Goal: Task Accomplishment & Management: Complete application form

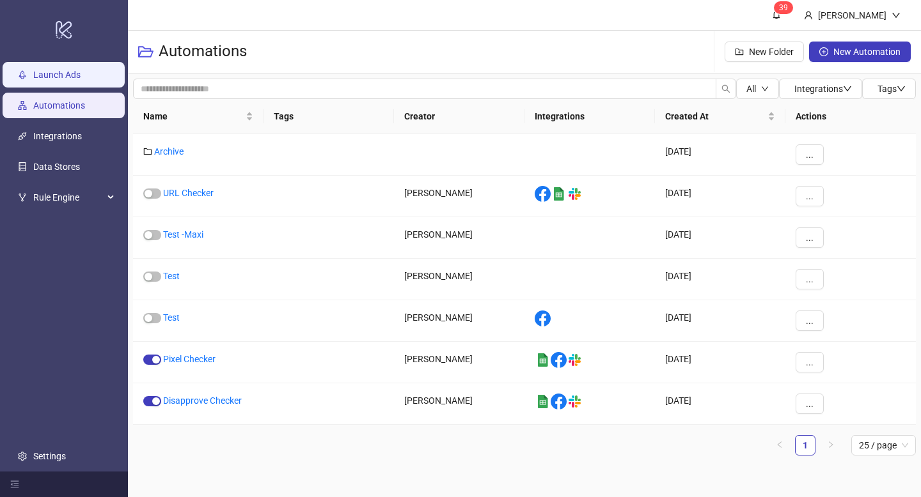
click at [75, 70] on link "Launch Ads" at bounding box center [56, 75] width 47 height 10
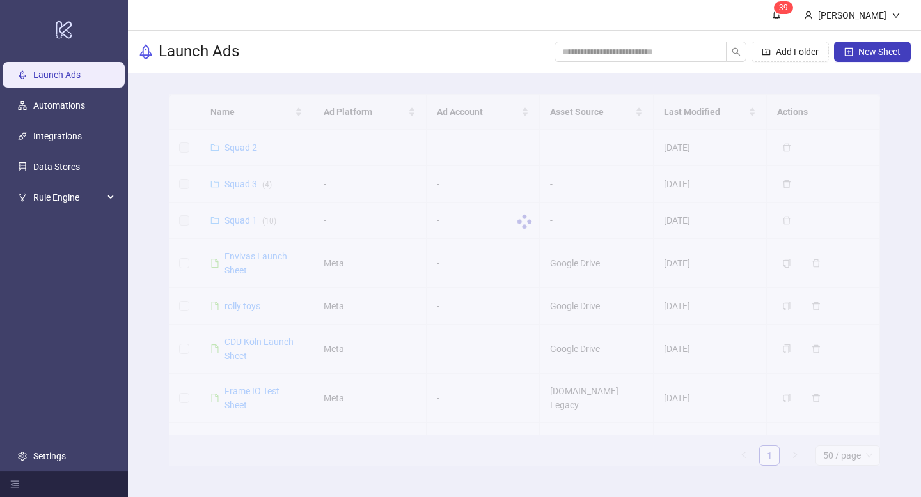
click at [244, 218] on div at bounding box center [525, 222] width 712 height 256
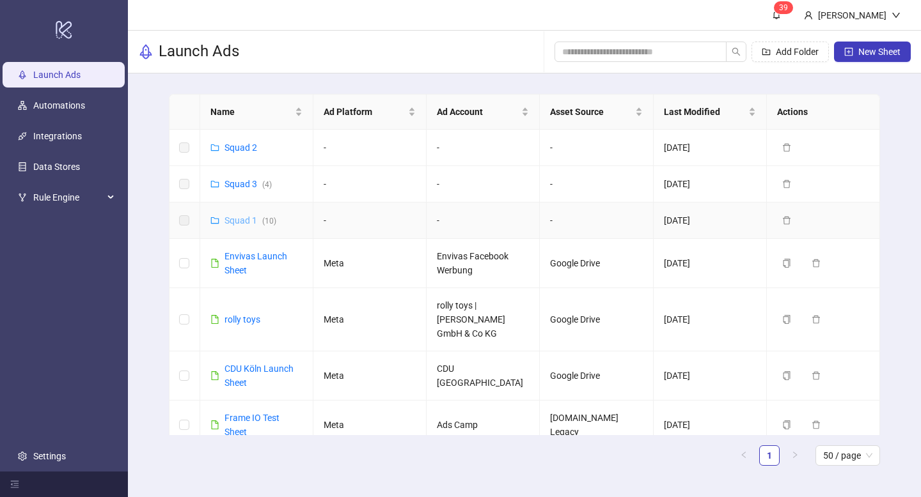
click at [248, 215] on link "Squad 1 ( 10 )" at bounding box center [250, 220] width 52 height 10
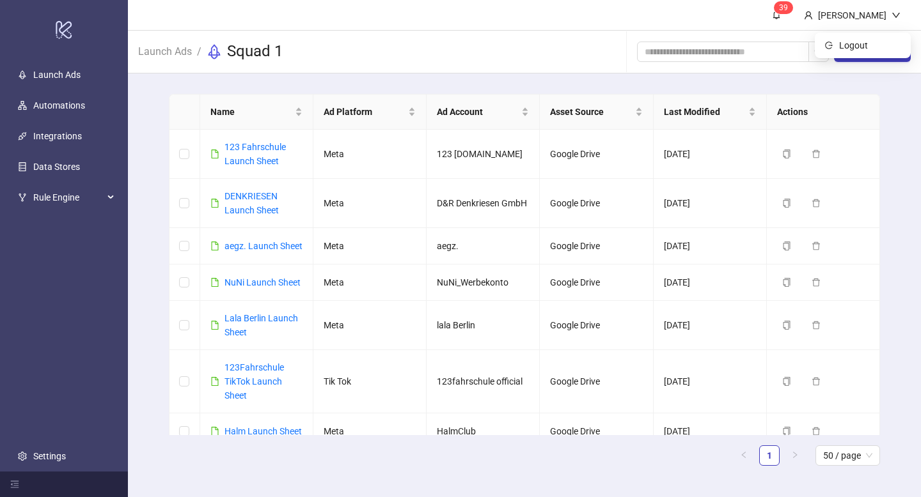
click at [866, 63] on div "New Sheet" at bounding box center [774, 51] width 274 height 41
click at [866, 60] on button "New Sheet" at bounding box center [872, 52] width 77 height 20
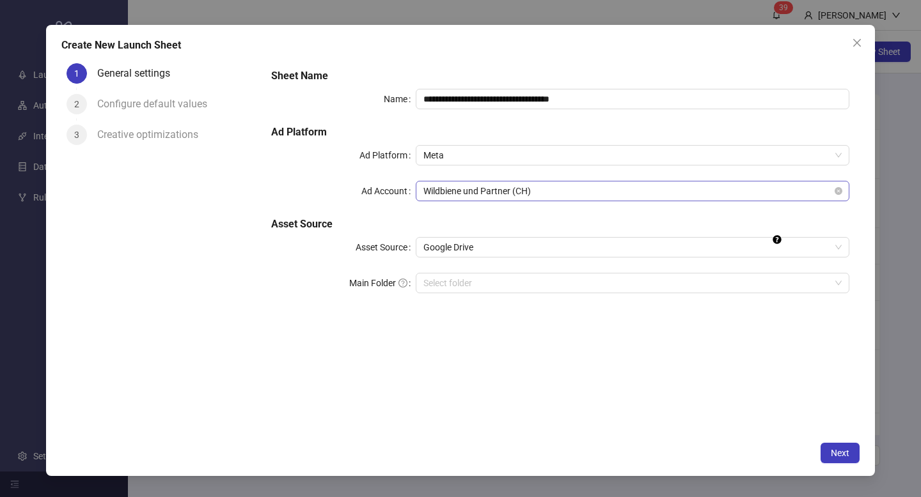
click at [492, 186] on span "Wildbiene und Partner (CH)" at bounding box center [632, 191] width 418 height 19
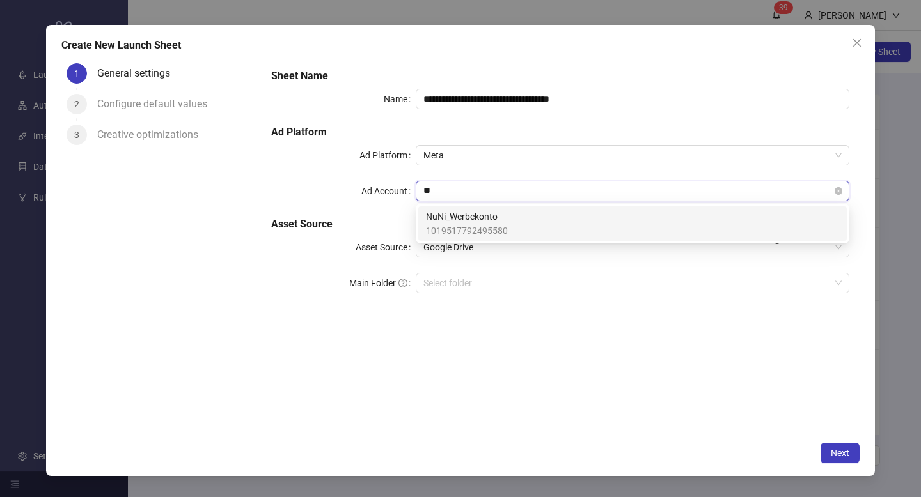
type input "***"
click at [478, 214] on span "NuNi_Werbekonto" at bounding box center [467, 217] width 82 height 14
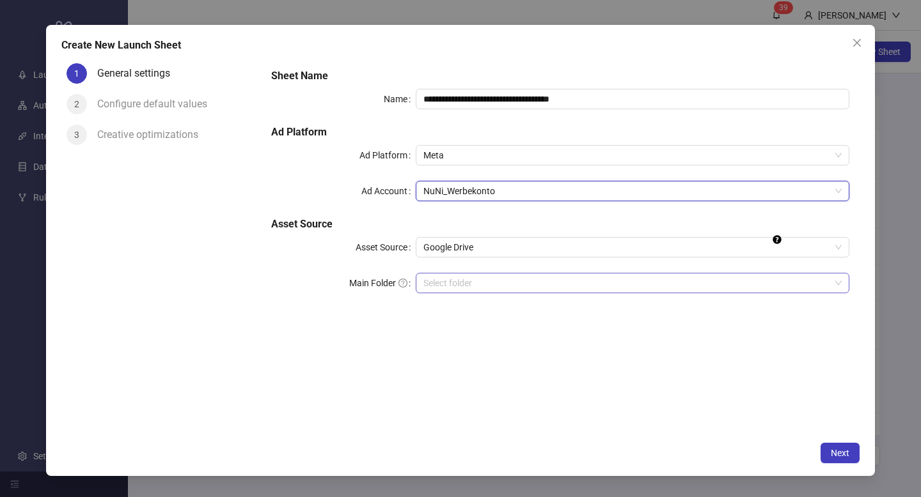
click at [460, 276] on input "Main Folder" at bounding box center [626, 283] width 407 height 19
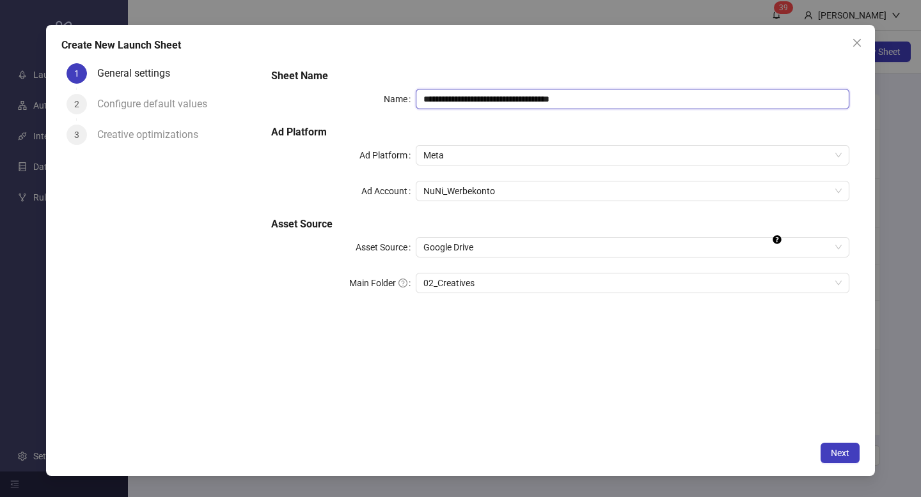
drag, startPoint x: 531, startPoint y: 98, endPoint x: 345, endPoint y: 98, distance: 185.4
click at [345, 98] on div "**********" at bounding box center [560, 99] width 578 height 20
type input "**********"
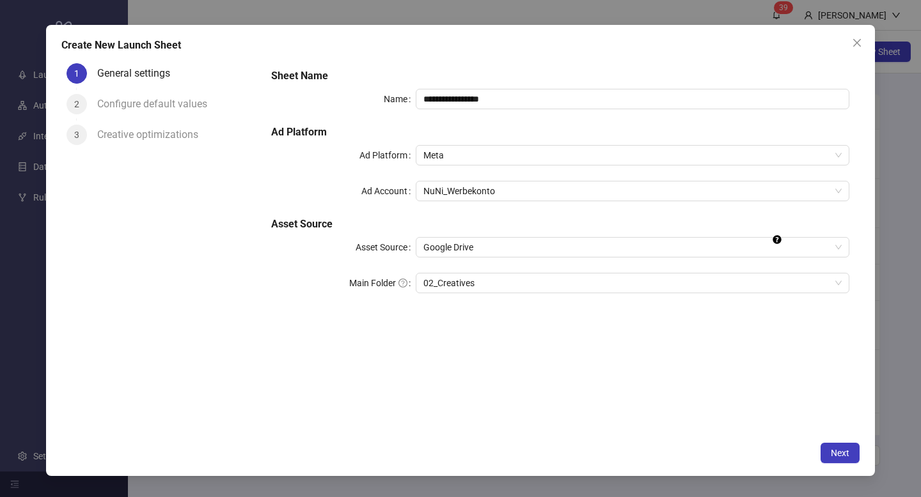
click at [474, 375] on div "**********" at bounding box center [560, 246] width 598 height 377
click at [850, 448] on button "Next" at bounding box center [839, 453] width 39 height 20
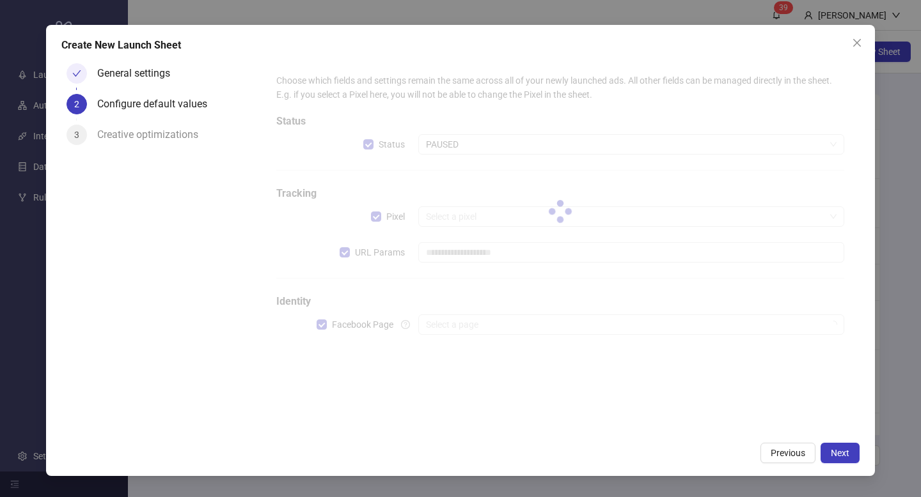
type input "**********"
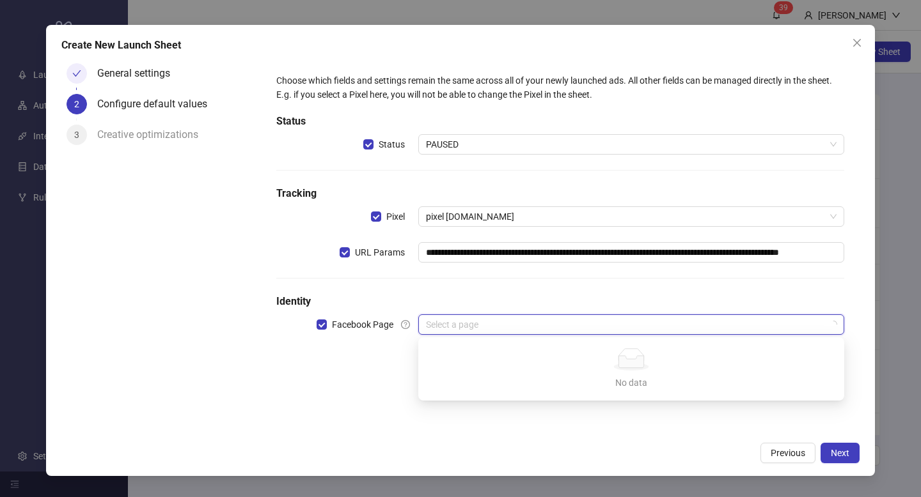
click at [460, 318] on input "search" at bounding box center [625, 324] width 399 height 19
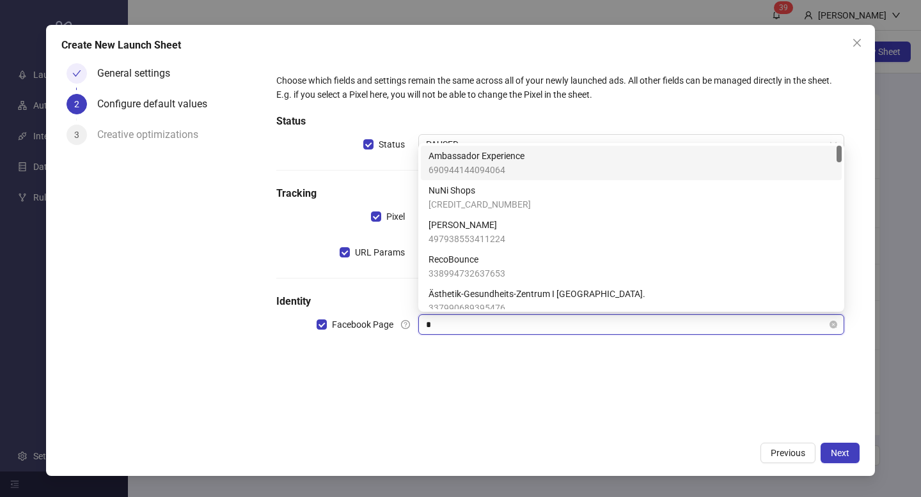
type input "**"
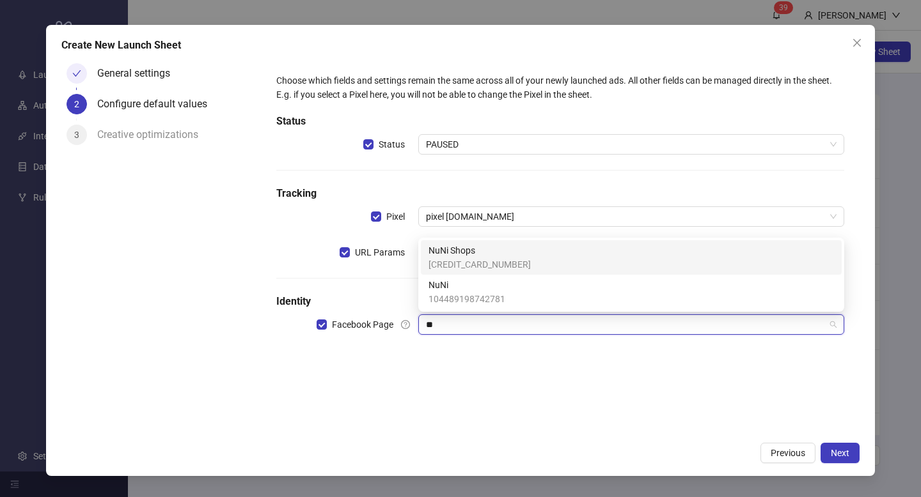
click at [477, 263] on span "[CREDIT_CARD_NUMBER]" at bounding box center [479, 265] width 102 height 14
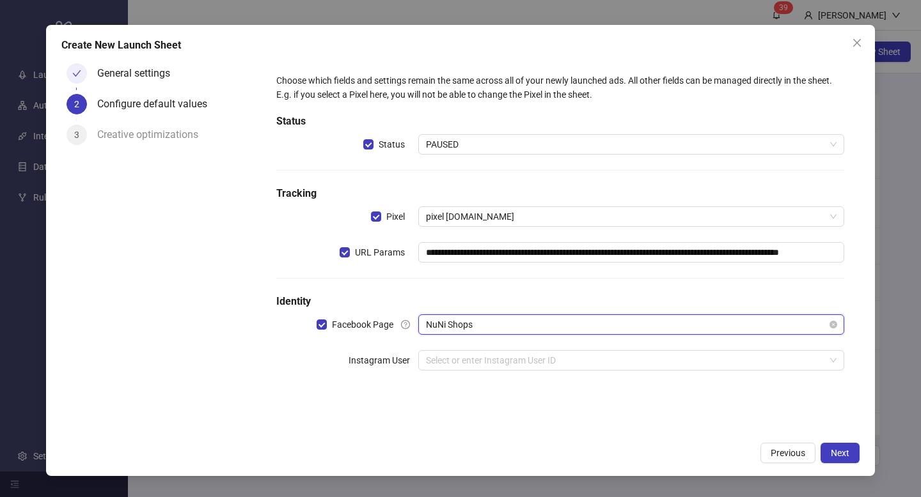
click at [474, 323] on span "NuNi Shops" at bounding box center [631, 324] width 410 height 19
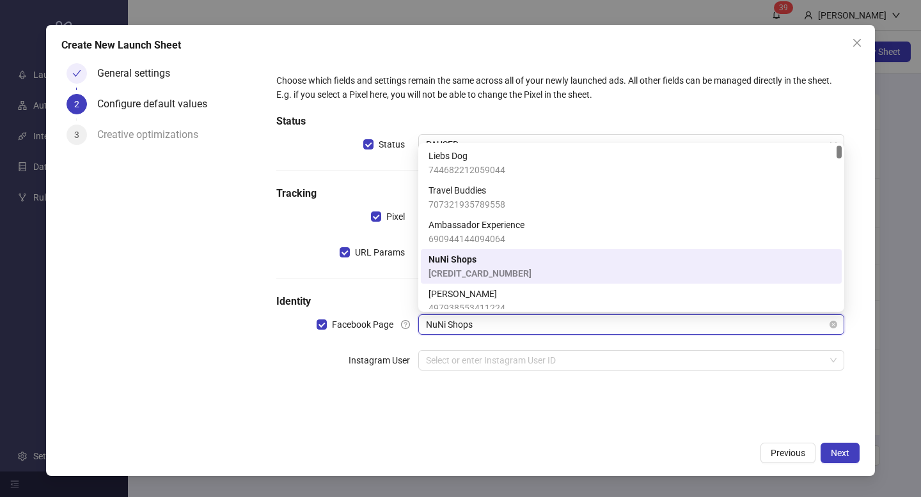
click at [474, 323] on span "NuNi Shops" at bounding box center [631, 324] width 410 height 19
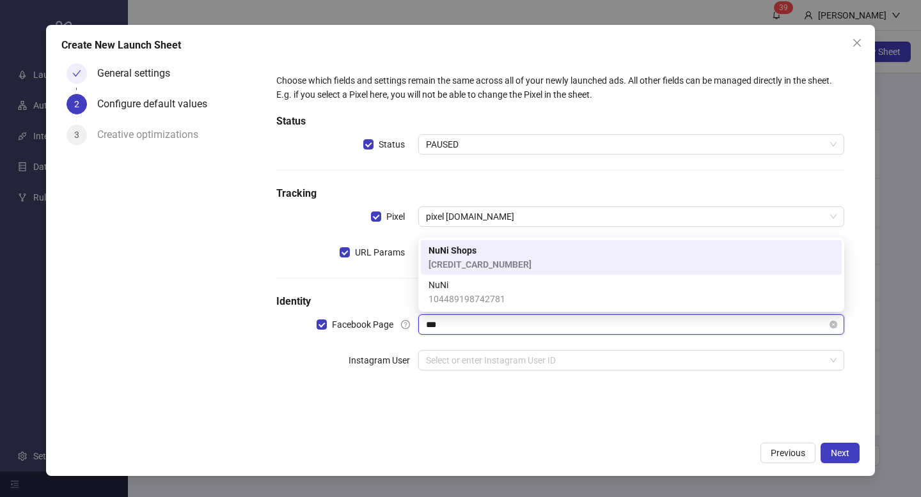
type input "****"
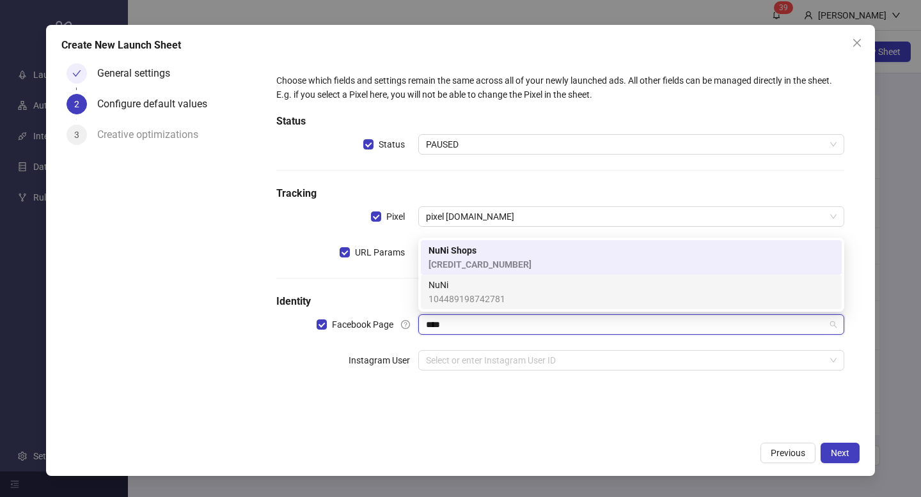
click at [474, 295] on span "104489198742781" at bounding box center [466, 299] width 77 height 14
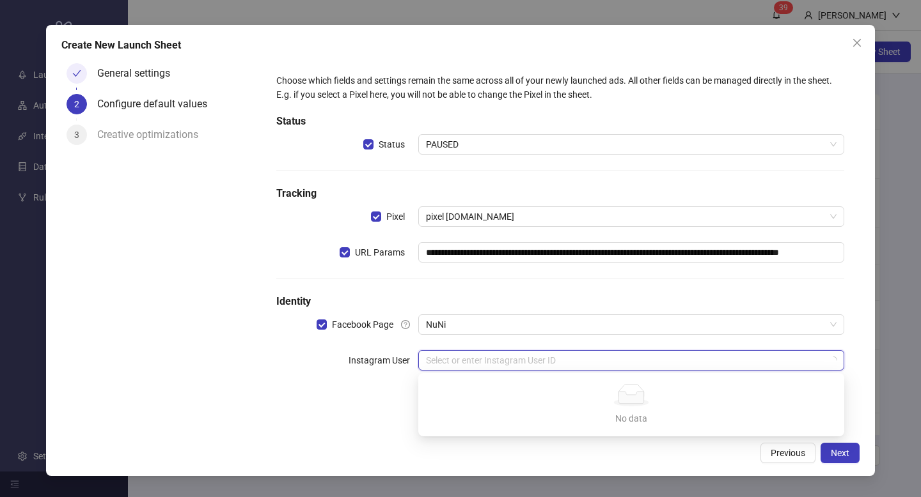
click at [454, 352] on input "search" at bounding box center [625, 360] width 399 height 19
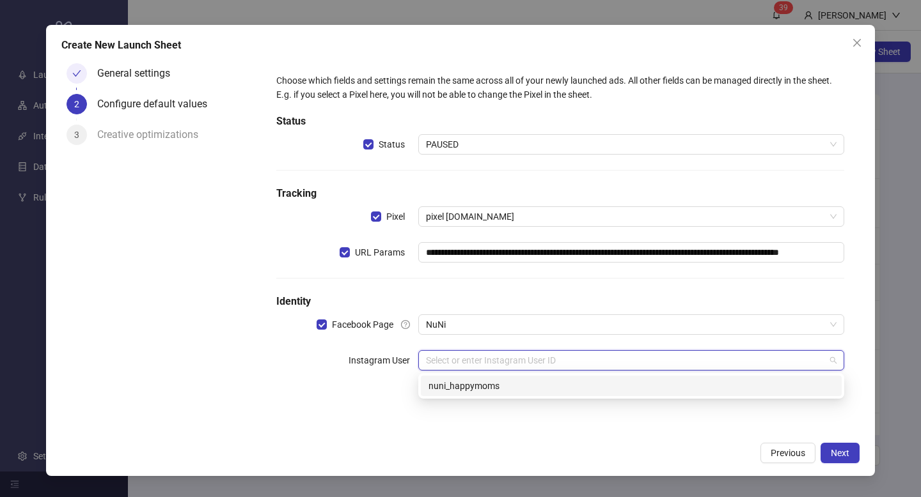
click at [464, 381] on div "nuni_happymoms" at bounding box center [630, 386] width 405 height 14
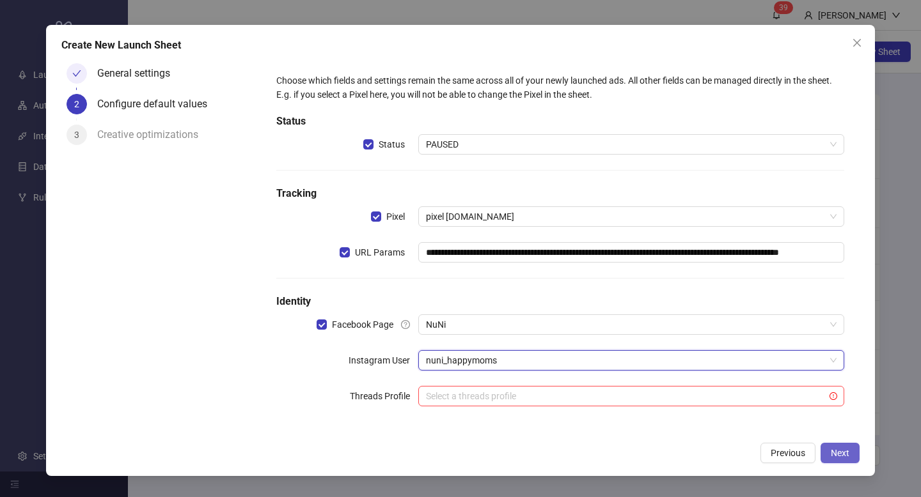
click at [847, 455] on span "Next" at bounding box center [840, 453] width 19 height 10
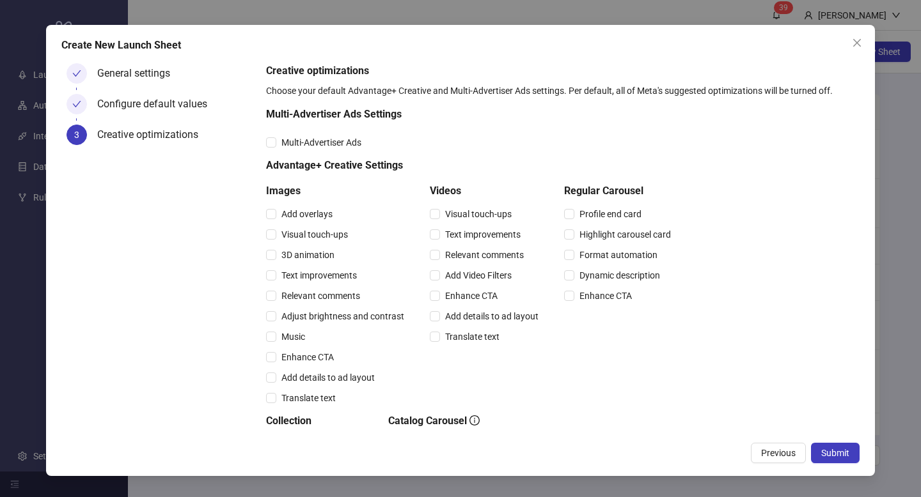
scroll to position [127, 0]
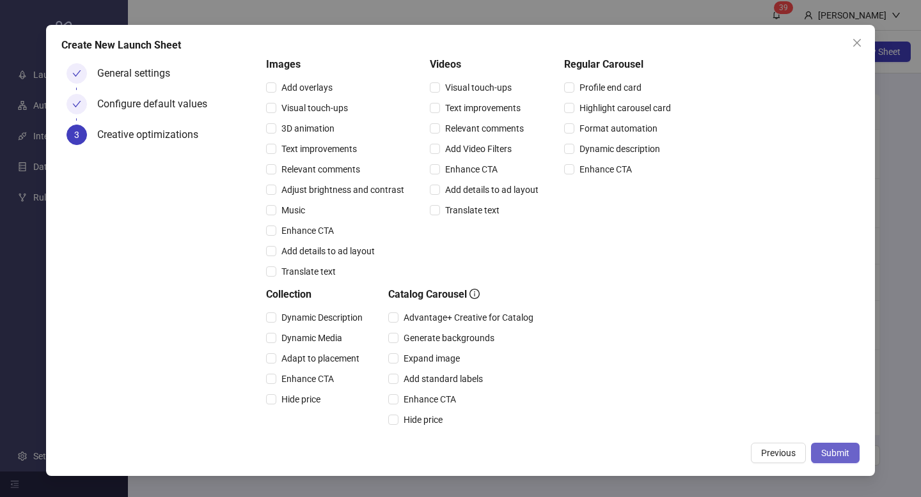
click at [848, 449] on span "Submit" at bounding box center [835, 453] width 28 height 10
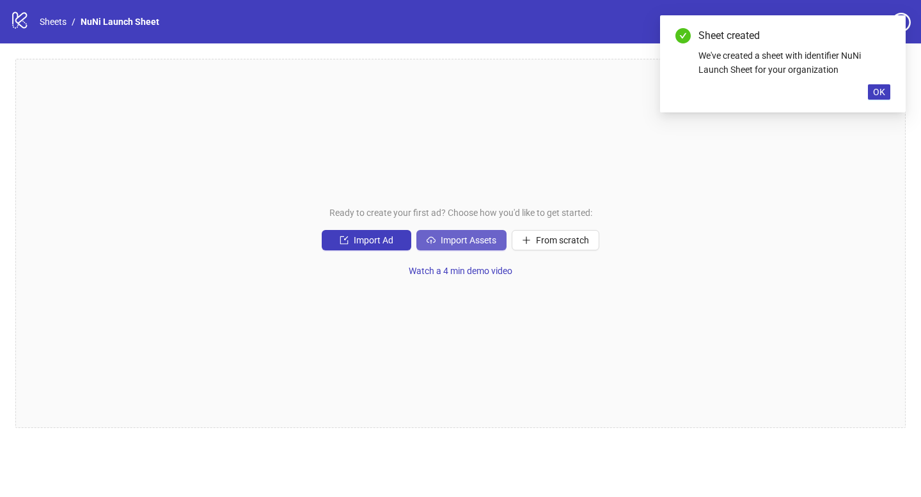
click at [465, 242] on span "Import Assets" at bounding box center [469, 240] width 56 height 10
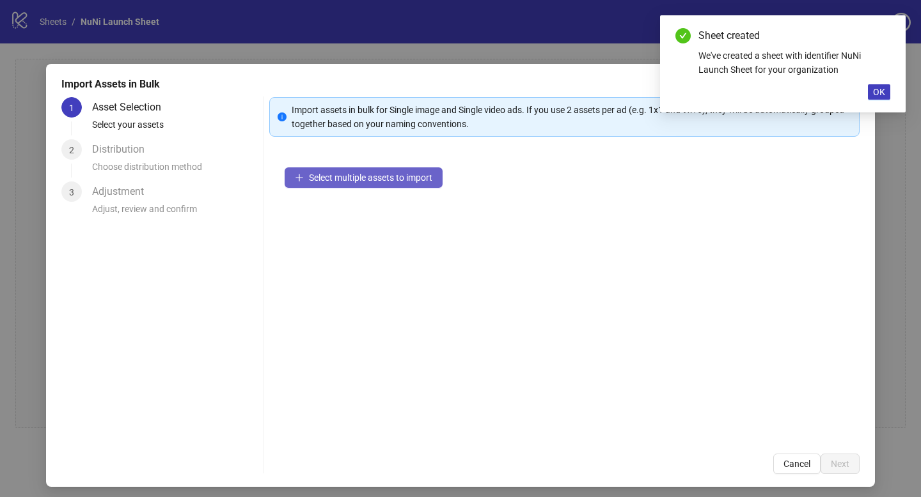
click at [384, 178] on span "Select multiple assets to import" at bounding box center [370, 178] width 123 height 10
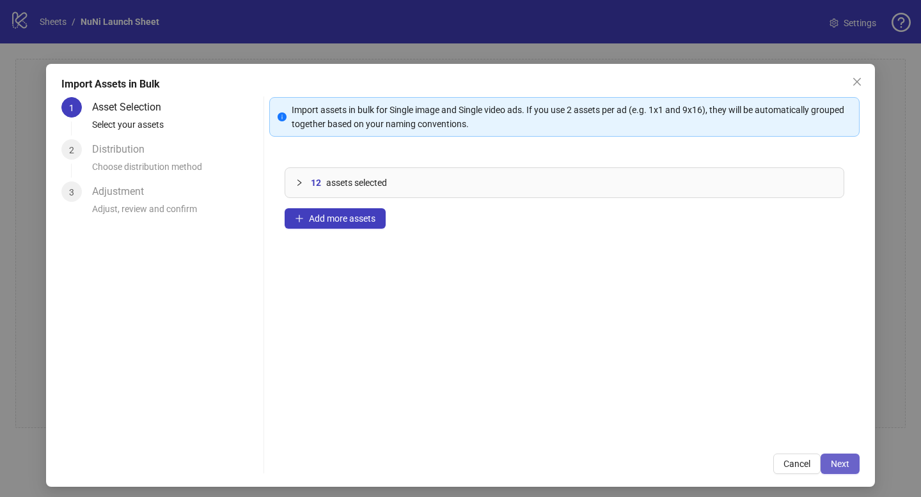
click at [843, 469] on span "Next" at bounding box center [840, 464] width 19 height 10
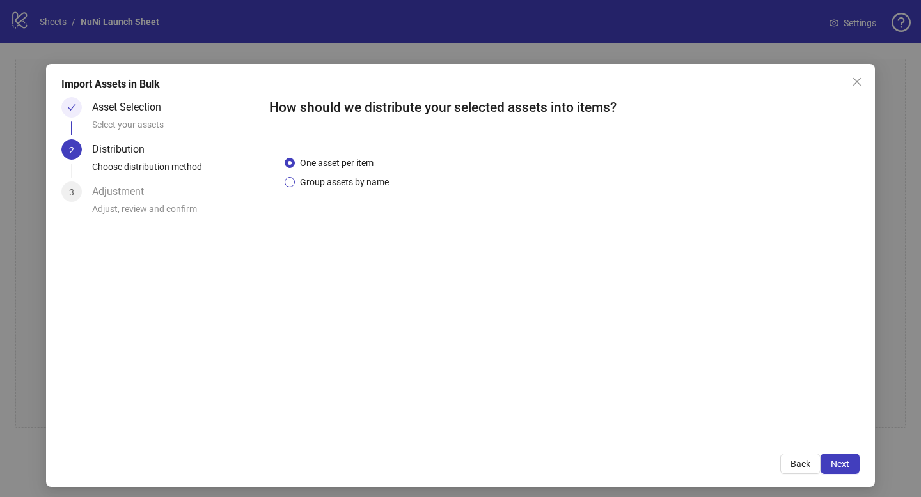
click at [359, 182] on span "Group assets by name" at bounding box center [344, 182] width 99 height 14
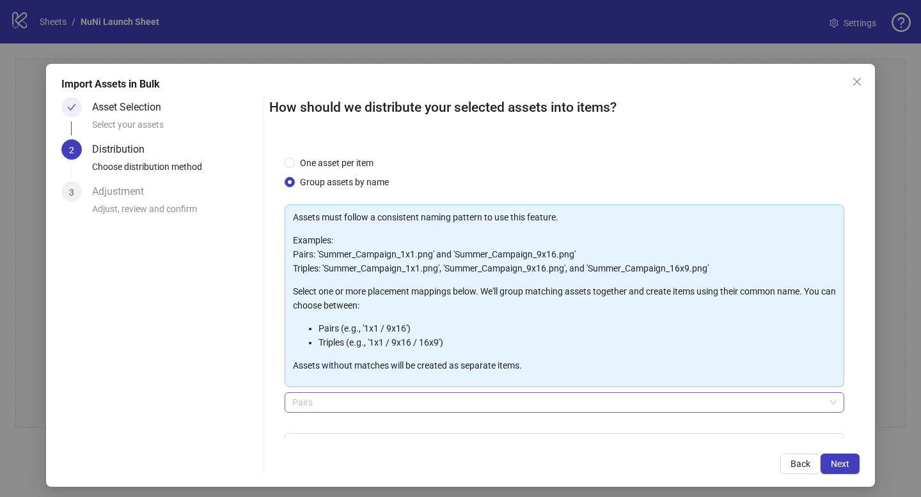
click at [350, 402] on span "Pairs" at bounding box center [564, 402] width 544 height 19
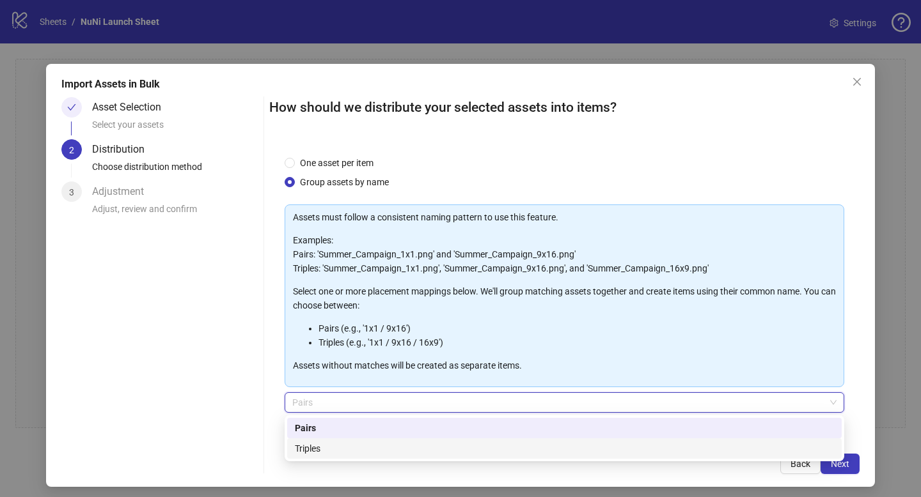
click at [332, 445] on div "Triples" at bounding box center [564, 449] width 539 height 14
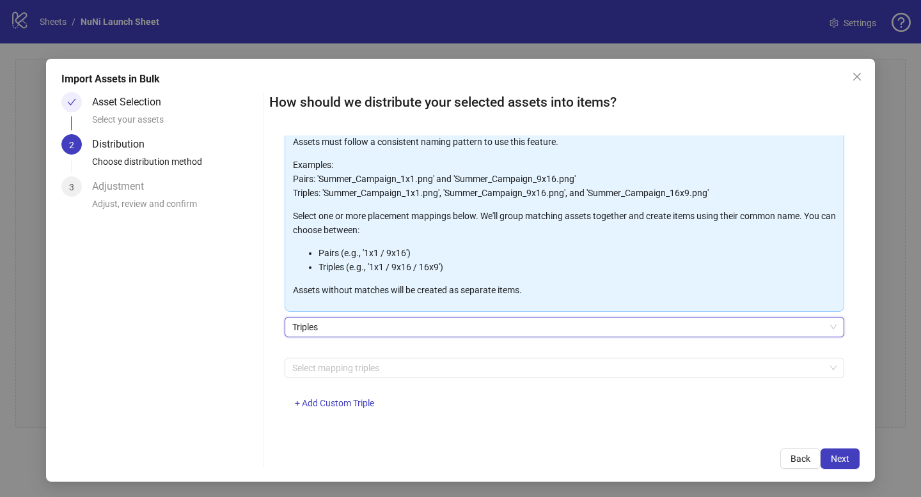
scroll to position [76, 0]
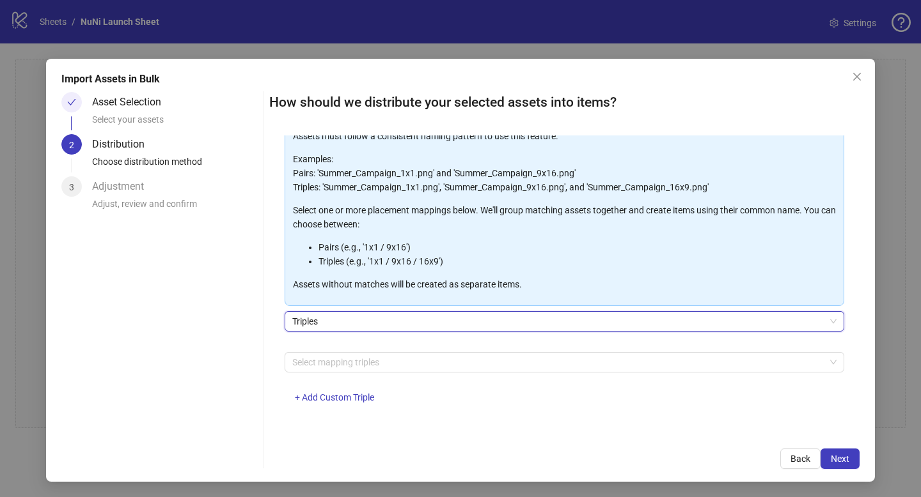
click at [336, 357] on div at bounding box center [557, 363] width 541 height 18
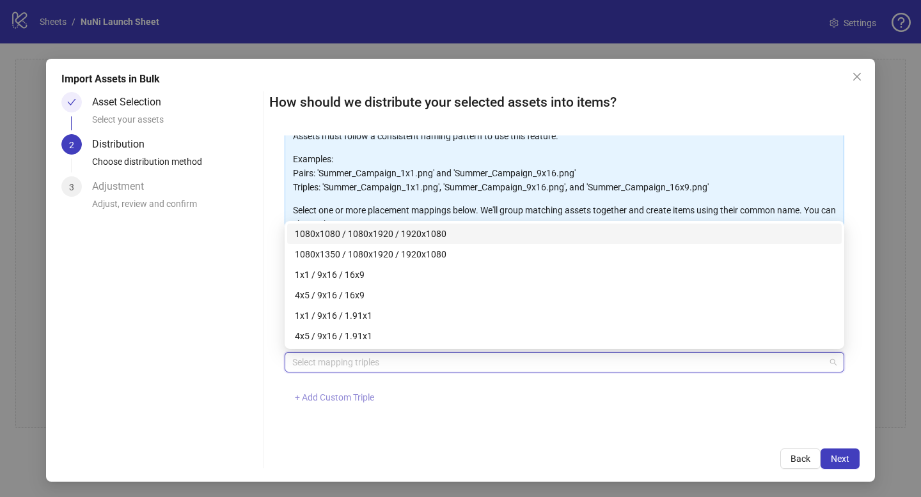
click at [329, 394] on span "+ Add Custom Triple" at bounding box center [334, 398] width 79 height 10
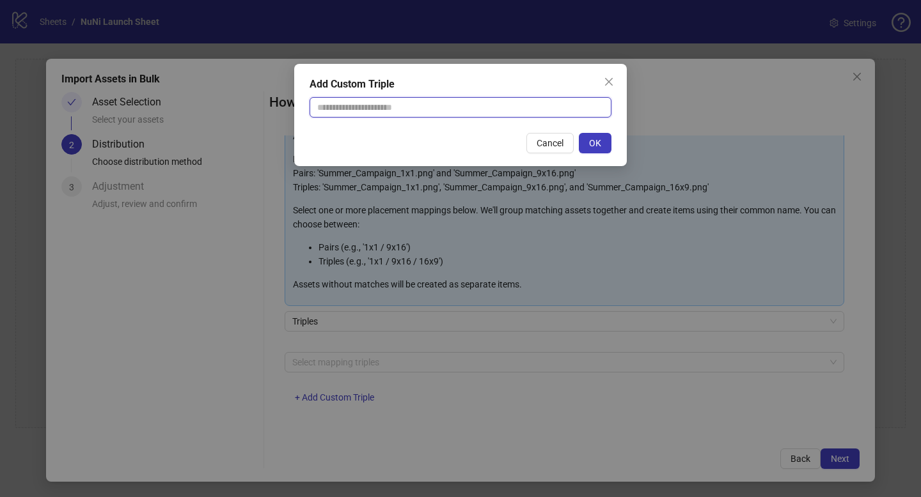
click at [391, 114] on input "text" at bounding box center [460, 107] width 302 height 20
type input "**********"
click at [602, 146] on button "OK" at bounding box center [595, 143] width 33 height 20
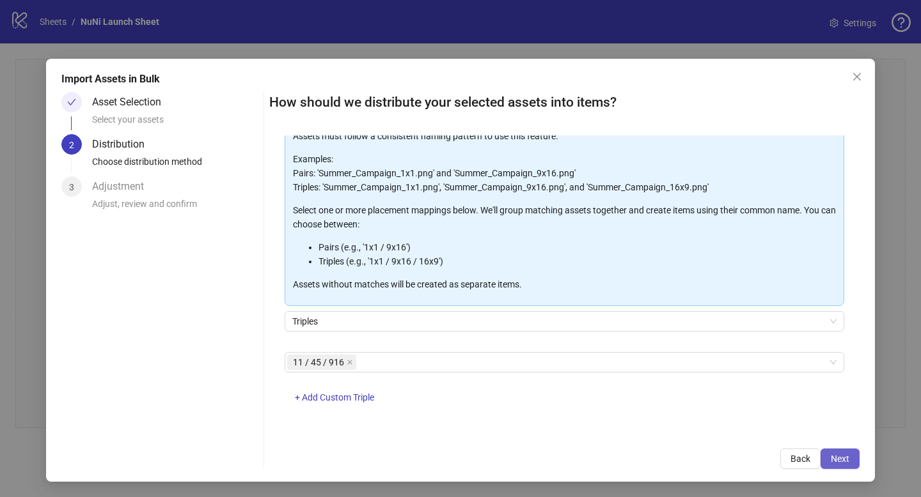
click at [834, 464] on span "Next" at bounding box center [840, 459] width 19 height 10
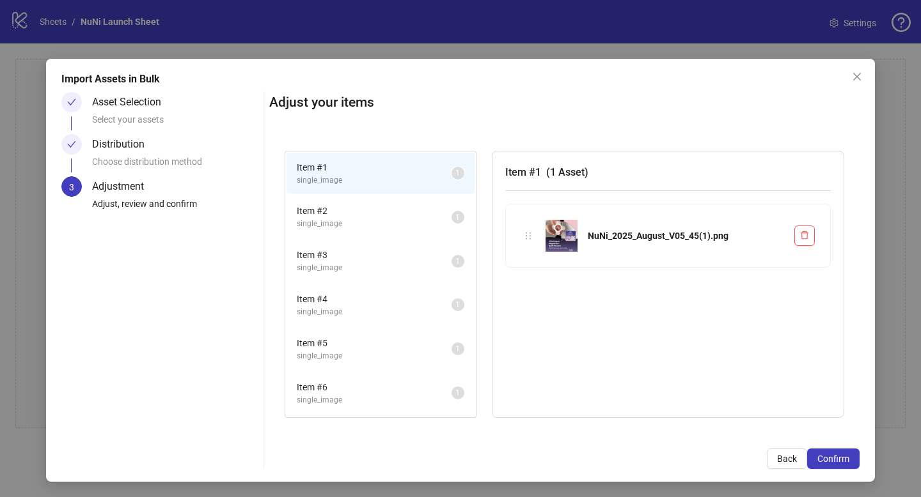
click at [402, 226] on span "single_image" at bounding box center [374, 224] width 155 height 12
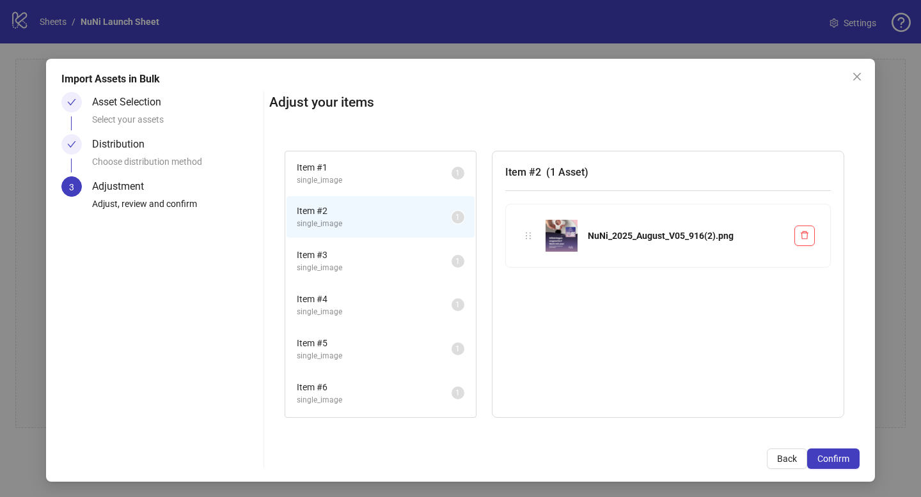
click at [388, 249] on span "Item # 3" at bounding box center [374, 255] width 155 height 14
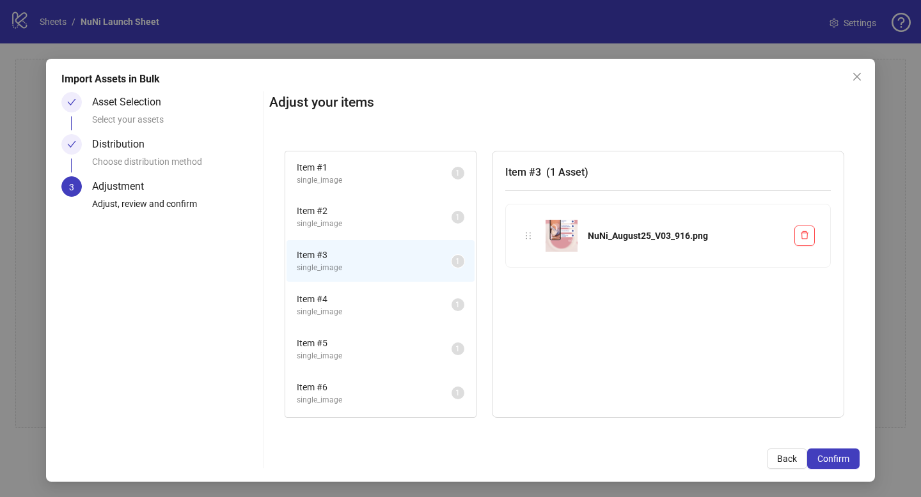
click at [380, 218] on span "single_image" at bounding box center [374, 224] width 155 height 12
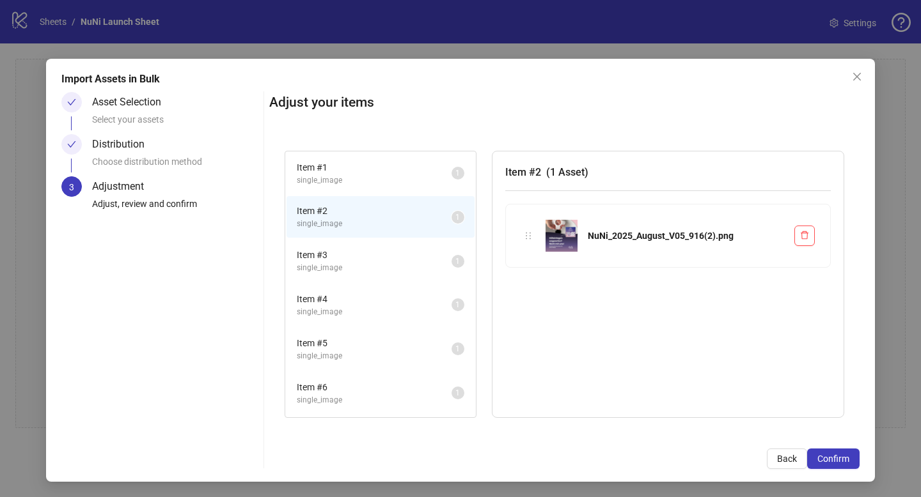
click at [383, 189] on li "Item # 1 single_image 1" at bounding box center [380, 174] width 188 height 42
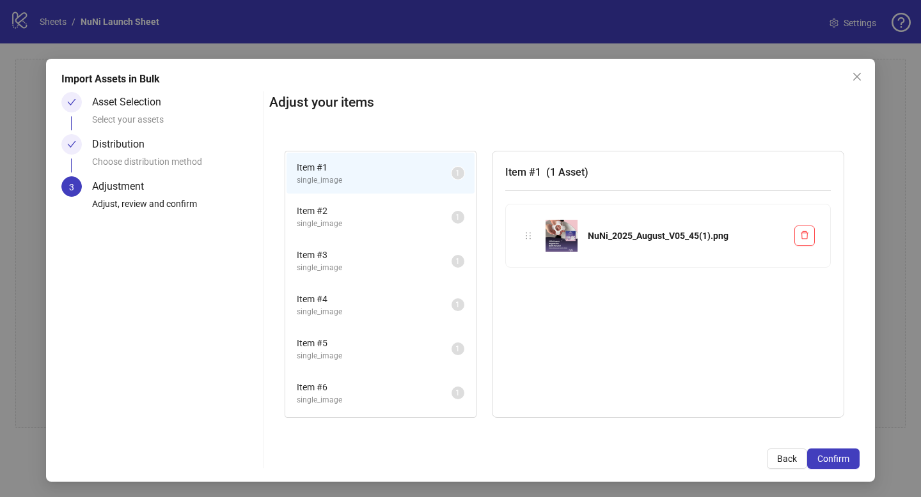
click at [389, 210] on span "Item # 2" at bounding box center [374, 211] width 155 height 14
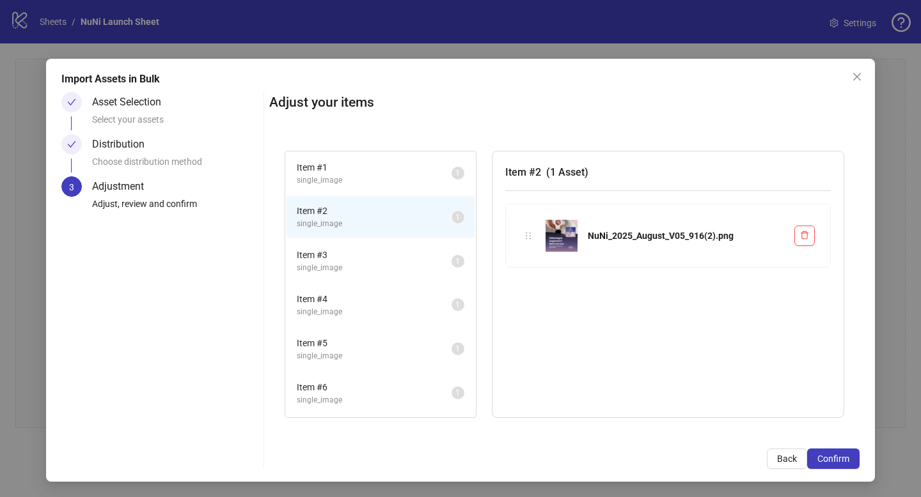
click at [377, 251] on span "Item # 3" at bounding box center [374, 255] width 155 height 14
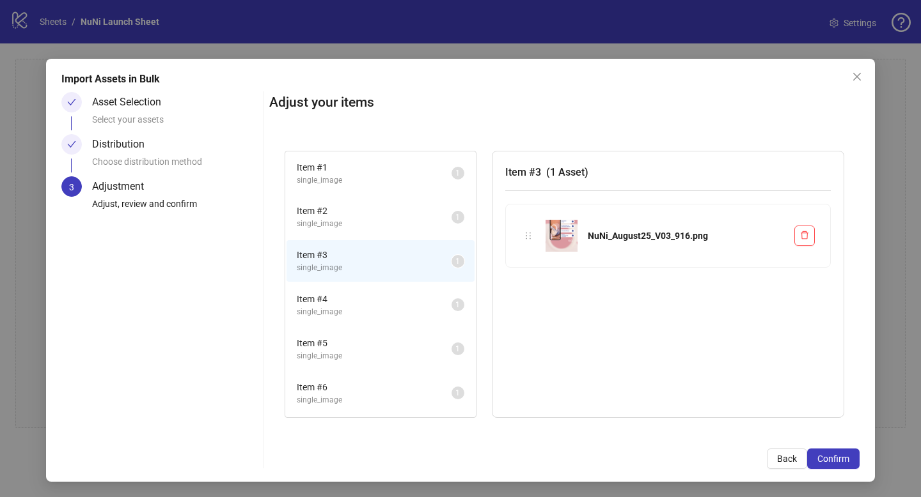
click at [406, 298] on span "Item # 4" at bounding box center [374, 299] width 155 height 14
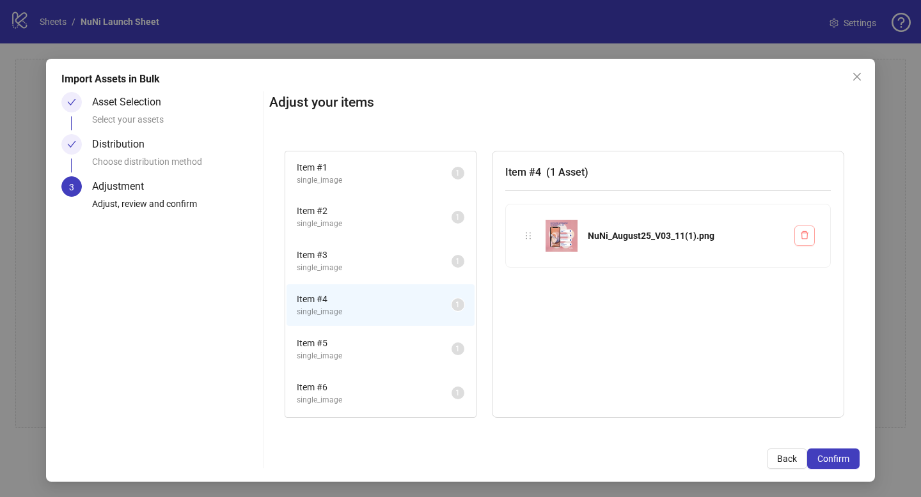
click at [811, 239] on button "button" at bounding box center [804, 236] width 20 height 20
click at [803, 238] on icon "delete" at bounding box center [804, 235] width 9 height 9
click at [409, 343] on span "Item # 5" at bounding box center [374, 343] width 155 height 14
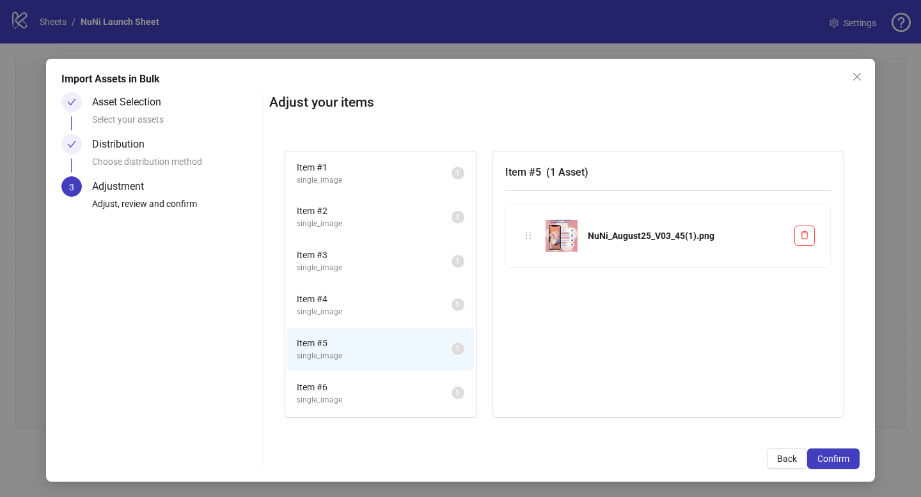
click at [388, 306] on span "Item # 4" at bounding box center [374, 299] width 155 height 14
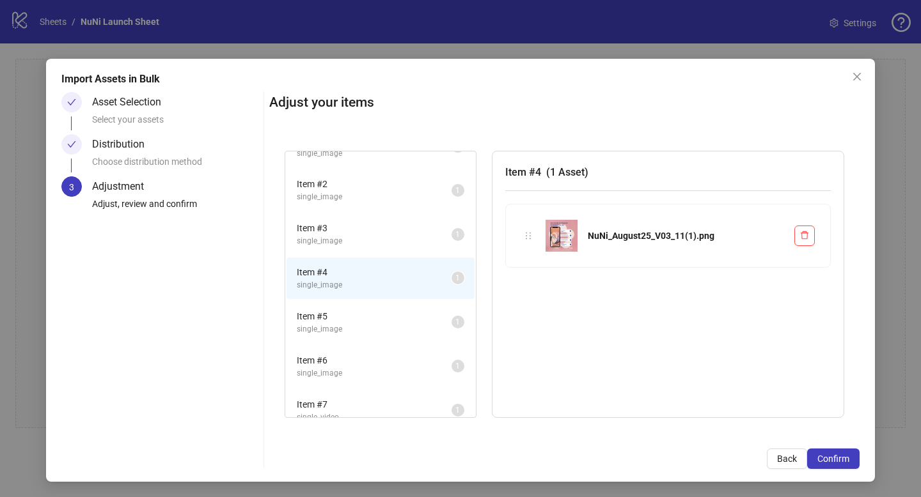
scroll to position [0, 0]
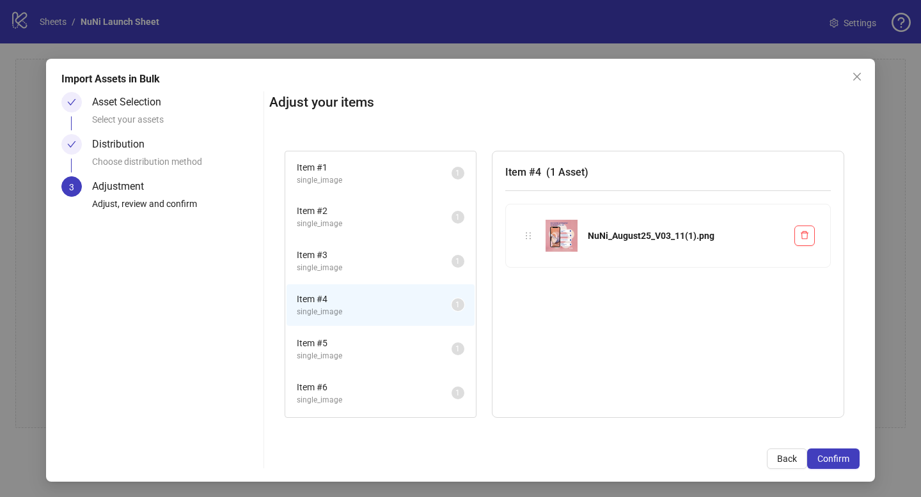
click at [357, 253] on span "Item # 3" at bounding box center [374, 255] width 155 height 14
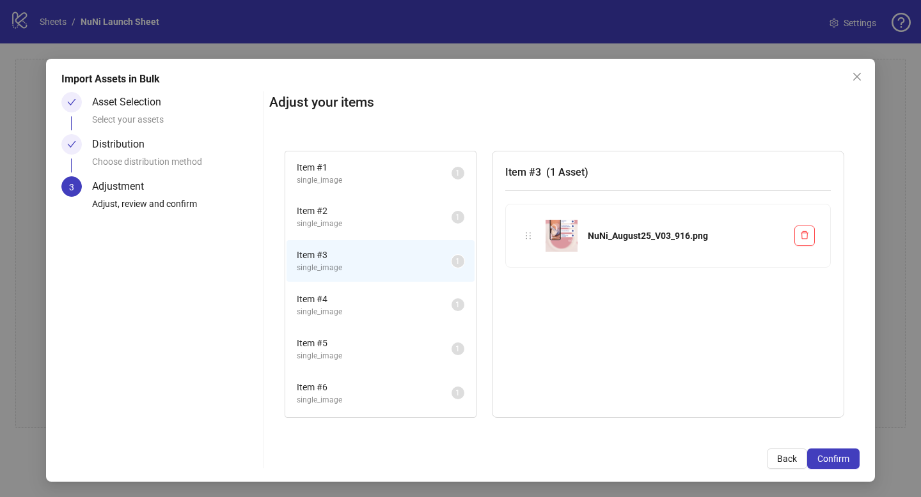
click at [310, 304] on span "Item # 4" at bounding box center [374, 299] width 155 height 14
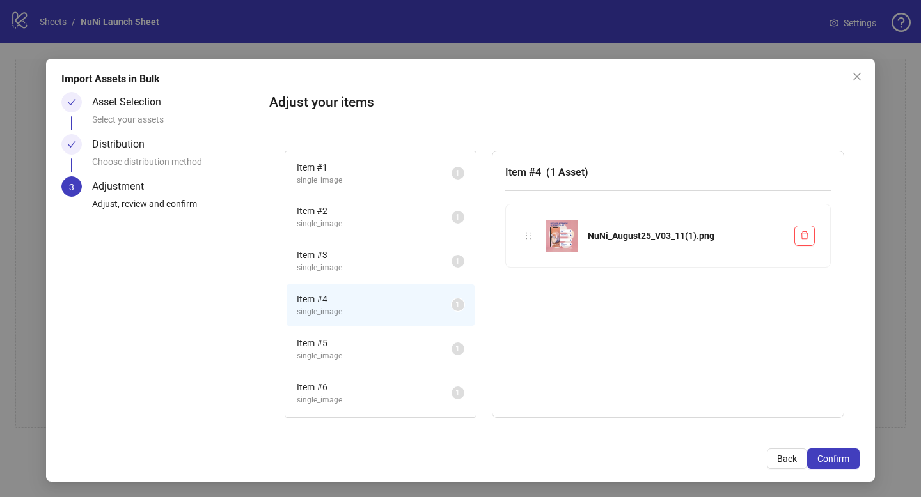
click at [324, 265] on span "single_image" at bounding box center [374, 268] width 155 height 12
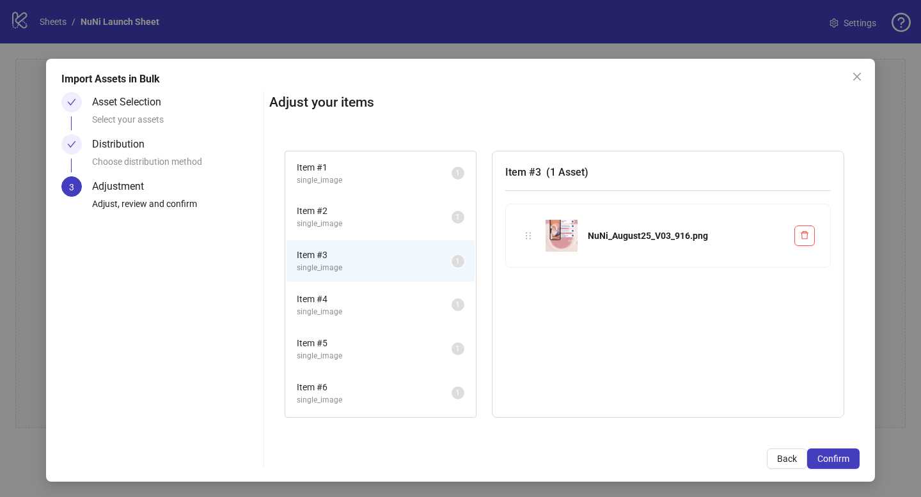
click at [344, 227] on span "single_image" at bounding box center [374, 224] width 155 height 12
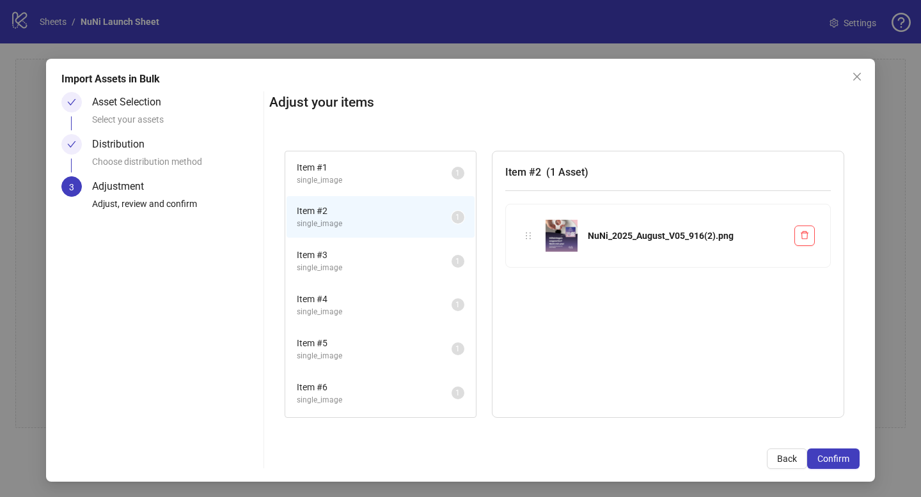
click at [359, 172] on span "Item # 1" at bounding box center [374, 167] width 155 height 14
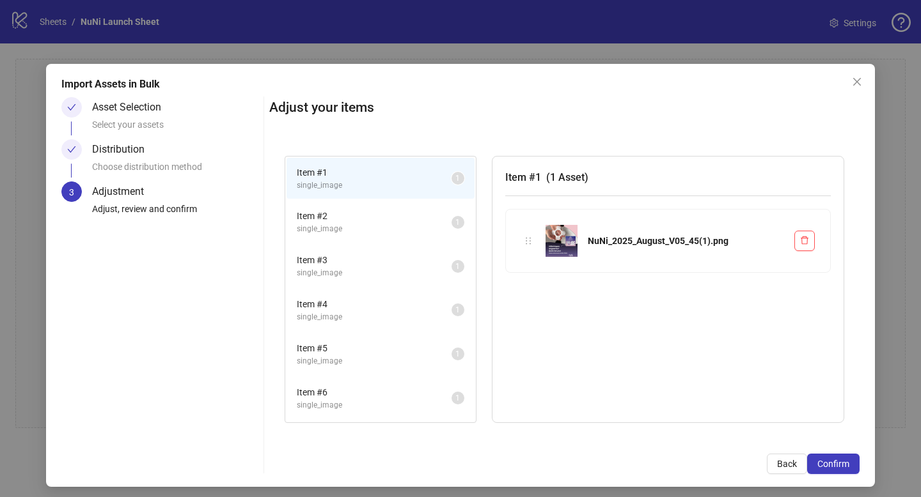
click at [354, 354] on span "Item # 5" at bounding box center [374, 348] width 155 height 14
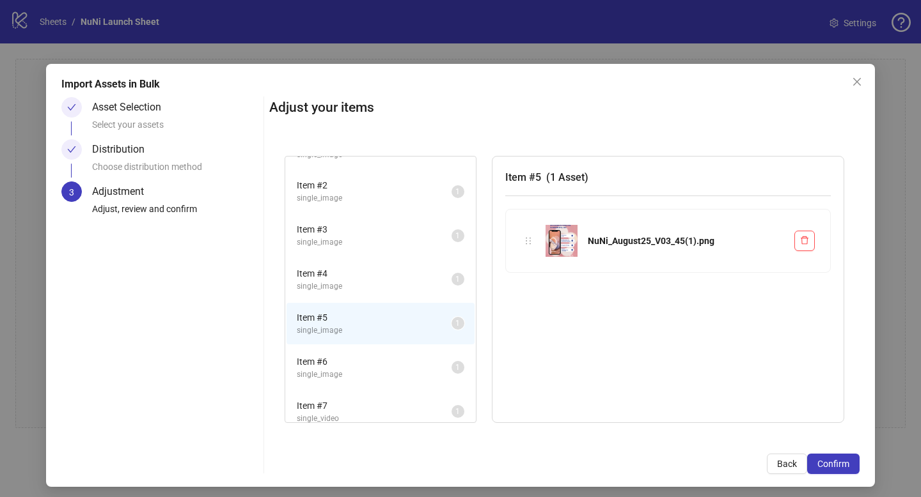
scroll to position [35, 0]
click at [331, 274] on span "Item # 4" at bounding box center [374, 270] width 155 height 14
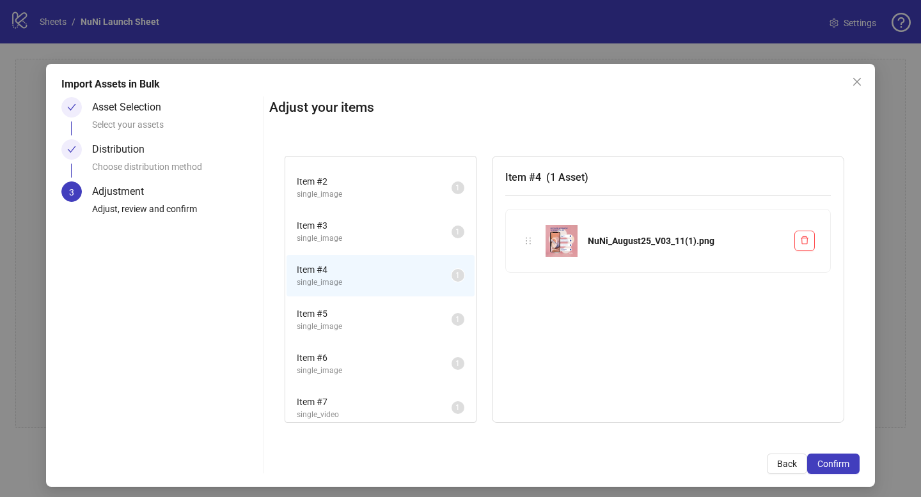
click at [327, 310] on span "Item # 5" at bounding box center [374, 314] width 155 height 14
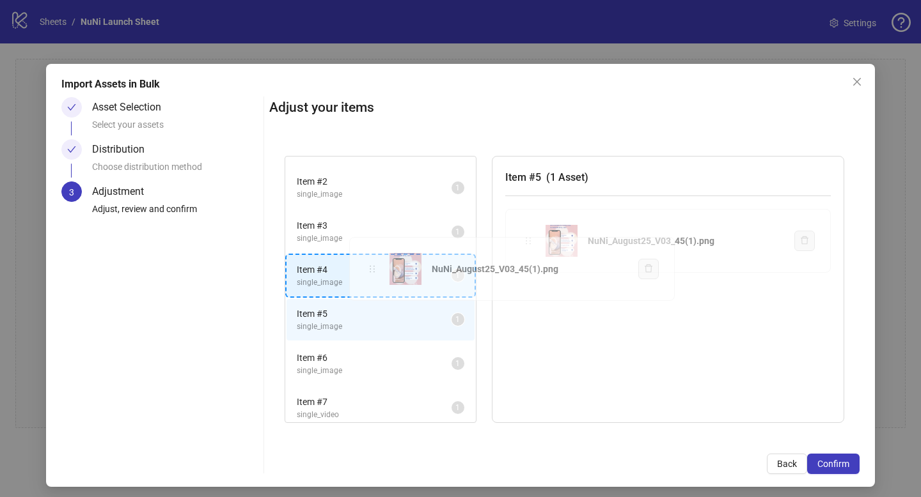
drag, startPoint x: 526, startPoint y: 242, endPoint x: 371, endPoint y: 270, distance: 157.1
click at [371, 270] on div "Item # 1 single_image 1 Item # 2 single_image 1 Item # 3 single_image 1 Item # …" at bounding box center [564, 290] width 590 height 299
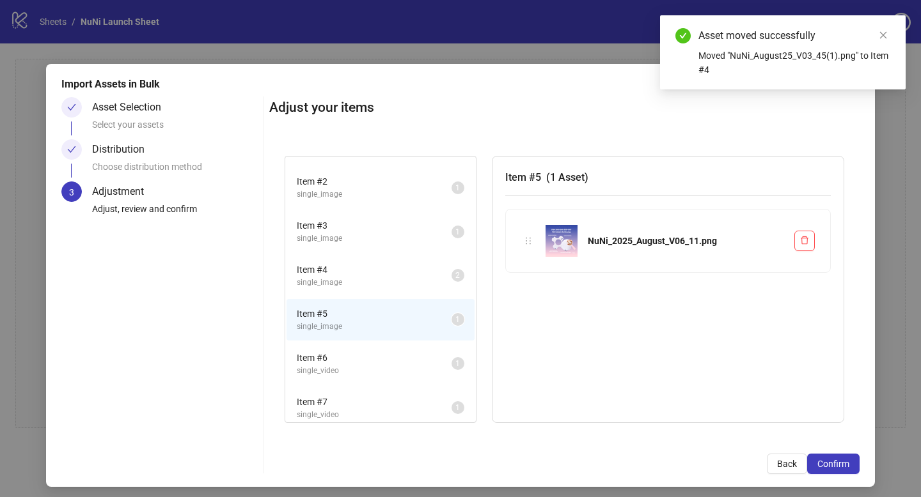
click at [377, 231] on span "Item # 3" at bounding box center [374, 226] width 155 height 14
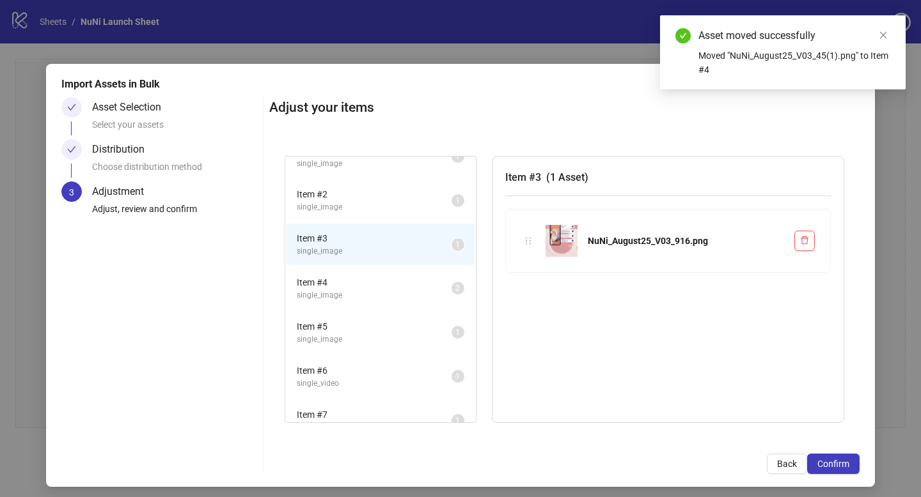
scroll to position [19, 0]
click at [353, 295] on span "single_image" at bounding box center [374, 299] width 155 height 12
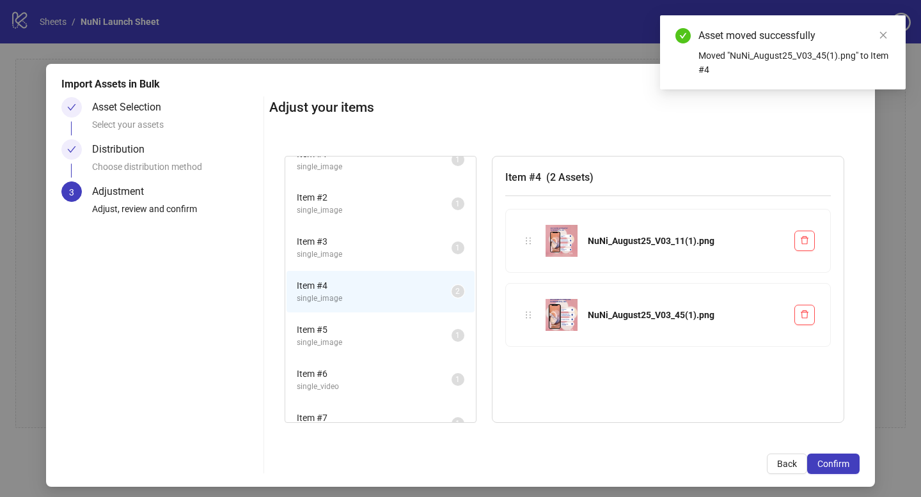
click at [364, 247] on span "Item # 3" at bounding box center [374, 242] width 155 height 14
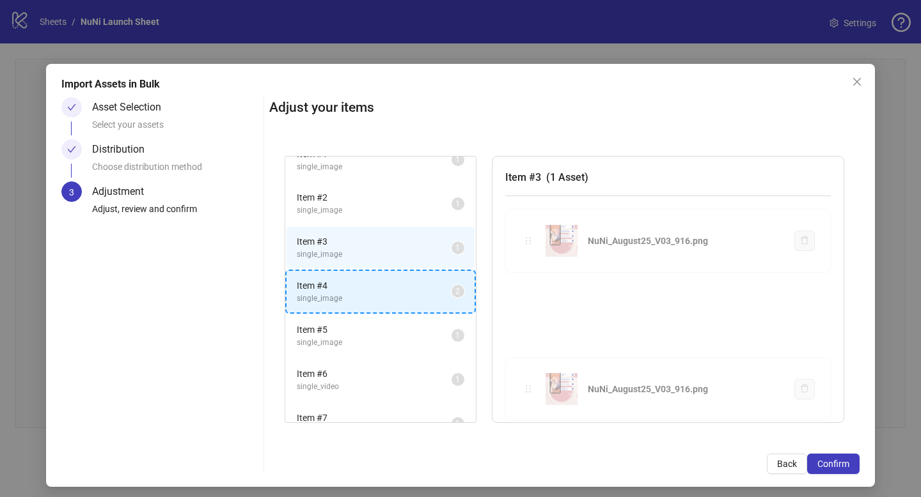
drag, startPoint x: 527, startPoint y: 238, endPoint x: 368, endPoint y: 298, distance: 170.2
click at [368, 298] on div "Item # 1 single_image 1 Item # 2 single_image 1 Item # 3 single_image 1 Item # …" at bounding box center [564, 290] width 590 height 299
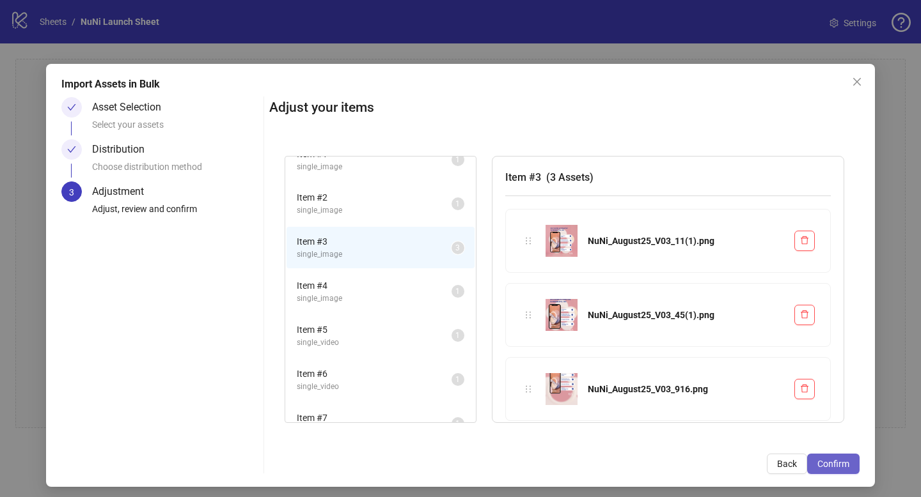
click at [848, 460] on span "Confirm" at bounding box center [833, 464] width 32 height 10
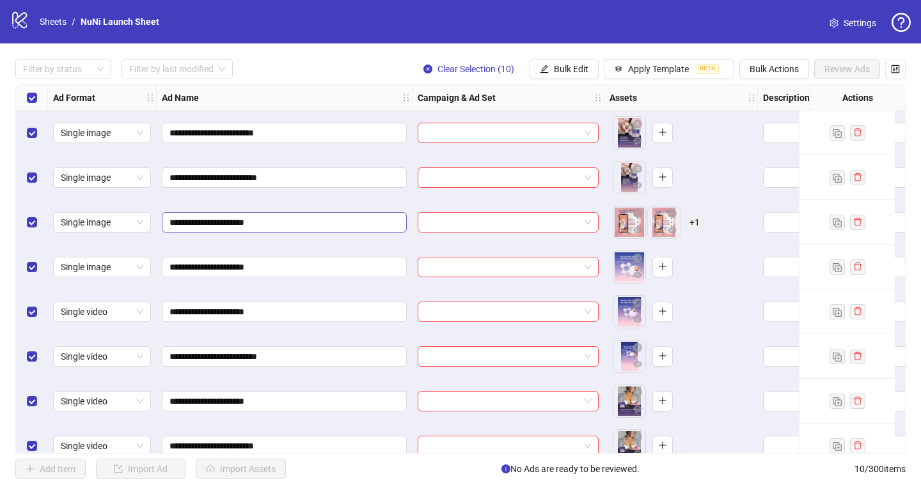
click at [308, 215] on span "**********" at bounding box center [284, 222] width 245 height 20
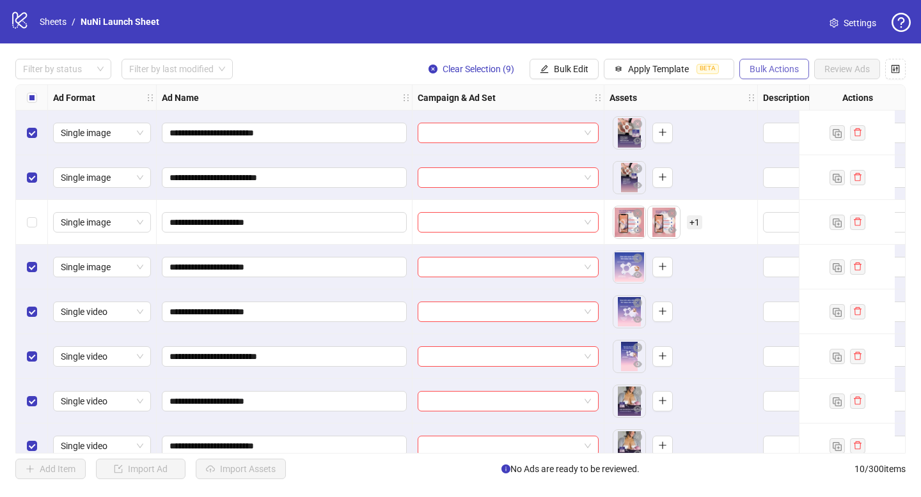
click at [794, 74] on span "Bulk Actions" at bounding box center [773, 69] width 49 height 10
click at [779, 102] on span "Delete" at bounding box center [792, 95] width 88 height 14
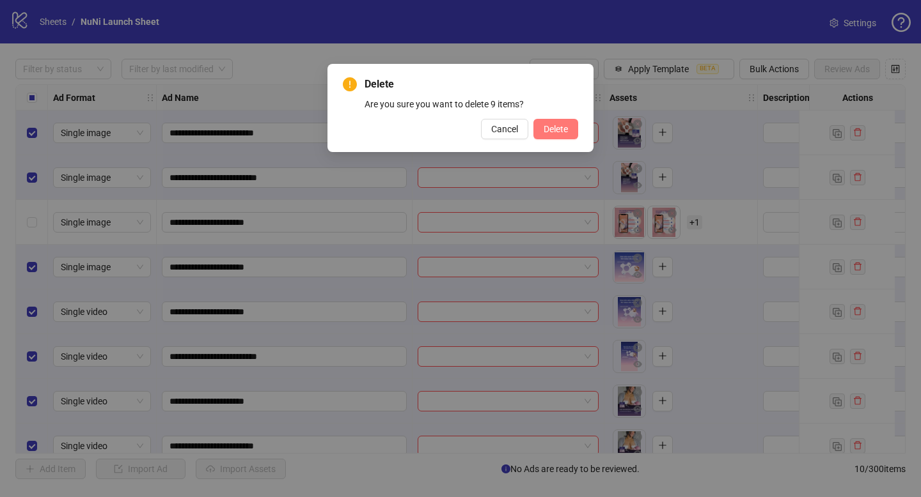
click at [561, 127] on span "Delete" at bounding box center [555, 129] width 24 height 10
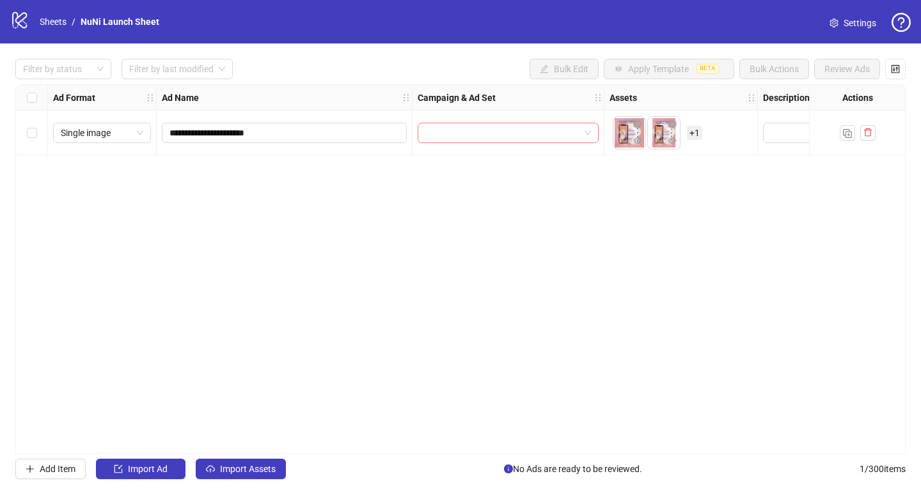
click at [487, 137] on input "search" at bounding box center [502, 132] width 154 height 19
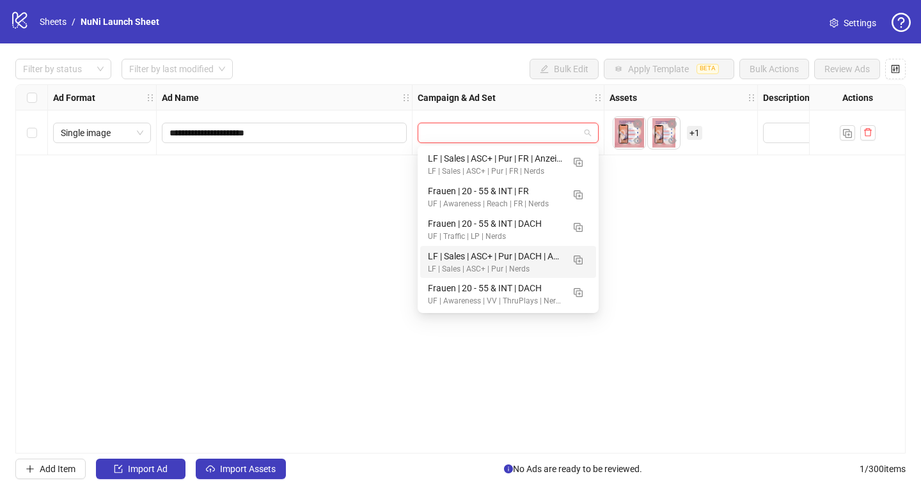
click at [500, 253] on div "LF | Sales | ASC+ | Pur | DACH | Anzeigengruppe" at bounding box center [495, 256] width 135 height 14
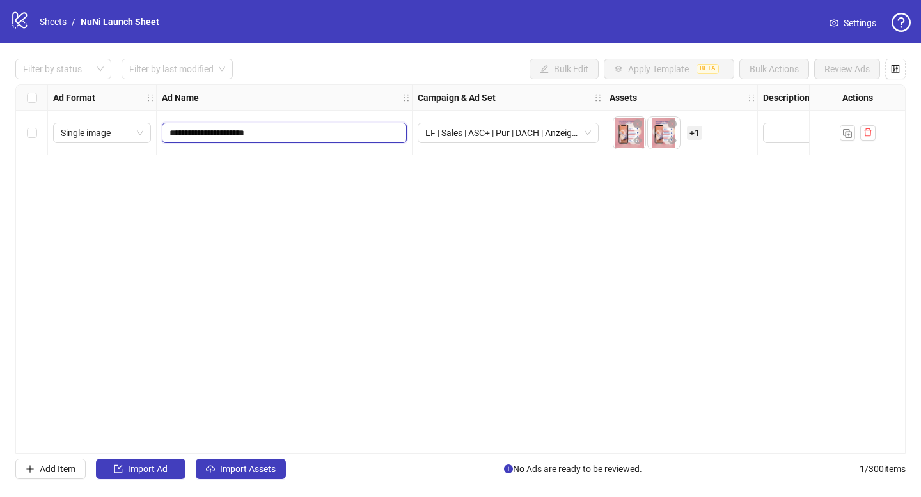
click at [317, 130] on input "**********" at bounding box center [282, 133] width 227 height 14
type input "****"
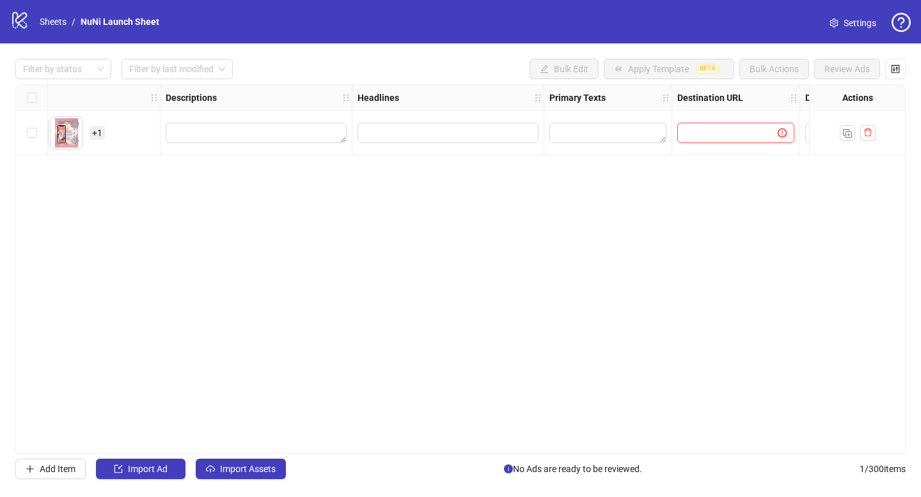
scroll to position [0, 626]
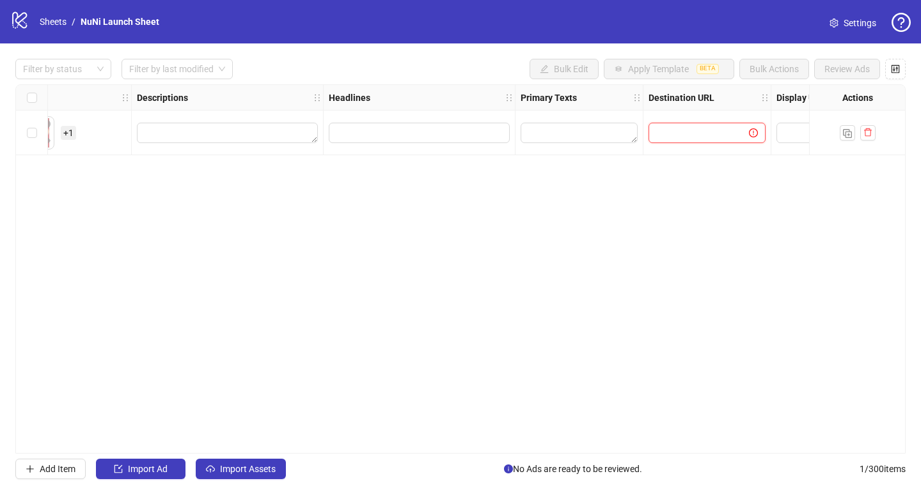
click at [665, 136] on input "text" at bounding box center [693, 133] width 75 height 14
paste input "**********"
type input "**********"
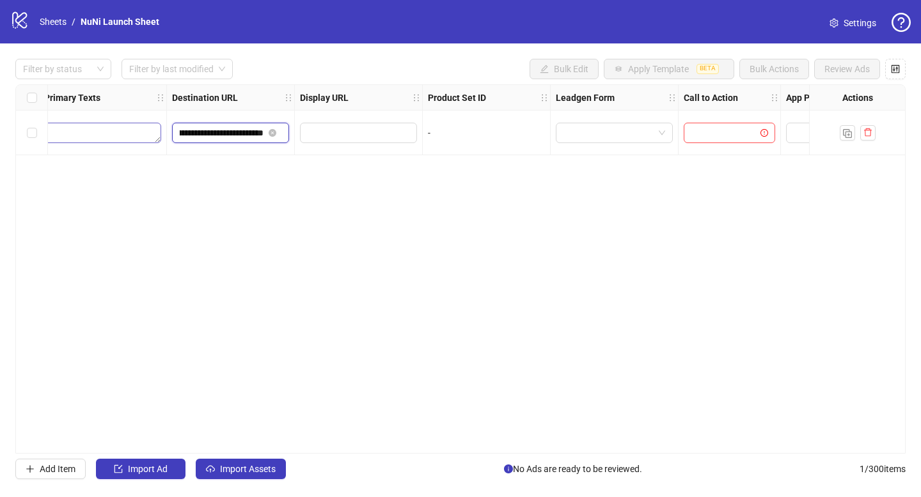
scroll to position [0, 1202]
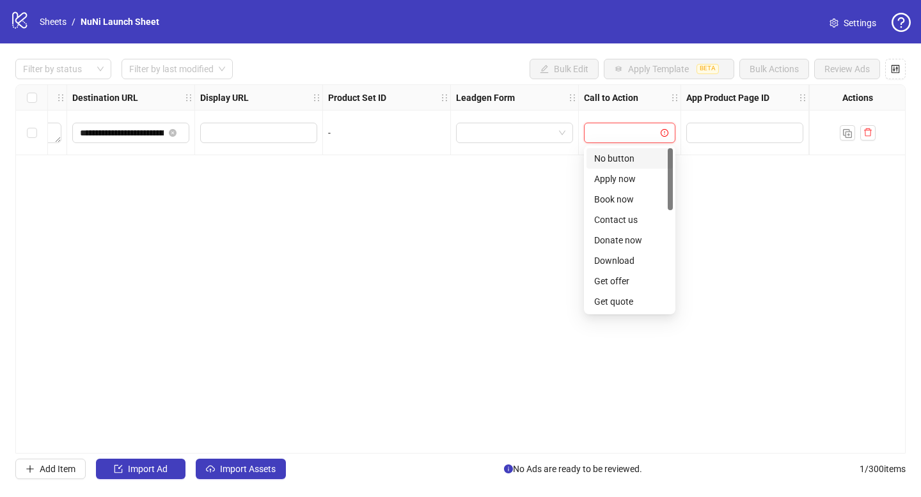
click at [622, 134] on input "search" at bounding box center [623, 132] width 65 height 19
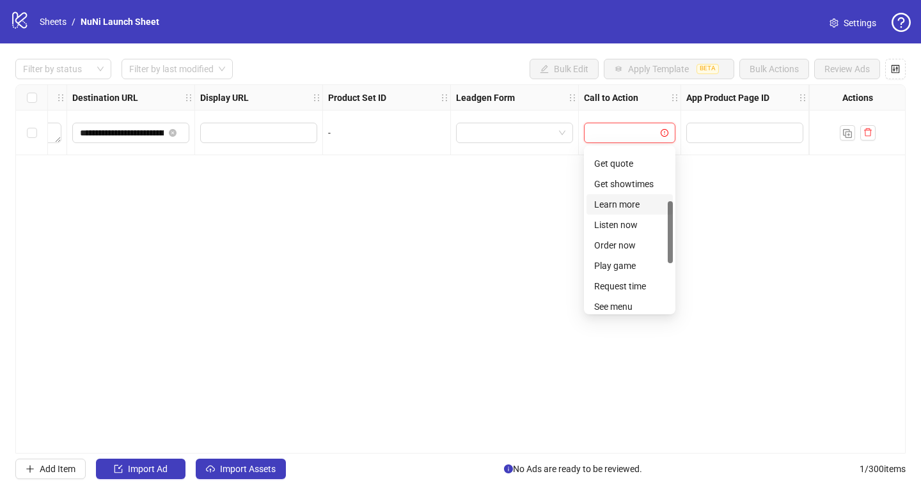
click at [635, 209] on div "Learn more" at bounding box center [629, 205] width 71 height 14
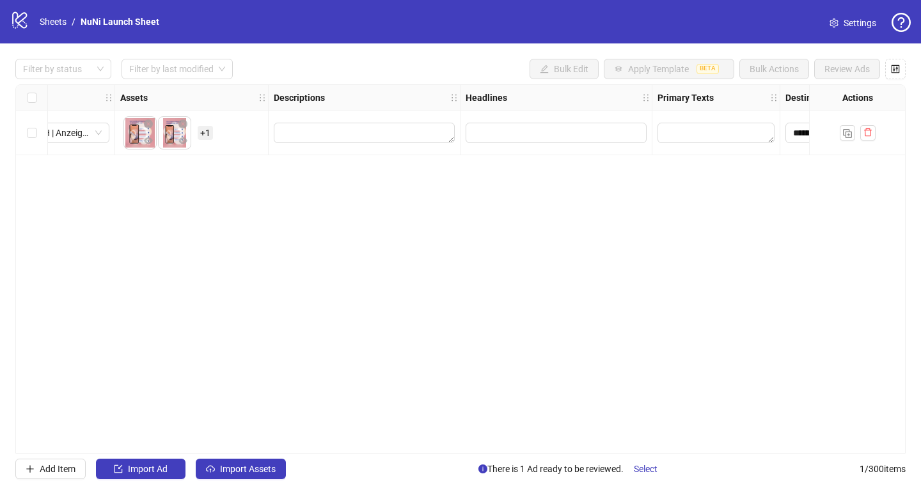
scroll to position [0, 476]
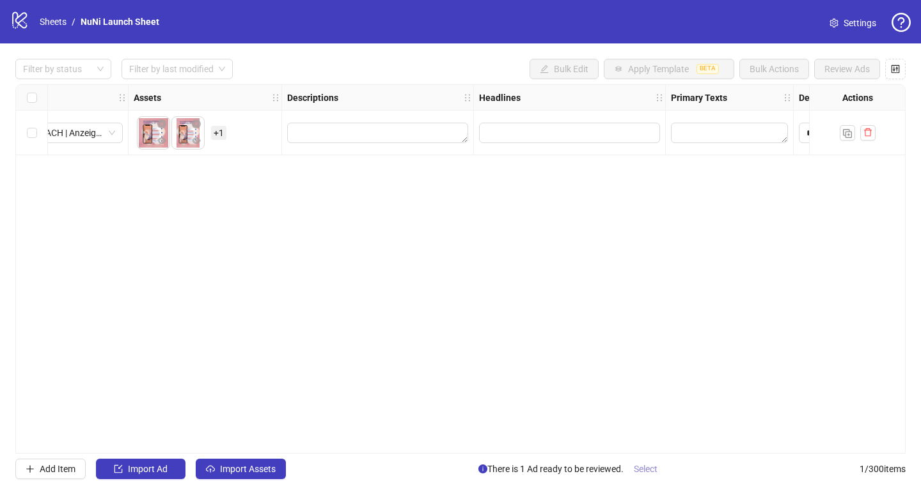
click at [639, 464] on span "Select" at bounding box center [646, 469] width 24 height 10
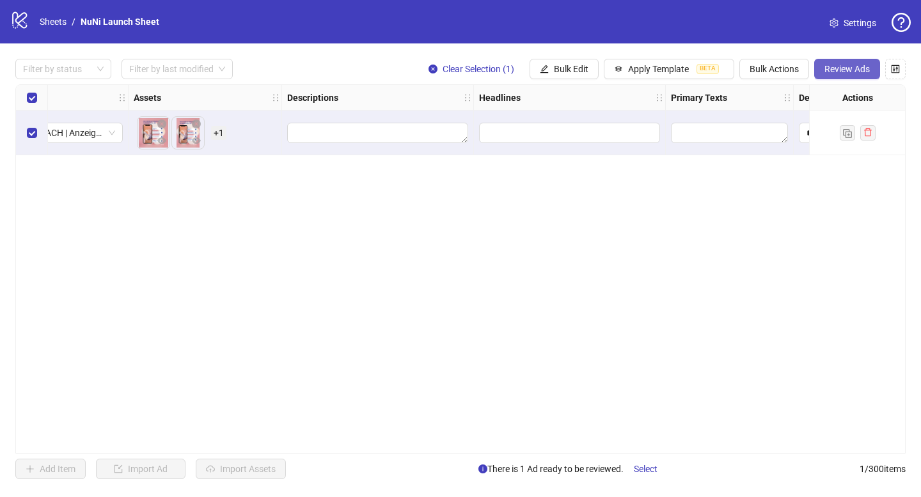
click at [845, 79] on button "Review Ads" at bounding box center [847, 69] width 66 height 20
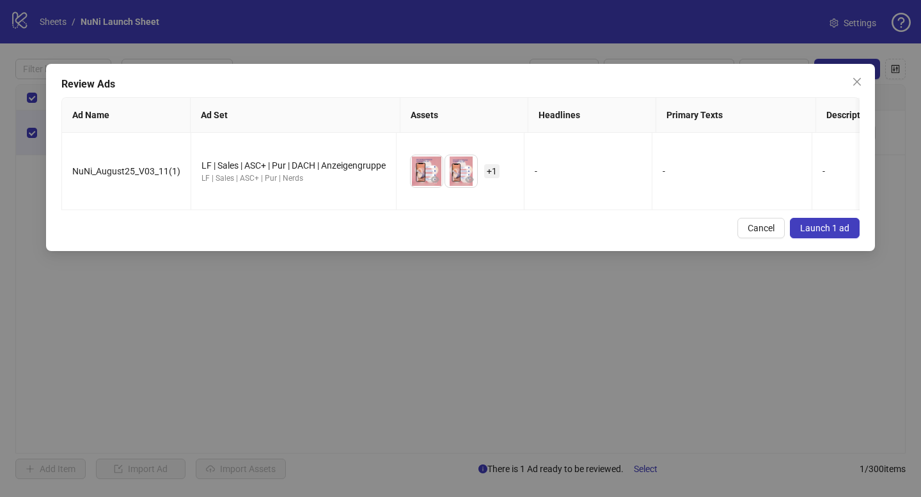
click at [795, 218] on button "Launch 1 ad" at bounding box center [825, 228] width 70 height 20
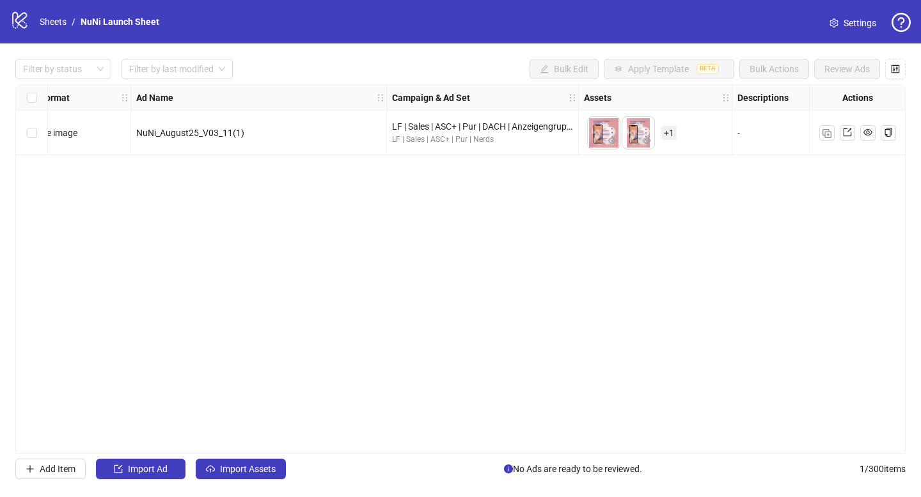
scroll to position [0, 0]
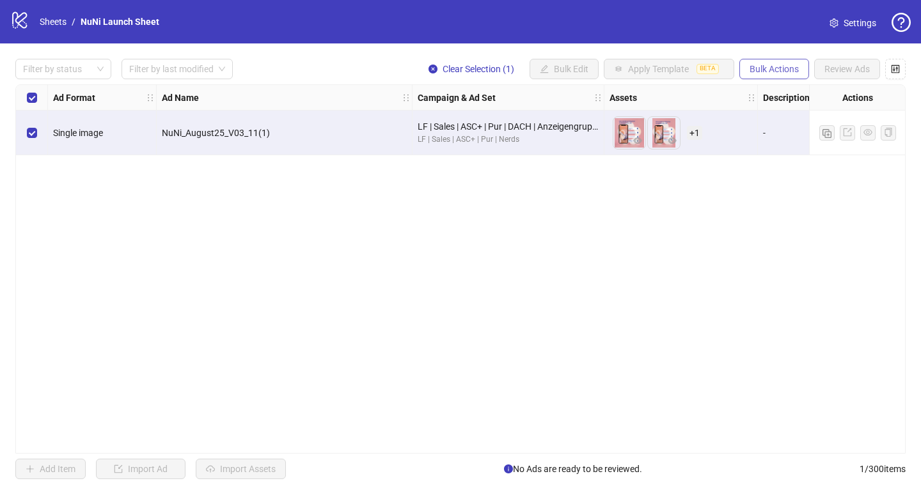
click at [800, 73] on button "Bulk Actions" at bounding box center [774, 69] width 70 height 20
click at [781, 102] on span "Delete" at bounding box center [792, 95] width 88 height 14
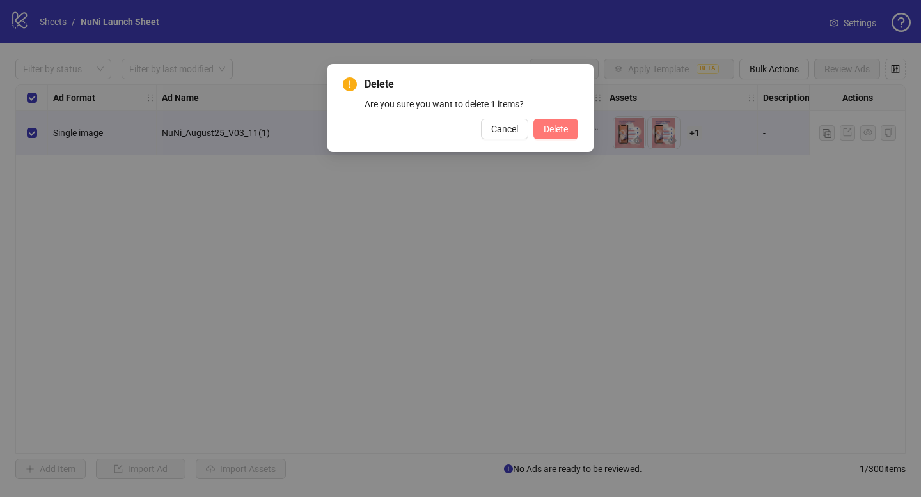
click at [568, 133] on button "Delete" at bounding box center [555, 129] width 45 height 20
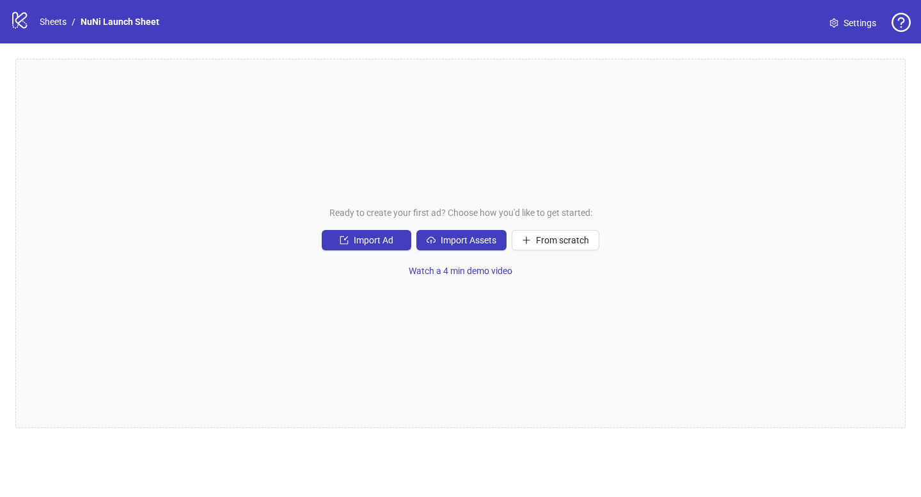
click at [468, 235] on span "Import Assets" at bounding box center [469, 240] width 56 height 10
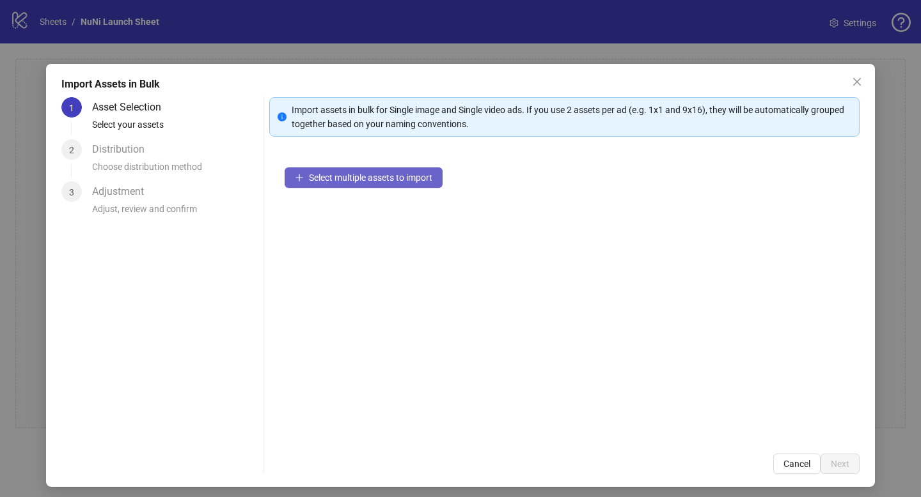
click at [397, 184] on button "Select multiple assets to import" at bounding box center [364, 178] width 158 height 20
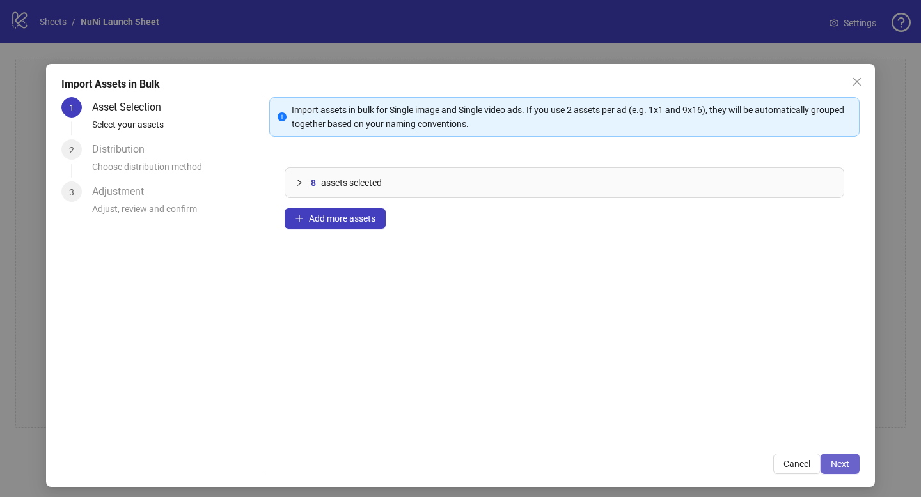
click at [831, 462] on span "Next" at bounding box center [840, 464] width 19 height 10
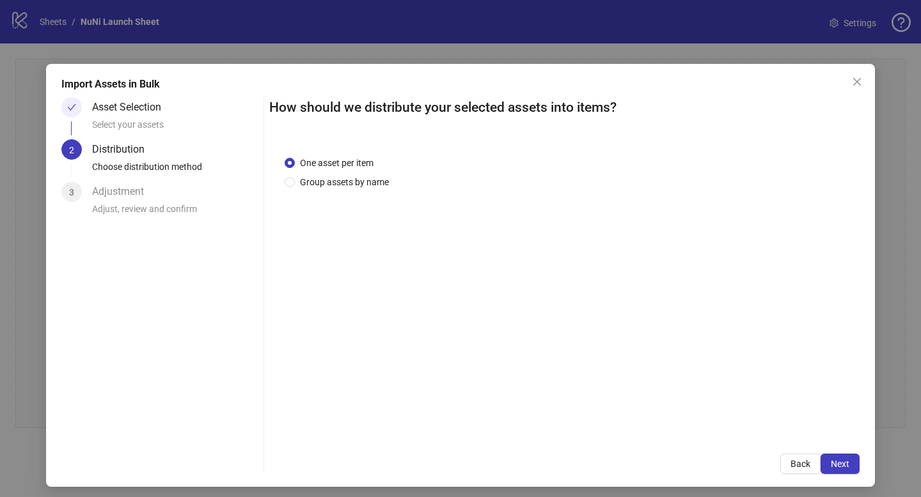
click at [375, 198] on div "One asset per item Group assets by name" at bounding box center [564, 290] width 590 height 299
click at [370, 185] on span "Group assets by name" at bounding box center [344, 182] width 99 height 14
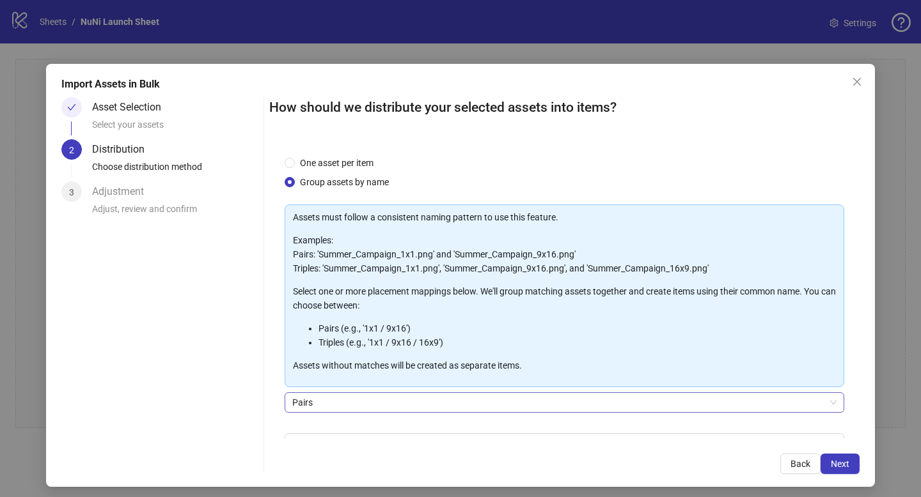
scroll to position [76, 0]
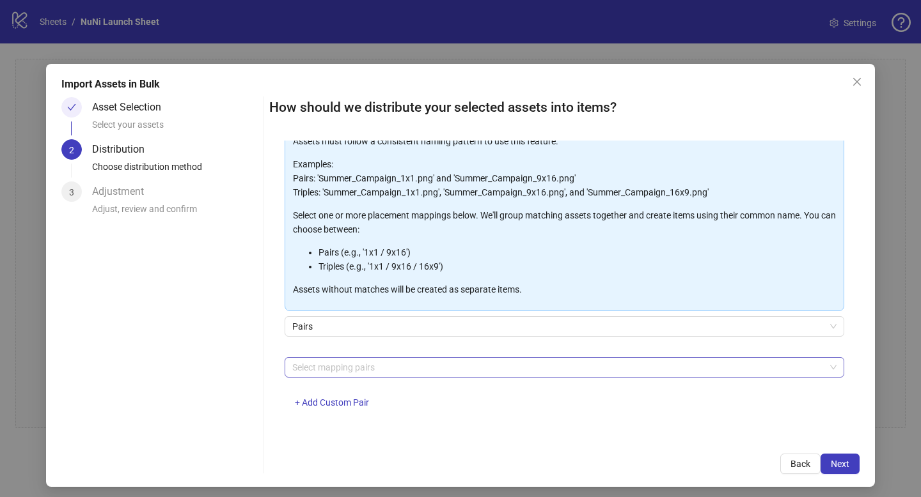
click at [391, 370] on div at bounding box center [557, 368] width 541 height 18
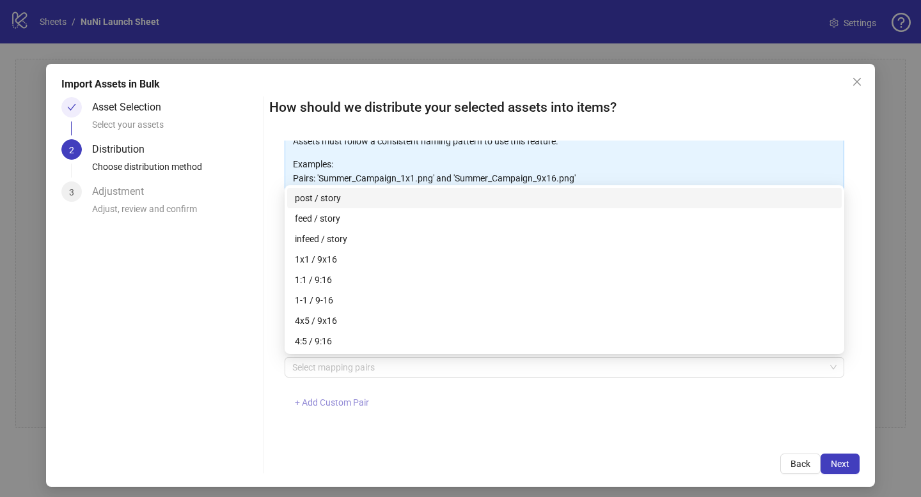
click at [339, 409] on button "+ Add Custom Pair" at bounding box center [332, 403] width 95 height 20
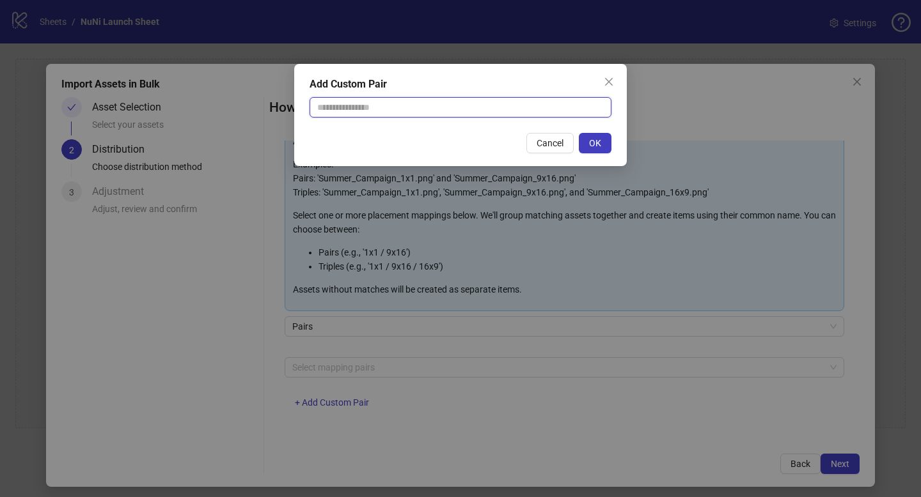
click at [364, 115] on input "text" at bounding box center [460, 107] width 302 height 20
type input "********"
click at [593, 146] on span "OK" at bounding box center [595, 143] width 12 height 10
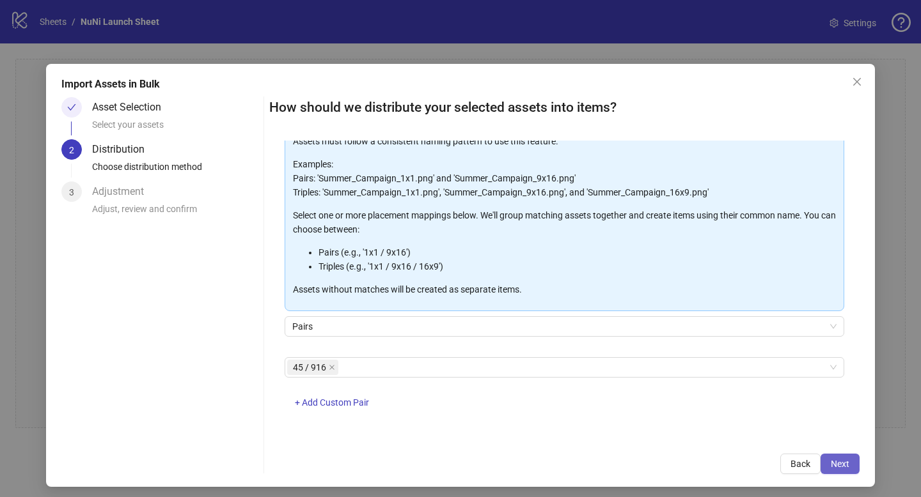
click at [836, 455] on button "Next" at bounding box center [839, 464] width 39 height 20
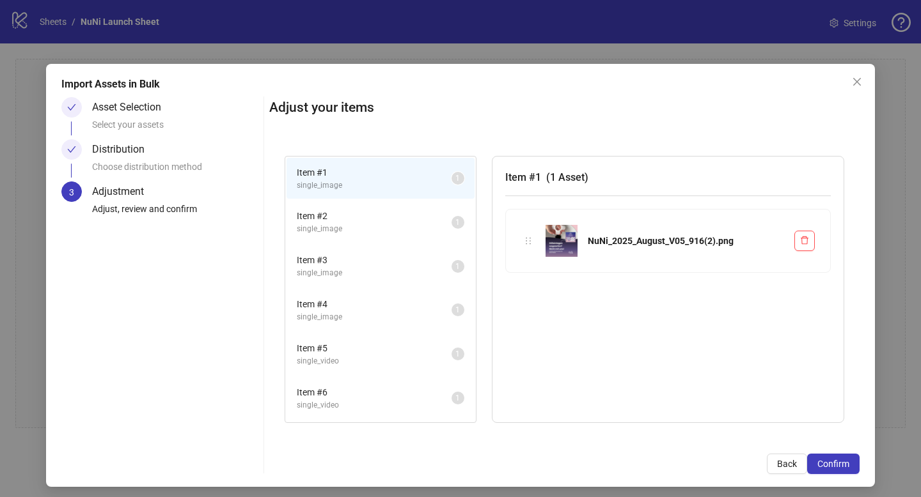
click at [377, 224] on span "single_image" at bounding box center [374, 229] width 155 height 12
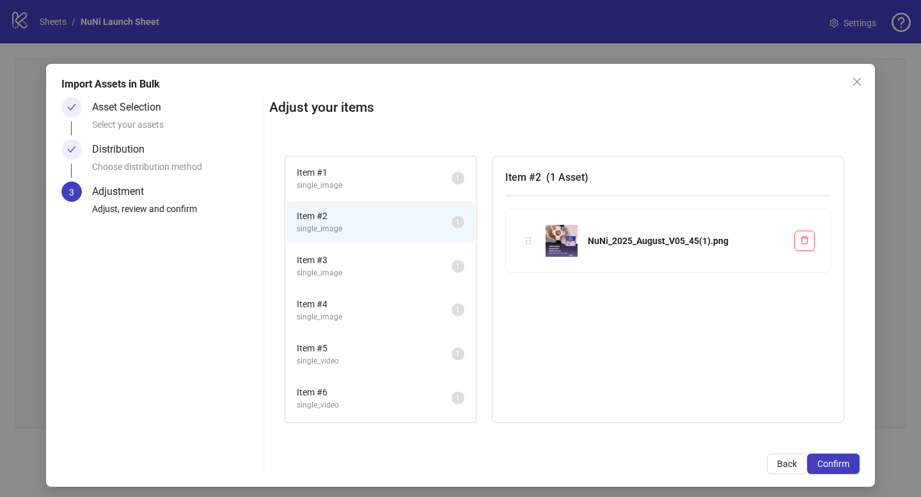
click at [331, 189] on span "single_image" at bounding box center [374, 186] width 155 height 12
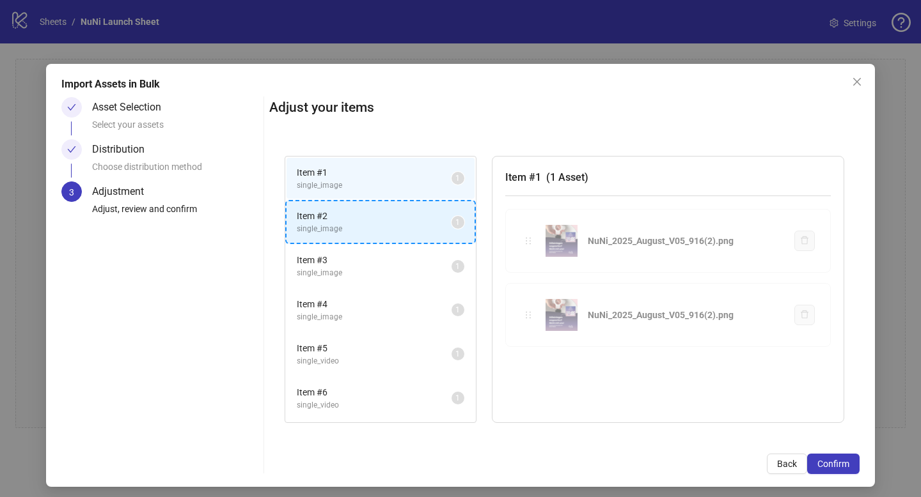
drag, startPoint x: 524, startPoint y: 237, endPoint x: 393, endPoint y: 234, distance: 130.5
click at [393, 234] on div "Item # 1 single_image 1 Item # 2 single_image 1 Item # 3 single_image 1 Item # …" at bounding box center [564, 290] width 590 height 299
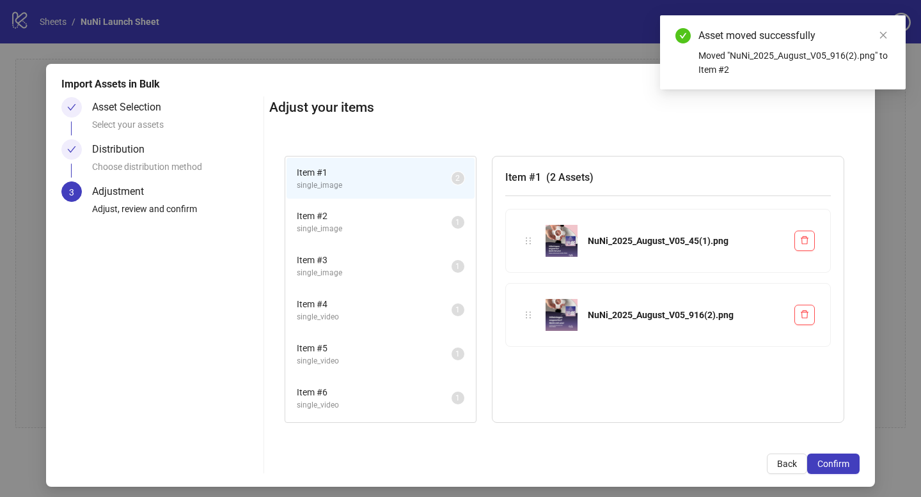
click at [371, 260] on span "Item # 3" at bounding box center [374, 260] width 155 height 14
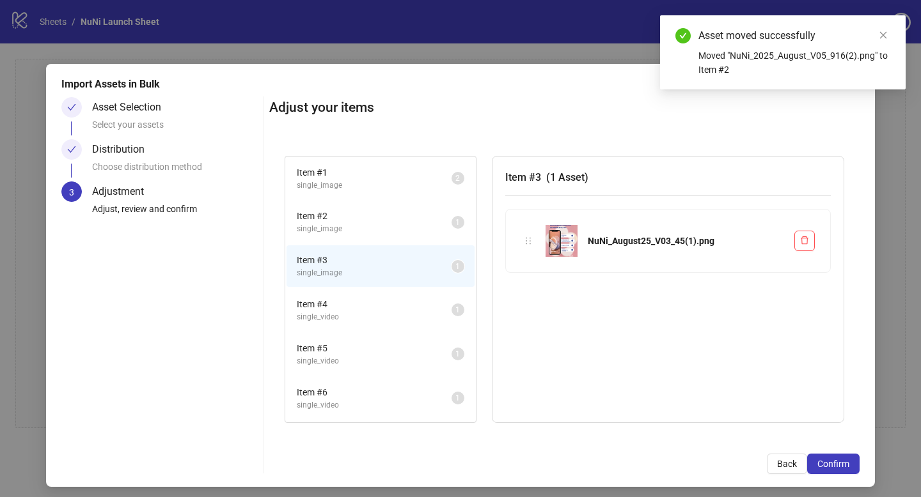
click at [374, 227] on span "single_image" at bounding box center [374, 229] width 155 height 12
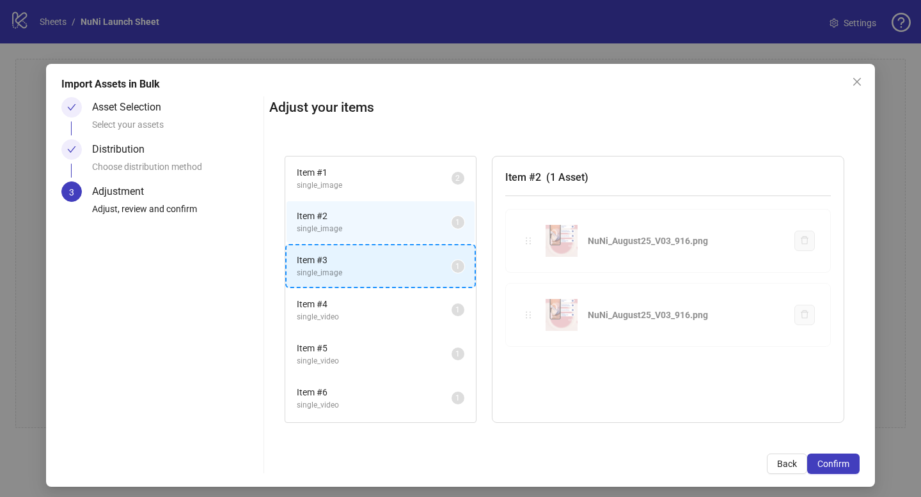
drag, startPoint x: 523, startPoint y: 238, endPoint x: 391, endPoint y: 259, distance: 133.9
click at [385, 259] on div "Item # 1 single_image 2 Item # 2 single_image 1 Item # 3 single_image 1 Item # …" at bounding box center [564, 290] width 590 height 299
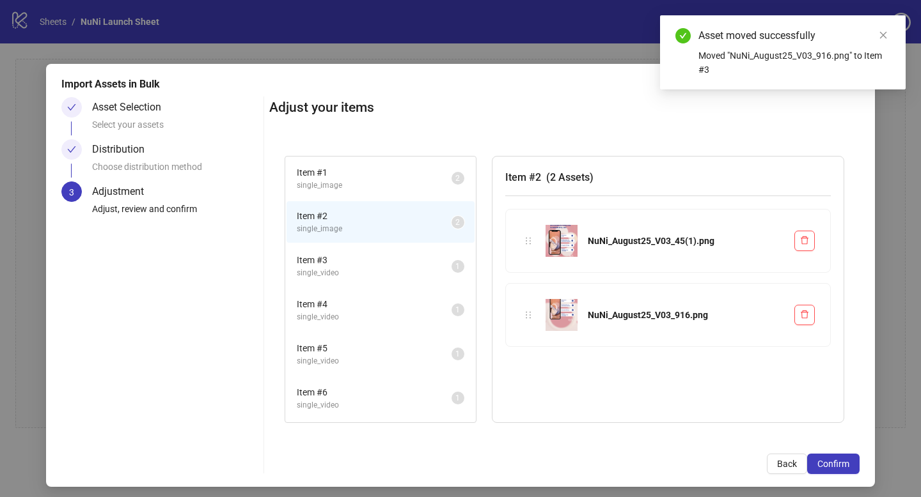
click at [378, 269] on span "single_video" at bounding box center [374, 273] width 155 height 12
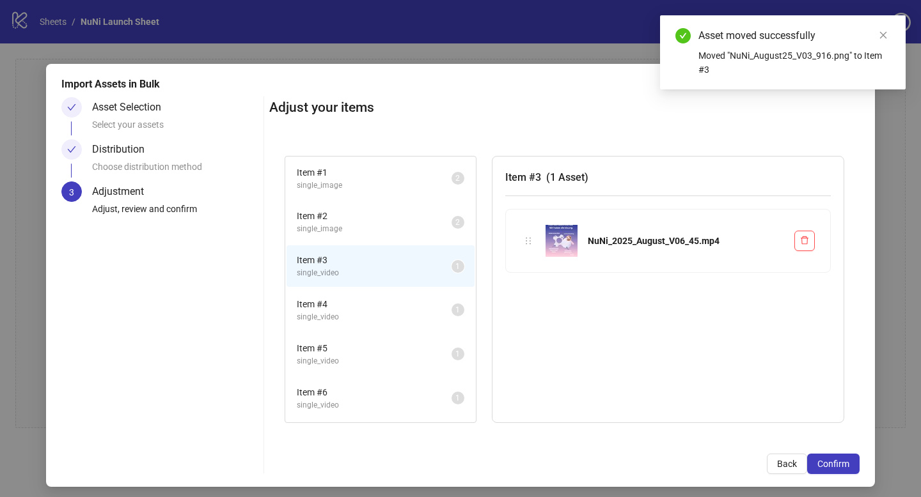
click at [371, 302] on span "Item # 4" at bounding box center [374, 304] width 155 height 14
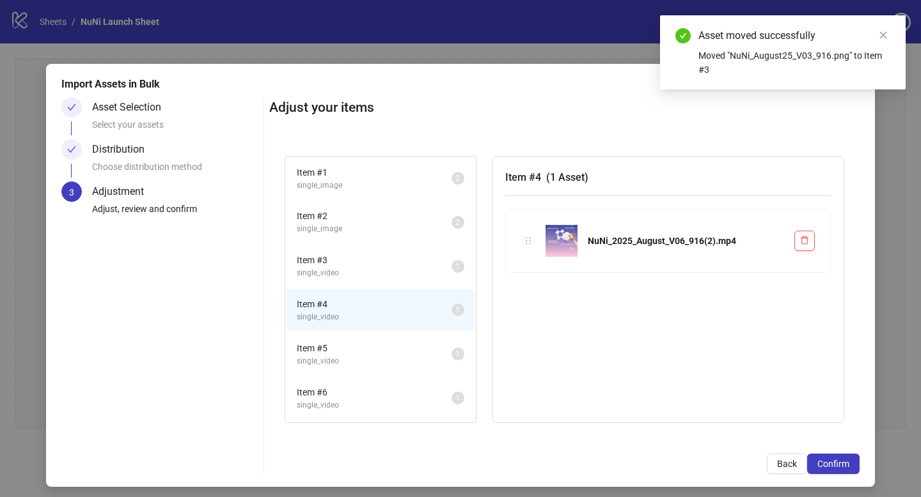
click at [380, 265] on span "Item # 3" at bounding box center [374, 260] width 155 height 14
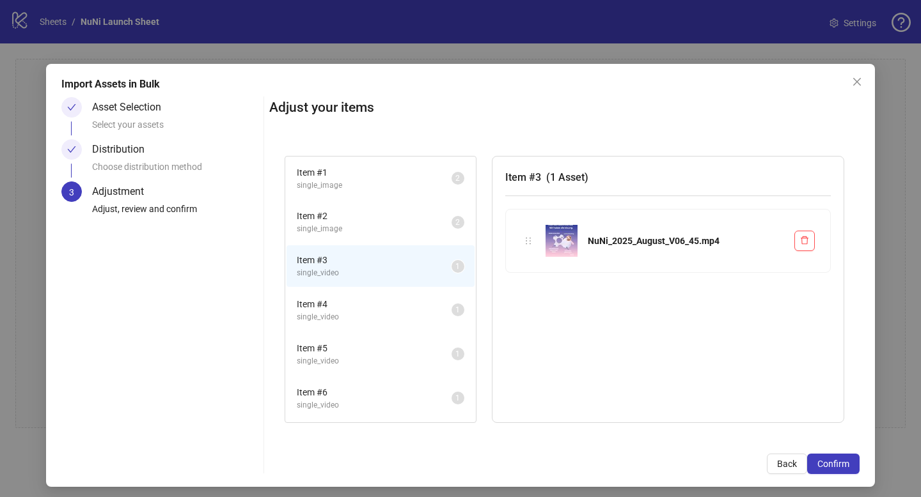
click at [376, 291] on li "Item # 4 single_video 1" at bounding box center [380, 311] width 188 height 42
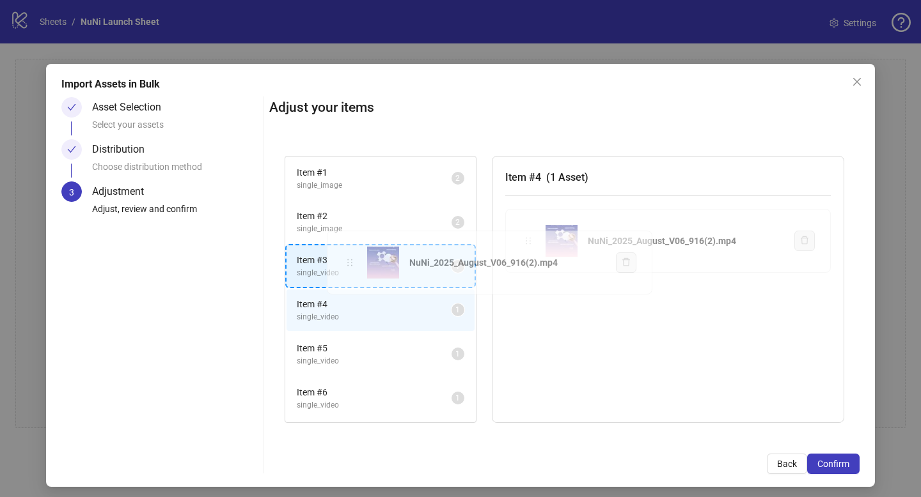
drag, startPoint x: 524, startPoint y: 242, endPoint x: 345, endPoint y: 263, distance: 179.7
click at [345, 263] on div "Item # 1 single_image 2 Item # 2 single_image 2 Item # 3 single_video 1 Item # …" at bounding box center [564, 290] width 590 height 299
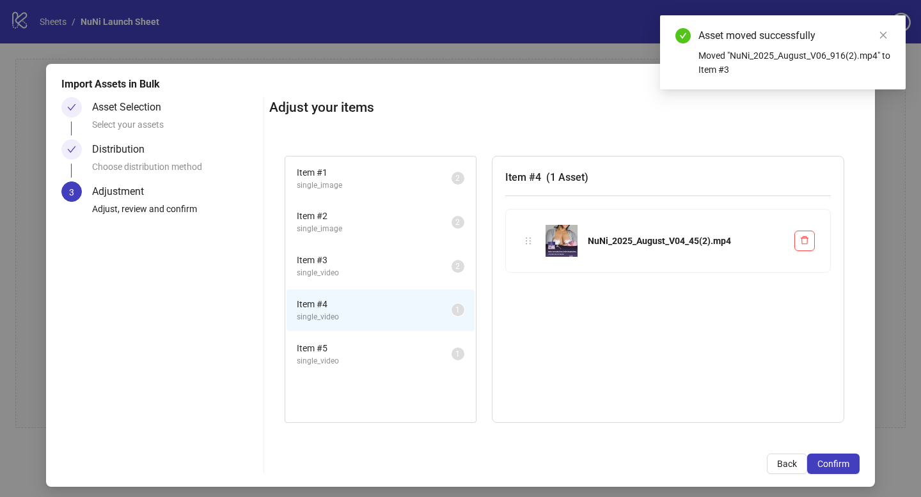
click at [355, 339] on li "Item # 5 single_video 1" at bounding box center [380, 355] width 188 height 42
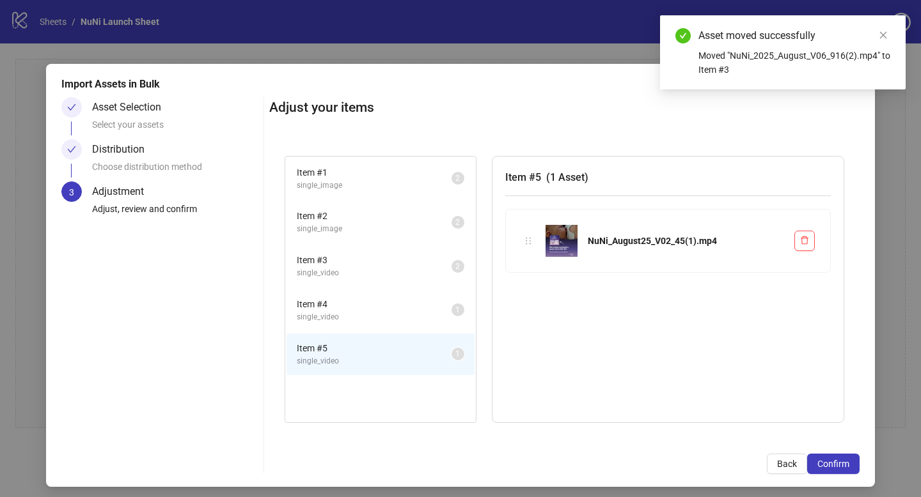
click at [433, 295] on li "Item # 4 single_video 1" at bounding box center [380, 311] width 188 height 42
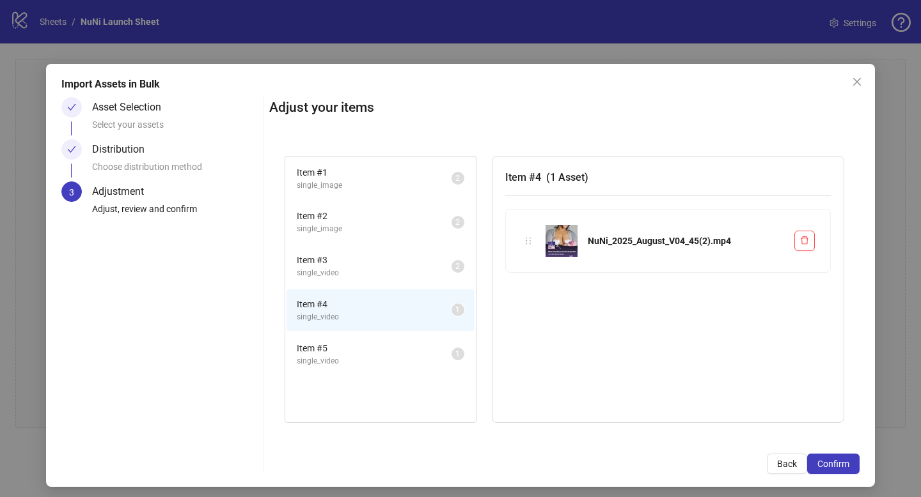
click at [416, 327] on li "Item # 4 single_video 1" at bounding box center [380, 311] width 188 height 42
click at [414, 334] on li "Item # 5 single_video 1" at bounding box center [380, 355] width 188 height 42
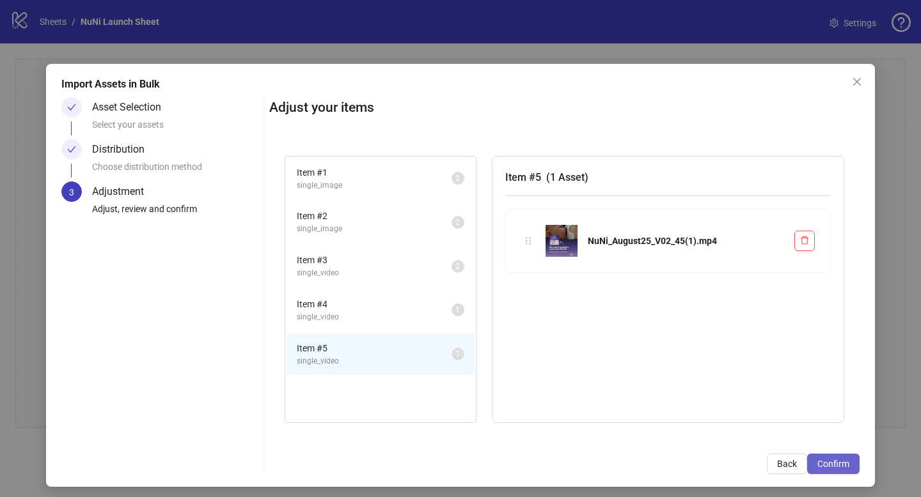
click at [845, 467] on span "Confirm" at bounding box center [833, 464] width 32 height 10
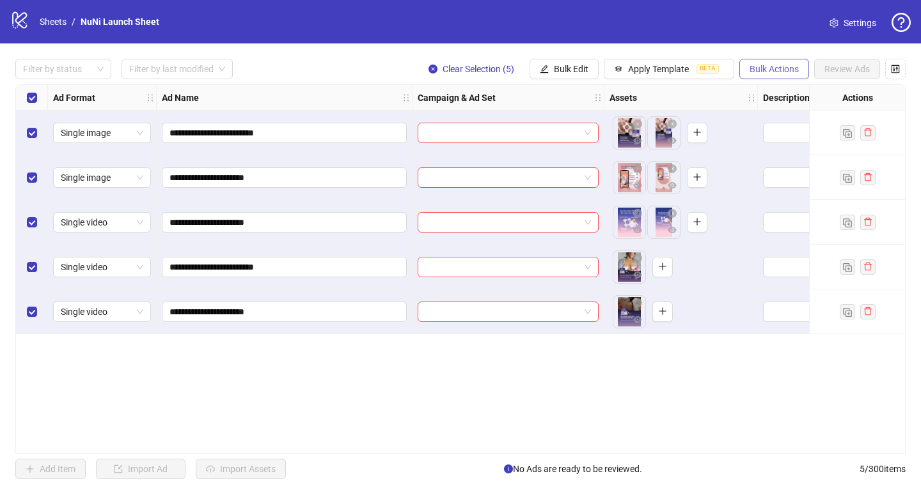
click at [763, 72] on span "Bulk Actions" at bounding box center [773, 69] width 49 height 10
click at [593, 77] on button "Bulk Edit" at bounding box center [563, 69] width 69 height 20
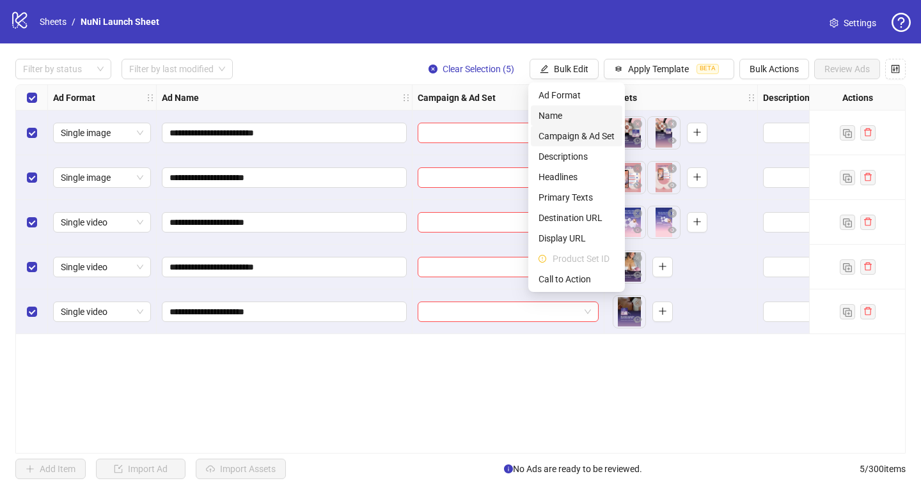
click at [570, 138] on span "Campaign & Ad Set" at bounding box center [576, 136] width 76 height 14
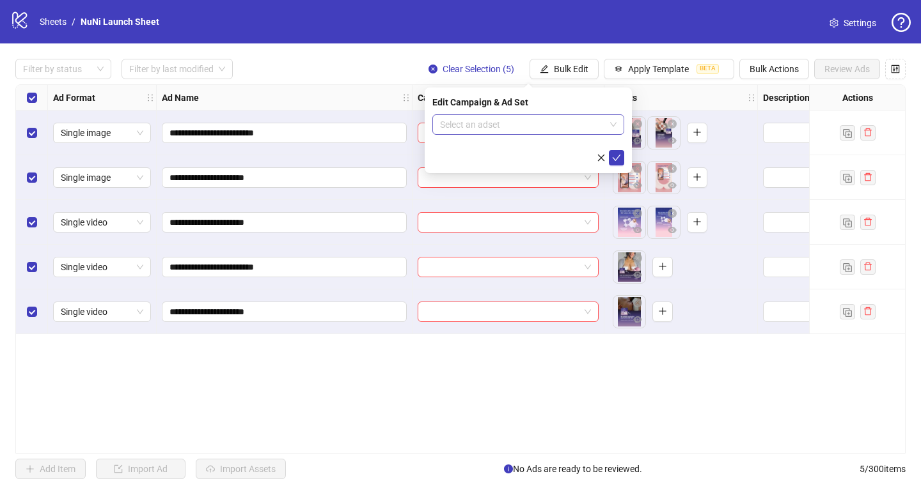
click at [529, 121] on input "search" at bounding box center [522, 124] width 165 height 19
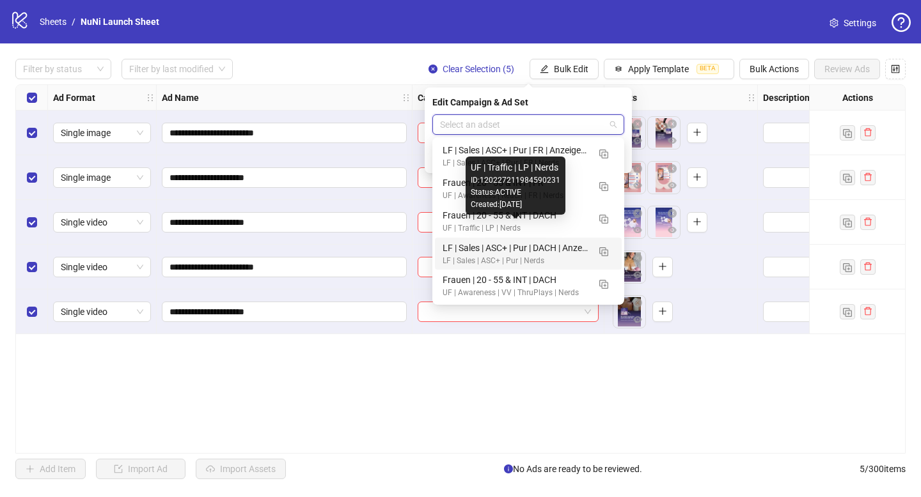
click at [533, 244] on div "LF | Sales | ASC+ | Pur | DACH | Anzeigengruppe" at bounding box center [515, 248] width 146 height 14
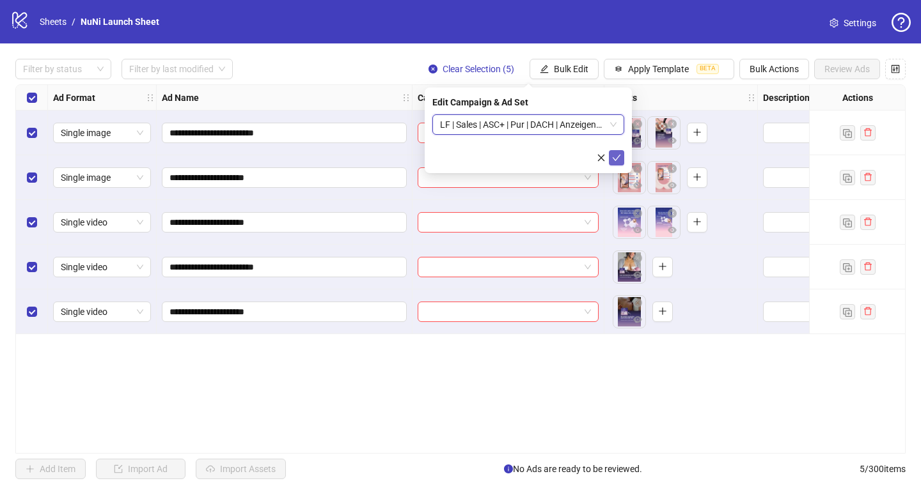
click at [619, 157] on icon "check" at bounding box center [616, 157] width 9 height 9
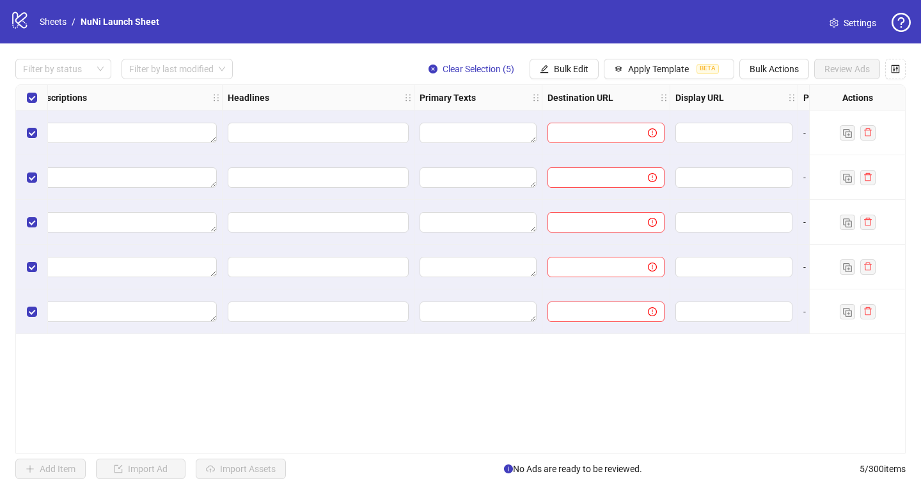
scroll to position [0, 732]
click at [594, 70] on button "Bulk Edit" at bounding box center [563, 69] width 69 height 20
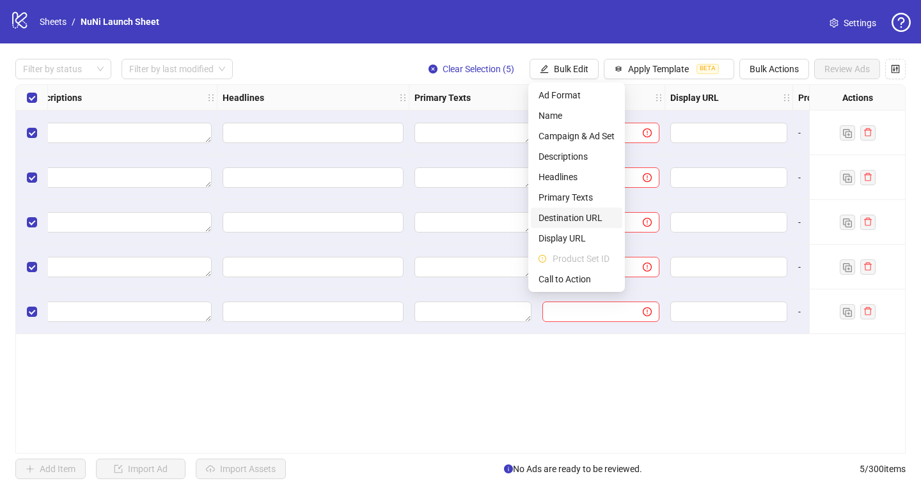
click at [581, 220] on span "Destination URL" at bounding box center [576, 218] width 76 height 14
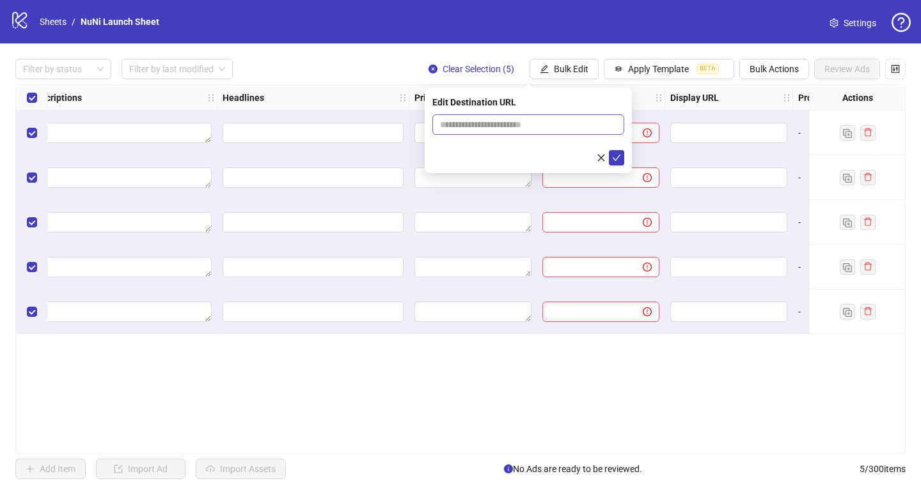
click at [529, 116] on span at bounding box center [528, 124] width 192 height 20
click at [529, 124] on input "text" at bounding box center [523, 125] width 166 height 14
paste input "**********"
type input "**********"
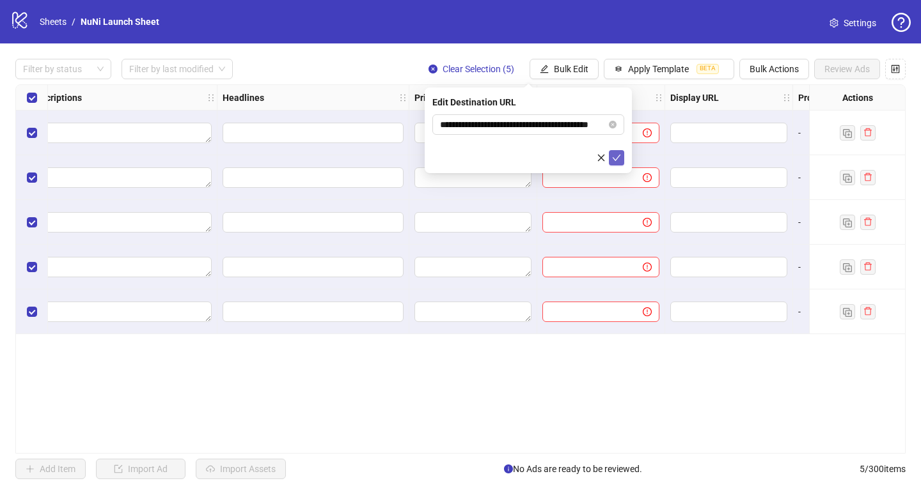
scroll to position [0, 0]
click at [618, 153] on icon "check" at bounding box center [616, 157] width 9 height 9
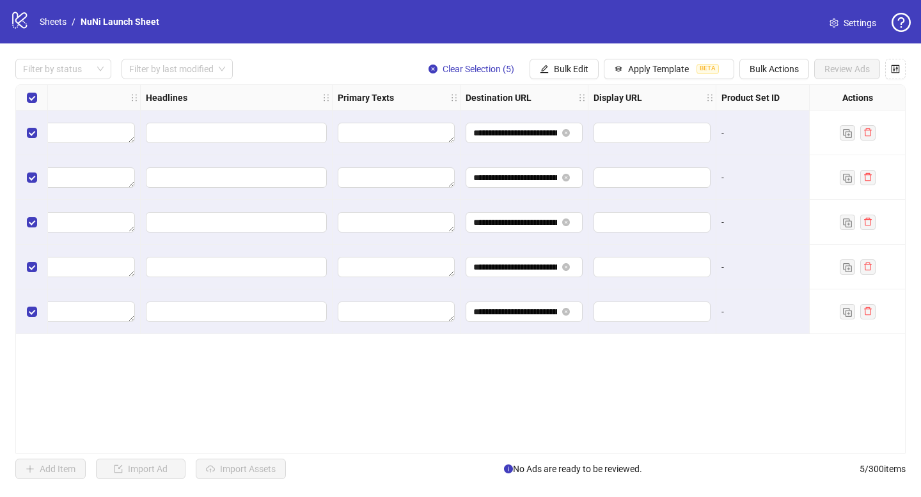
scroll to position [0, 806]
click at [566, 71] on span "Bulk Edit" at bounding box center [571, 69] width 35 height 10
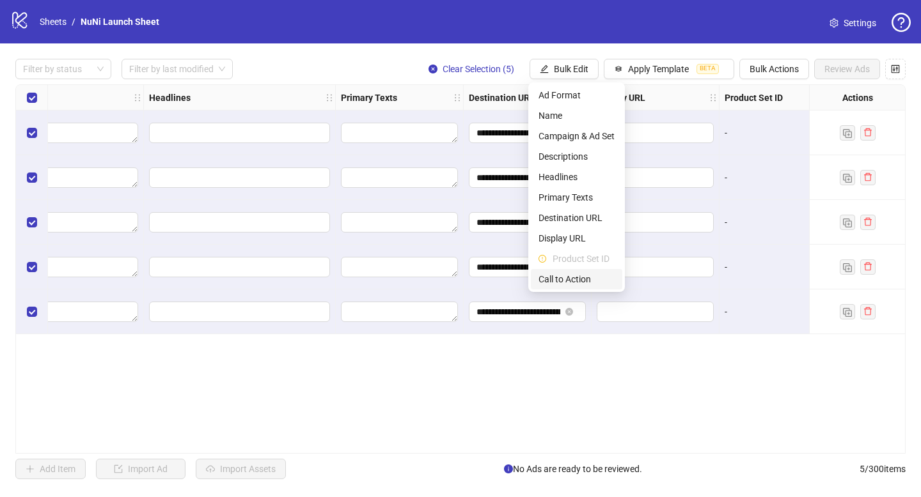
click at [567, 277] on span "Call to Action" at bounding box center [576, 279] width 76 height 14
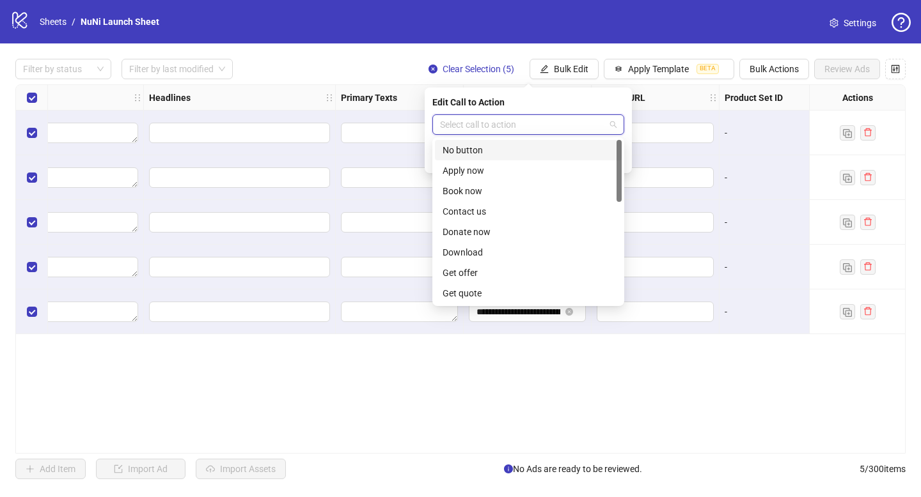
click at [512, 126] on input "search" at bounding box center [522, 124] width 165 height 19
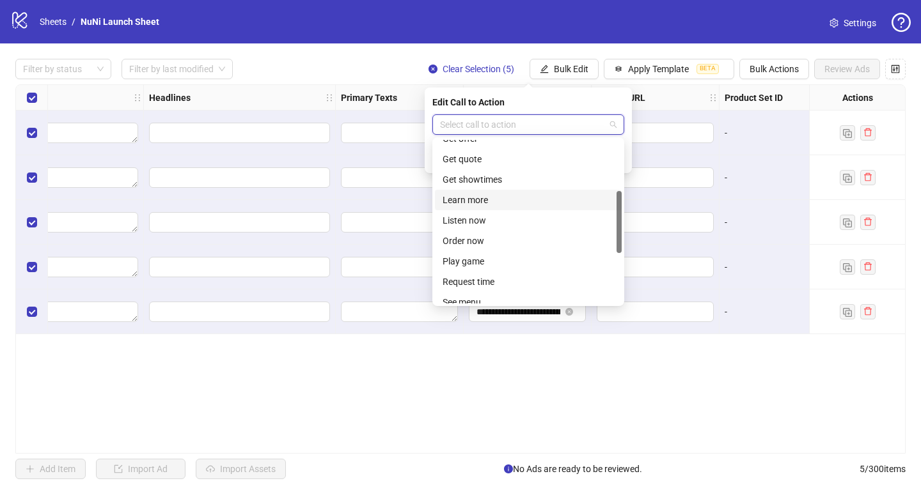
click at [488, 202] on div "Learn more" at bounding box center [527, 200] width 171 height 14
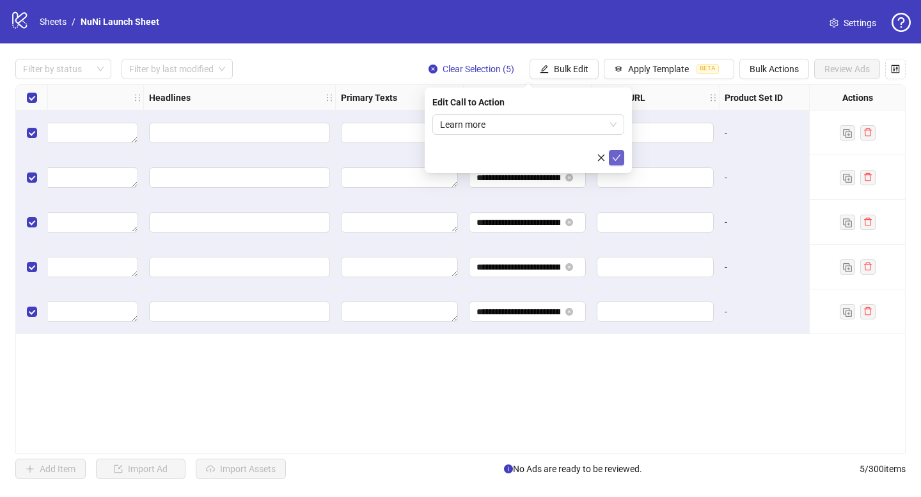
click at [612, 160] on icon "check" at bounding box center [616, 157] width 9 height 9
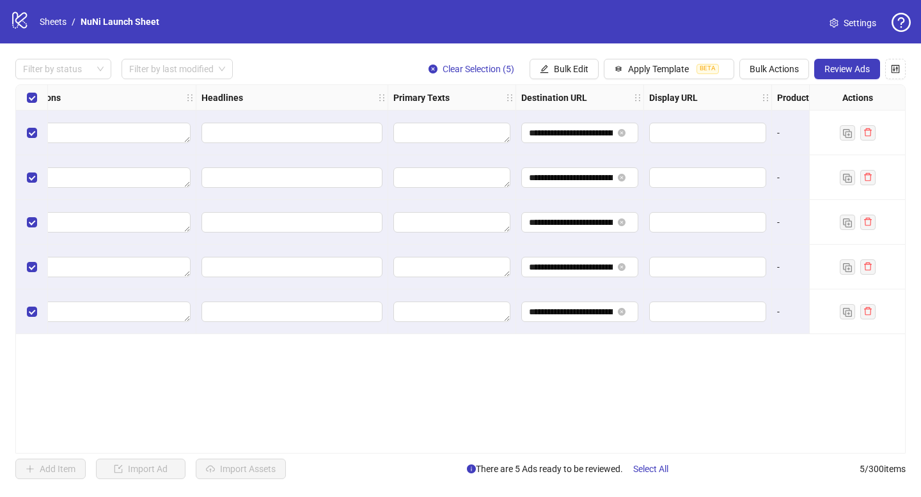
scroll to position [0, 724]
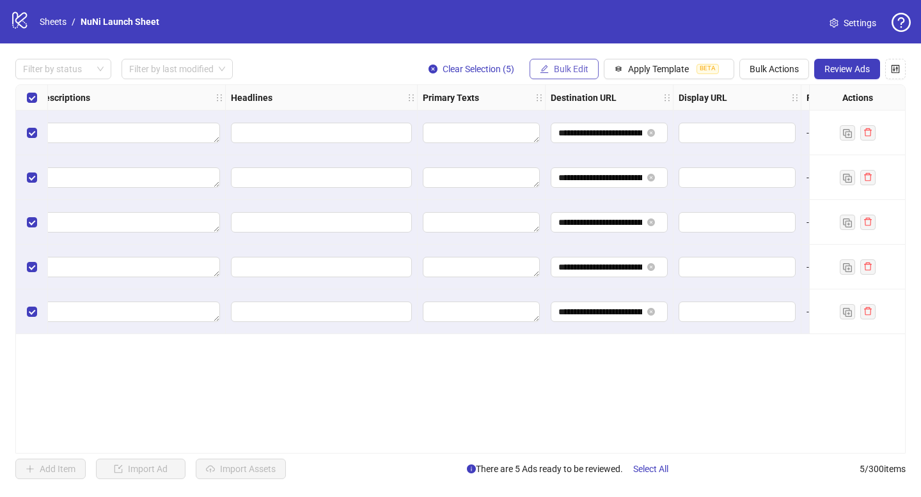
click at [563, 67] on span "Bulk Edit" at bounding box center [571, 69] width 35 height 10
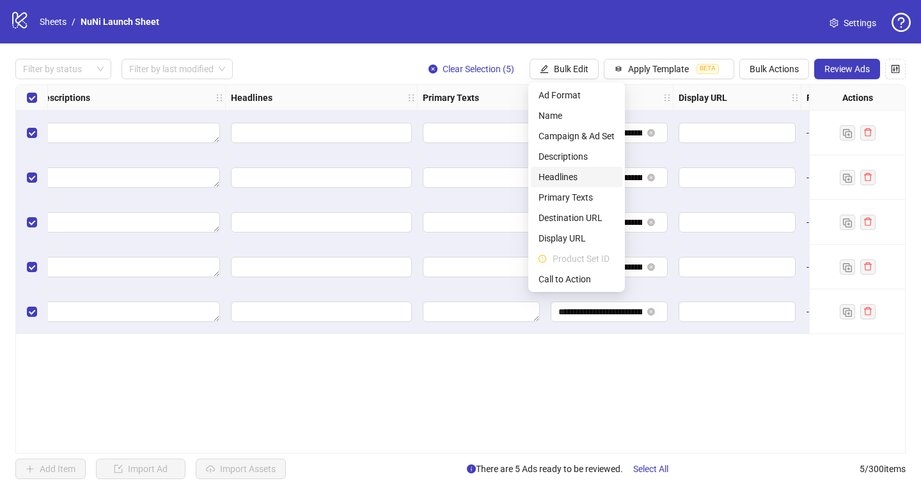
click at [568, 172] on span "Headlines" at bounding box center [576, 177] width 76 height 14
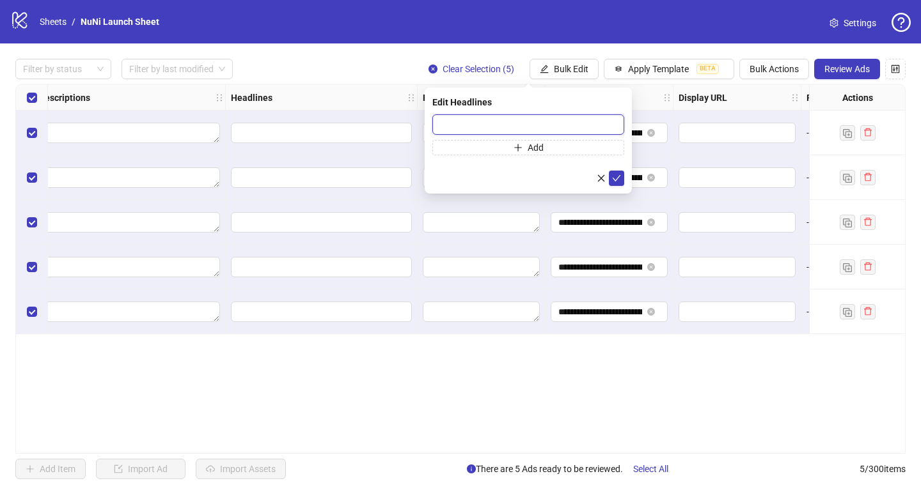
click at [519, 120] on input "text" at bounding box center [528, 124] width 192 height 20
paste input "**********"
type input "**********"
click at [618, 180] on icon "check" at bounding box center [616, 178] width 9 height 9
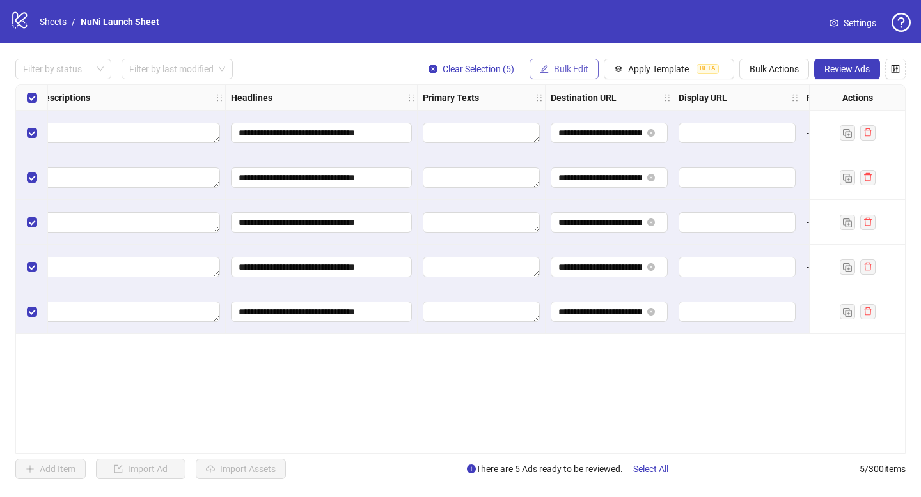
click at [573, 77] on button "Bulk Edit" at bounding box center [563, 69] width 69 height 20
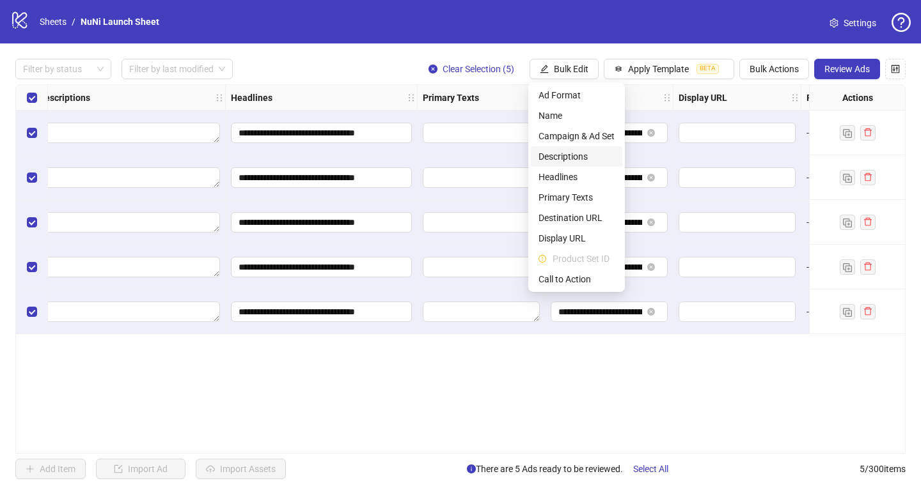
click at [578, 159] on span "Descriptions" at bounding box center [576, 157] width 76 height 14
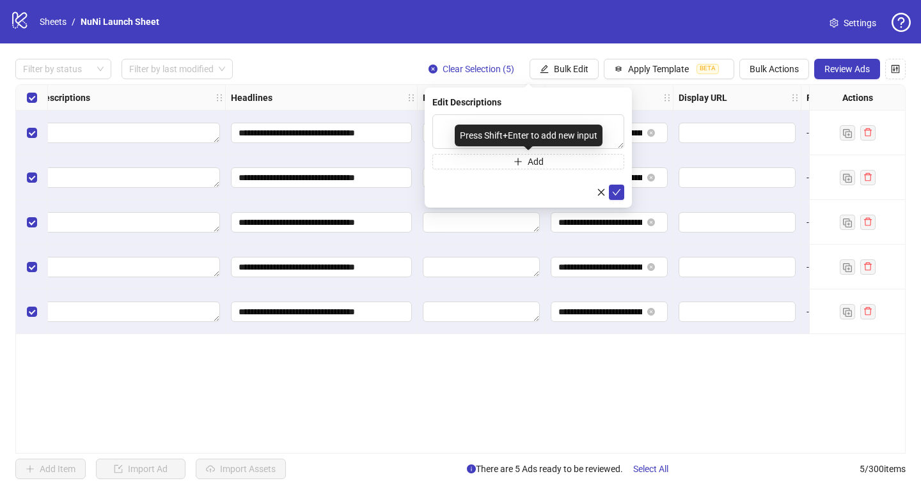
click at [499, 128] on div "Press Shift+Enter to add new input" at bounding box center [529, 136] width 148 height 22
click at [468, 120] on textarea at bounding box center [528, 131] width 192 height 35
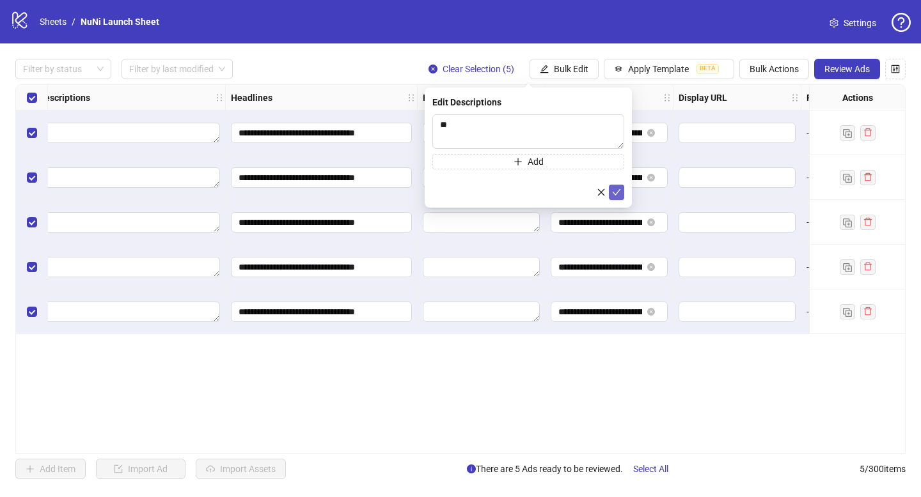
click at [618, 192] on icon "check" at bounding box center [616, 192] width 9 height 9
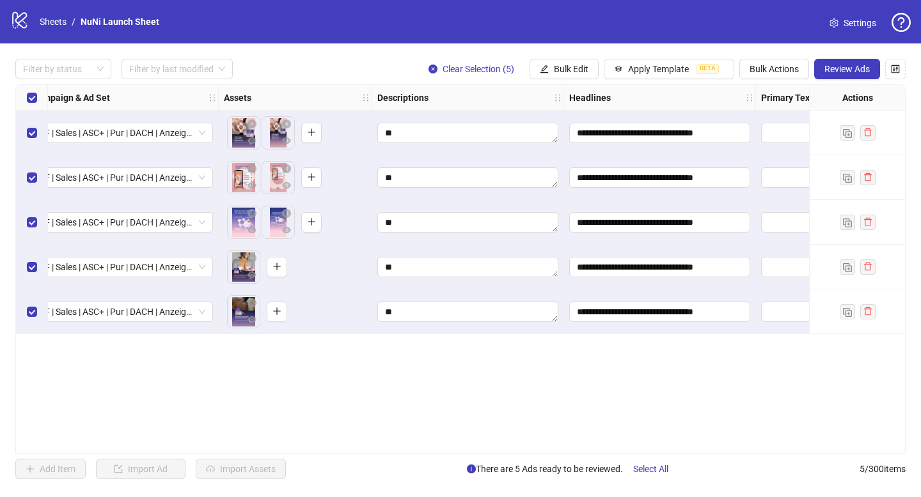
scroll to position [0, 378]
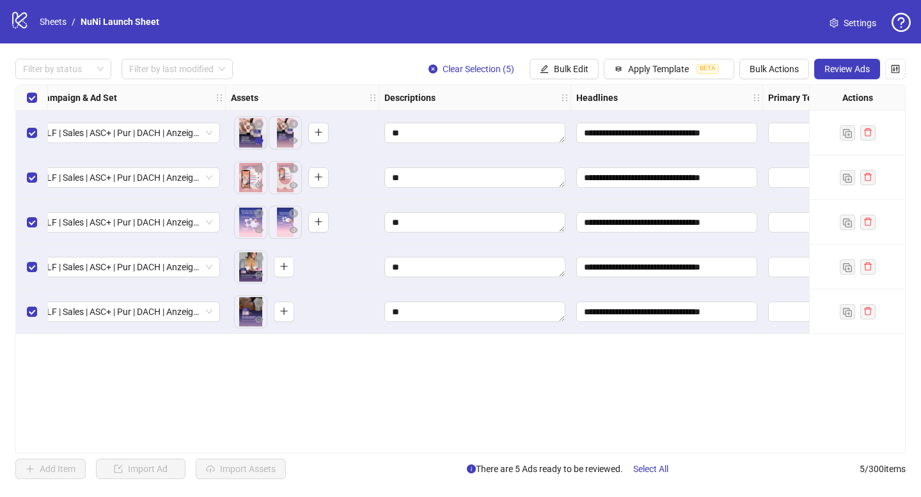
click at [260, 143] on icon "eye" at bounding box center [258, 140] width 9 height 6
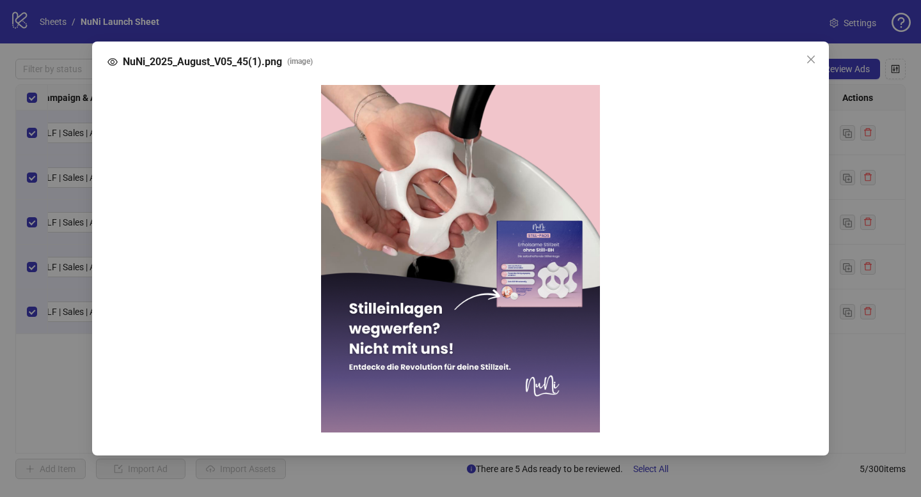
click at [866, 180] on div "NuNi_2025_August_V05_45(1).png ( image )" at bounding box center [460, 248] width 921 height 497
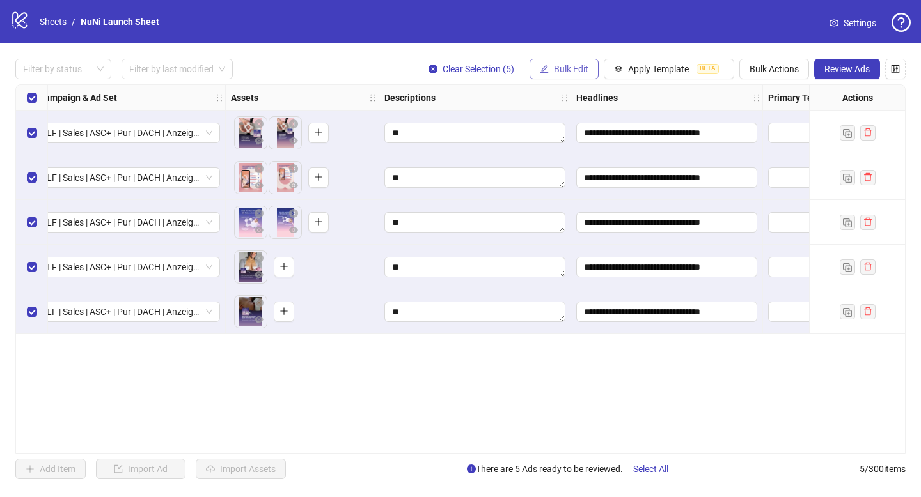
click at [561, 74] on button "Bulk Edit" at bounding box center [563, 69] width 69 height 20
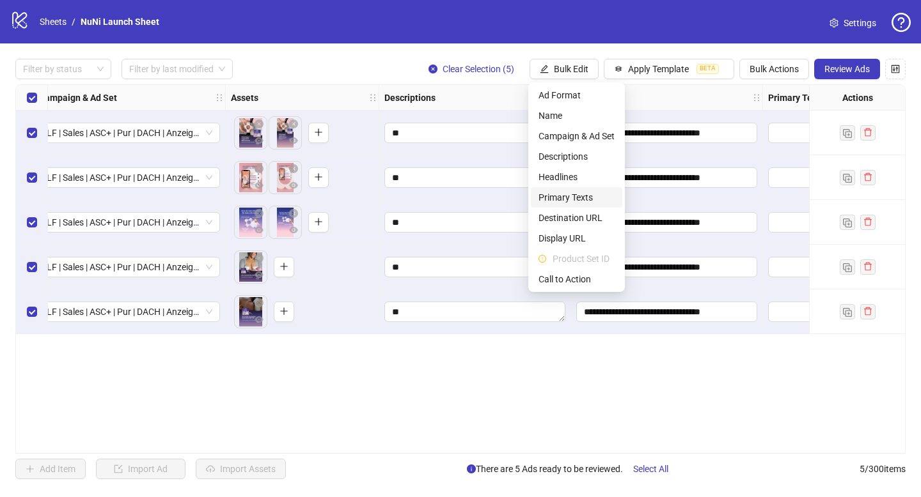
click at [560, 198] on span "Primary Texts" at bounding box center [576, 198] width 76 height 14
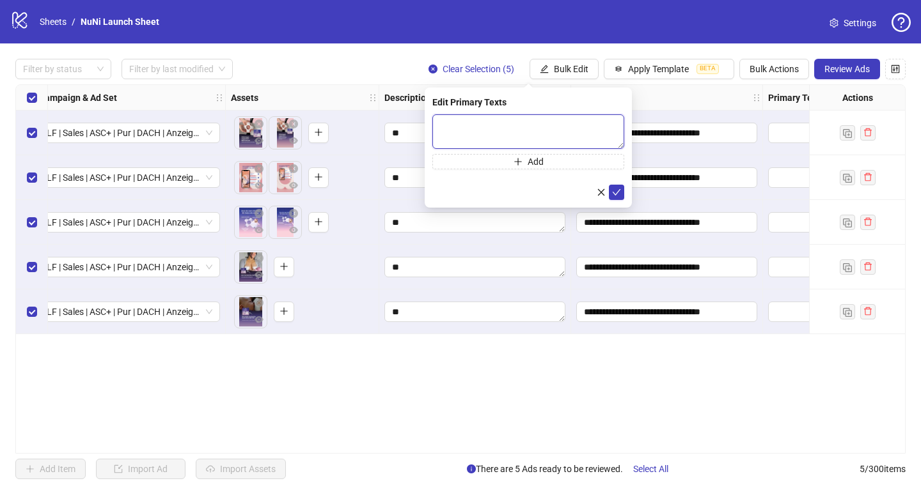
click at [488, 135] on textarea at bounding box center [528, 131] width 192 height 35
paste textarea "**********"
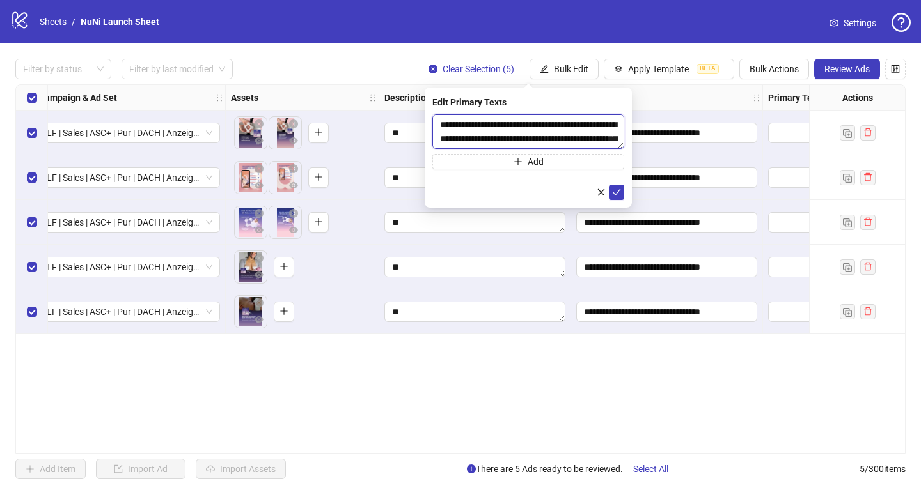
scroll to position [24, 0]
type textarea "**********"
click at [621, 194] on button "submit" at bounding box center [616, 192] width 15 height 15
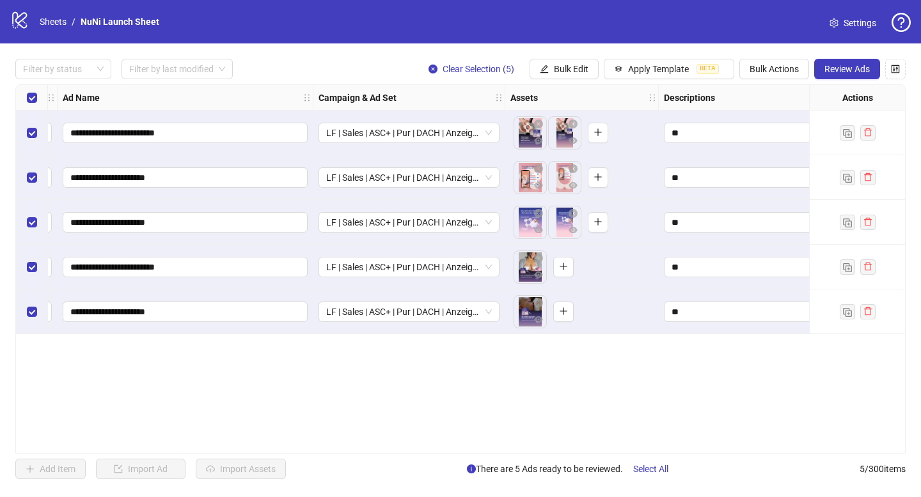
scroll to position [0, 85]
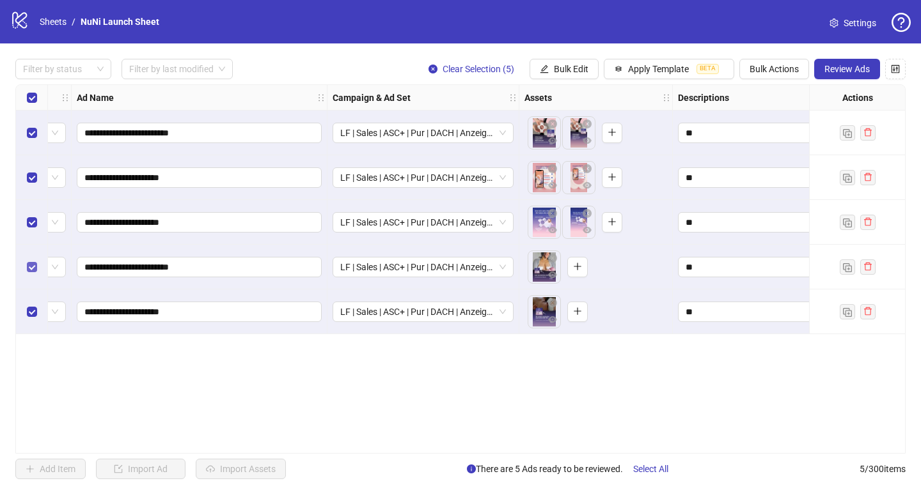
click at [35, 274] on label "Select row 4" at bounding box center [32, 267] width 10 height 14
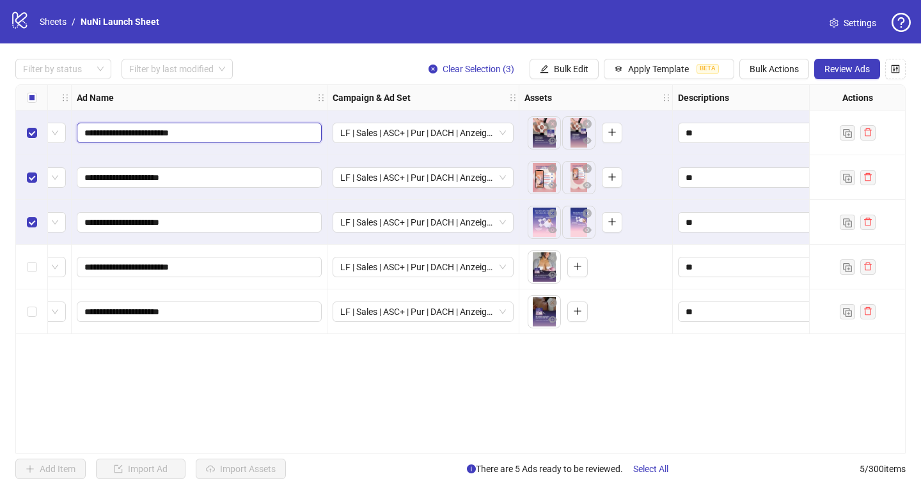
click at [231, 131] on input "**********" at bounding box center [197, 133] width 227 height 14
type input "**********"
click at [555, 142] on icon "eye" at bounding box center [552, 140] width 9 height 6
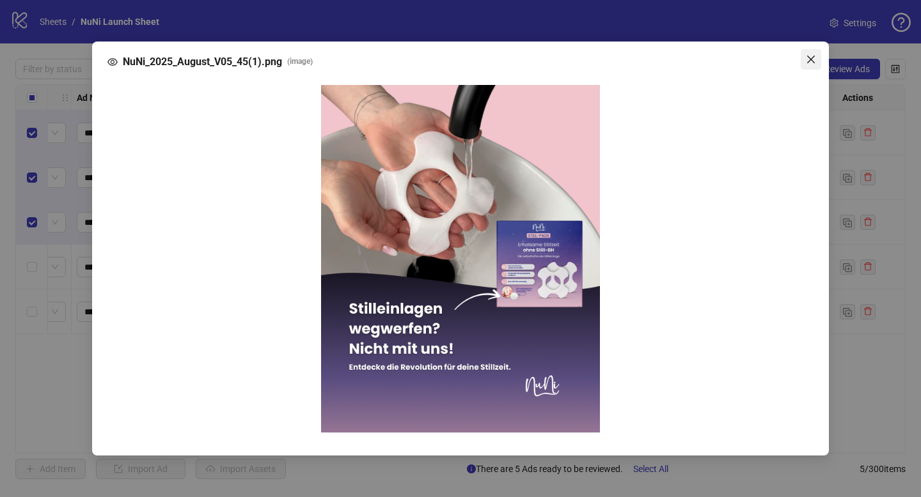
click at [820, 63] on span "Close" at bounding box center [810, 59] width 20 height 10
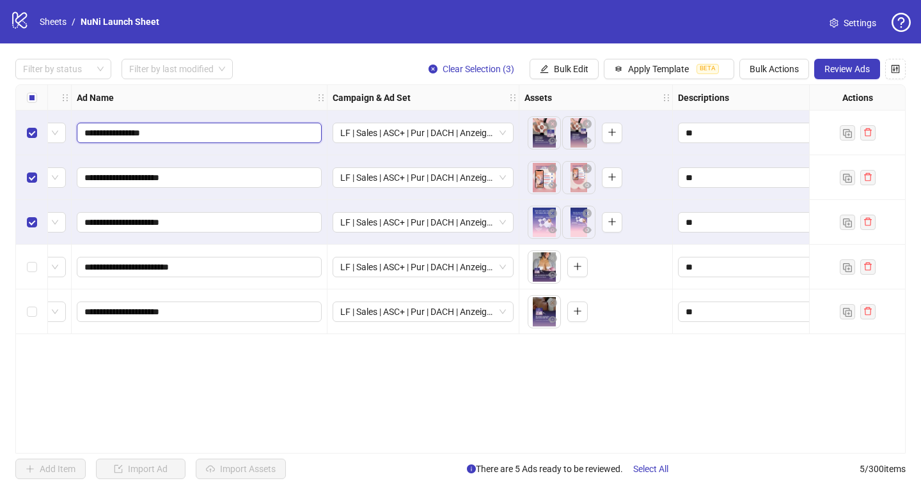
click at [233, 134] on input "**********" at bounding box center [197, 133] width 227 height 14
type input "**********"
click at [237, 132] on input "**********" at bounding box center [197, 133] width 227 height 14
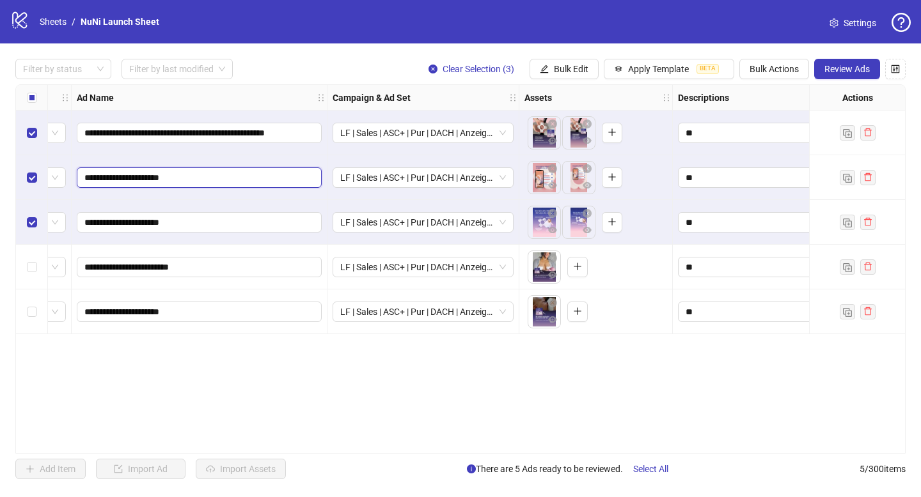
click at [212, 180] on input "**********" at bounding box center [197, 178] width 227 height 14
paste input "**********"
type input "**********"
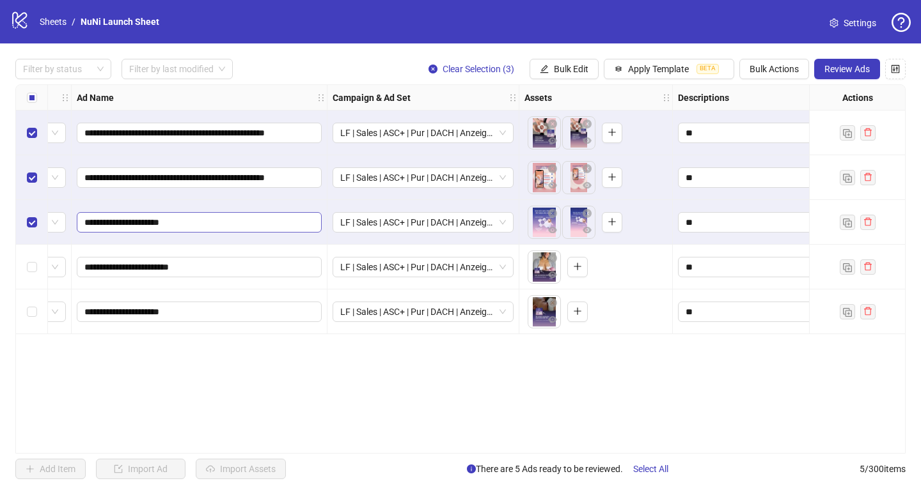
click at [201, 214] on span "**********" at bounding box center [199, 222] width 245 height 20
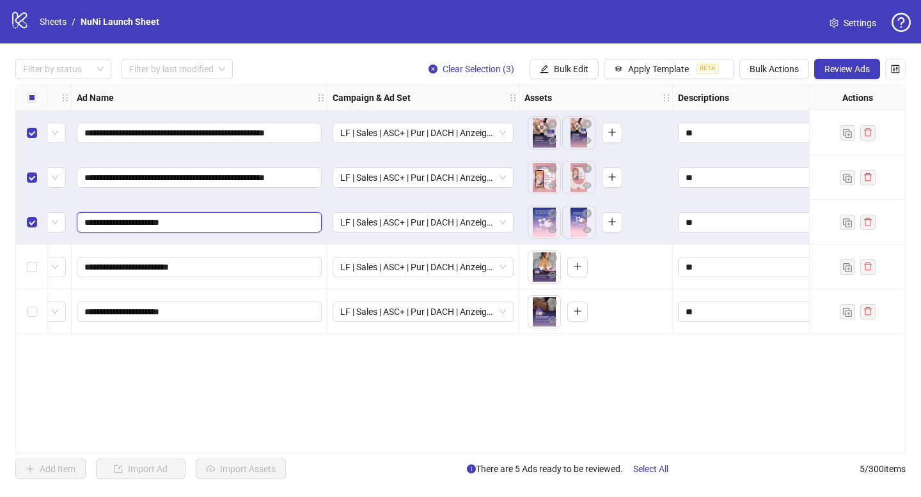
click at [198, 221] on input "**********" at bounding box center [197, 222] width 227 height 14
paste input "**********"
type input "**********"
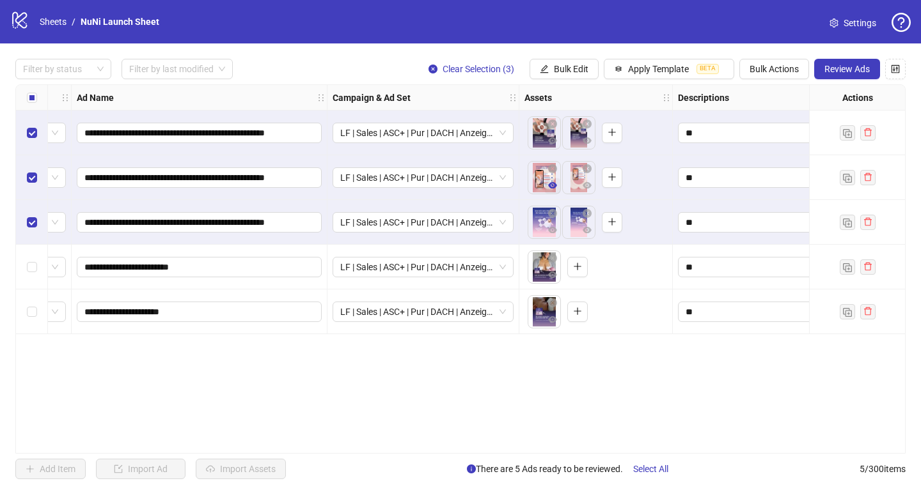
click at [549, 183] on icon "eye" at bounding box center [552, 185] width 9 height 9
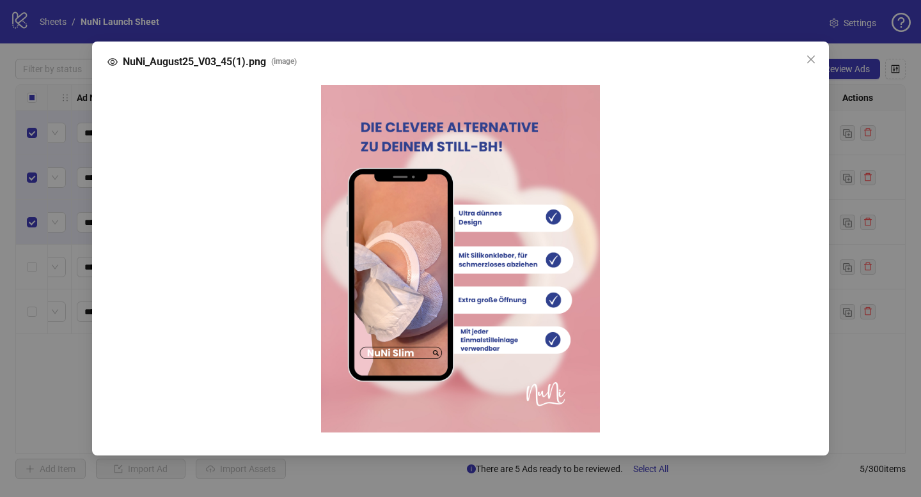
click at [588, 65] on div "NuNi_August25_V03_45(1).png ( image )" at bounding box center [460, 61] width 706 height 15
click at [811, 57] on icon "close" at bounding box center [811, 59] width 10 height 10
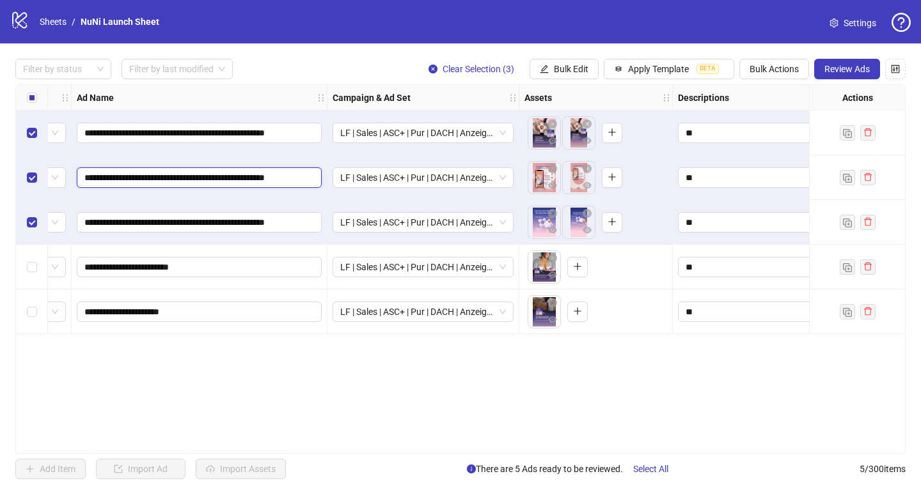
drag, startPoint x: 144, startPoint y: 178, endPoint x: 315, endPoint y: 183, distance: 170.1
click at [315, 183] on span "**********" at bounding box center [199, 178] width 245 height 20
type input "**********"
click at [554, 231] on icon "eye" at bounding box center [552, 230] width 9 height 6
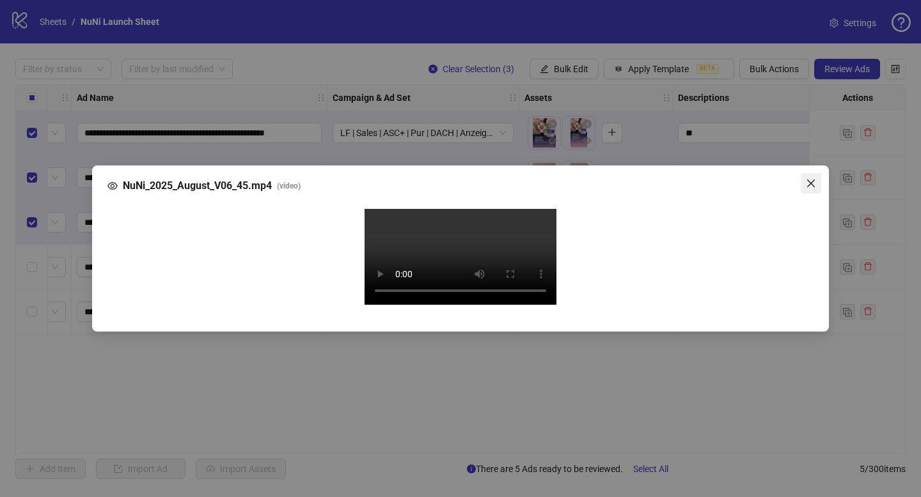
click at [815, 173] on button "Close" at bounding box center [810, 183] width 20 height 20
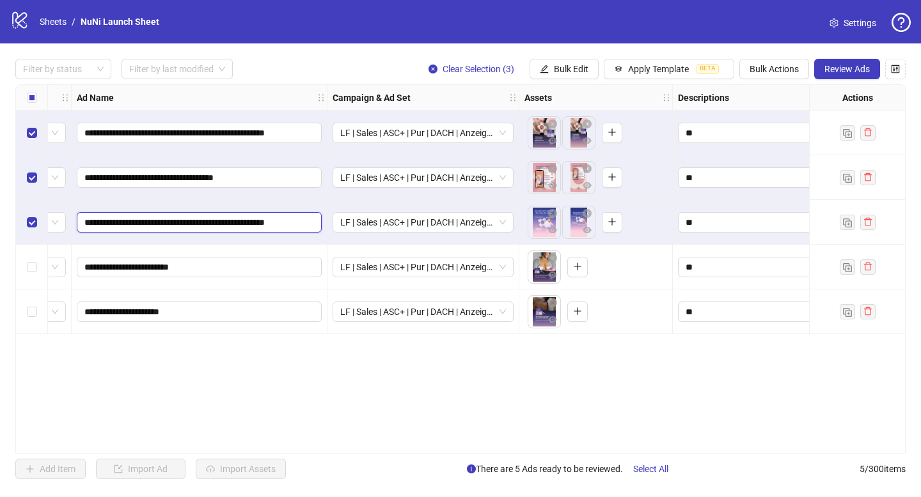
click at [90, 222] on input "**********" at bounding box center [197, 222] width 227 height 14
click at [127, 222] on input "**********" at bounding box center [197, 222] width 227 height 14
type input "**********"
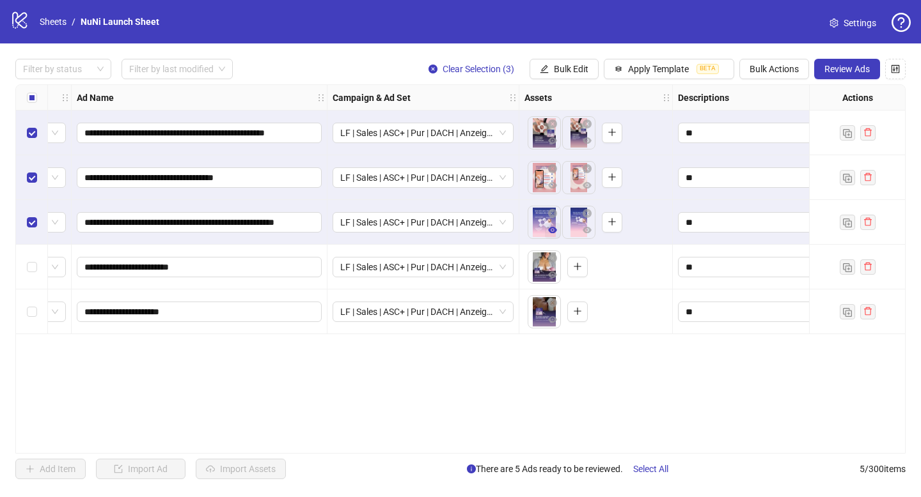
click at [549, 230] on icon "eye" at bounding box center [552, 230] width 9 height 6
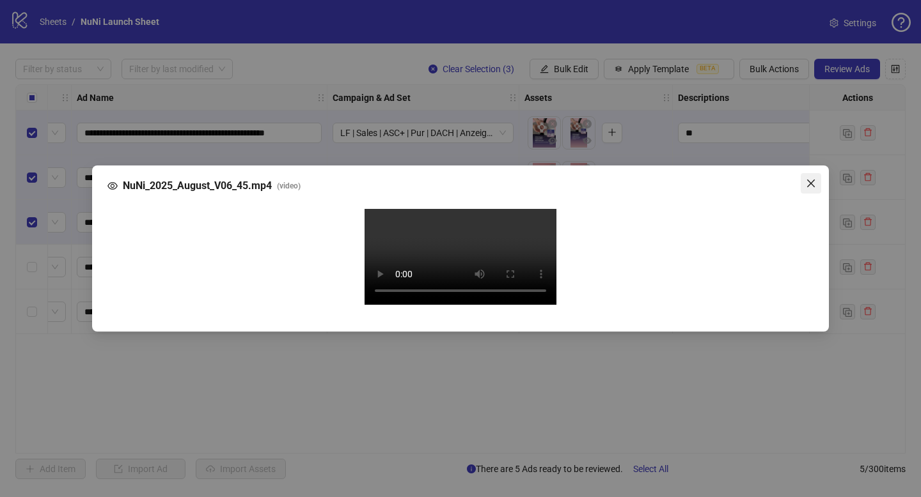
click at [819, 178] on span "Close" at bounding box center [810, 183] width 20 height 10
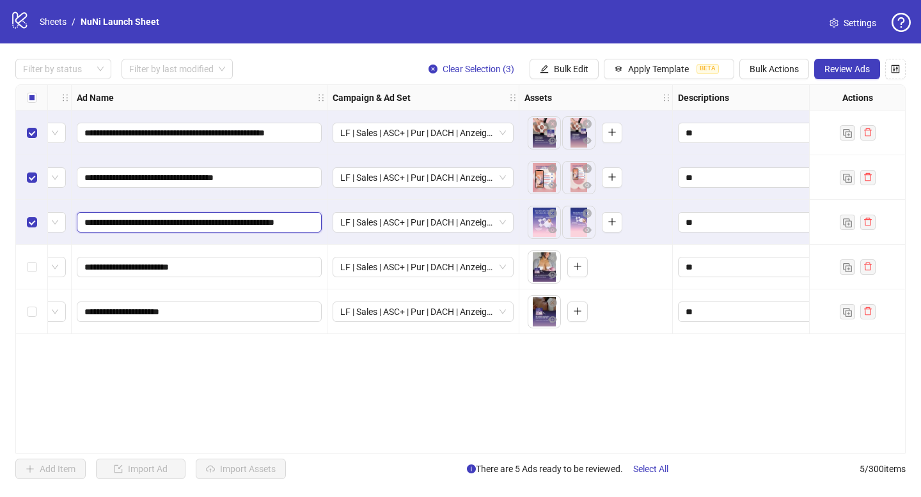
scroll to position [0, 6]
drag, startPoint x: 162, startPoint y: 220, endPoint x: 331, endPoint y: 220, distance: 168.8
click at [331, 85] on div "**********" at bounding box center [880, 85] width 1899 height 0
type input "**********"
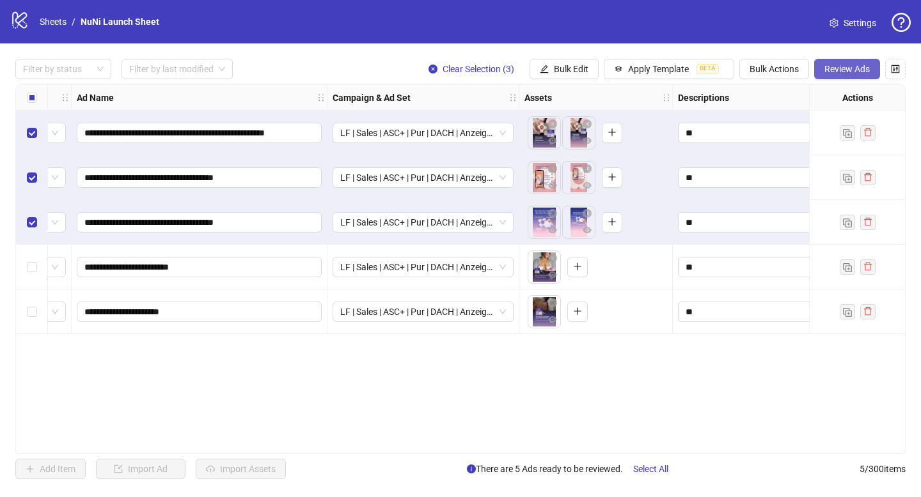
click at [854, 78] on button "Review Ads" at bounding box center [847, 69] width 66 height 20
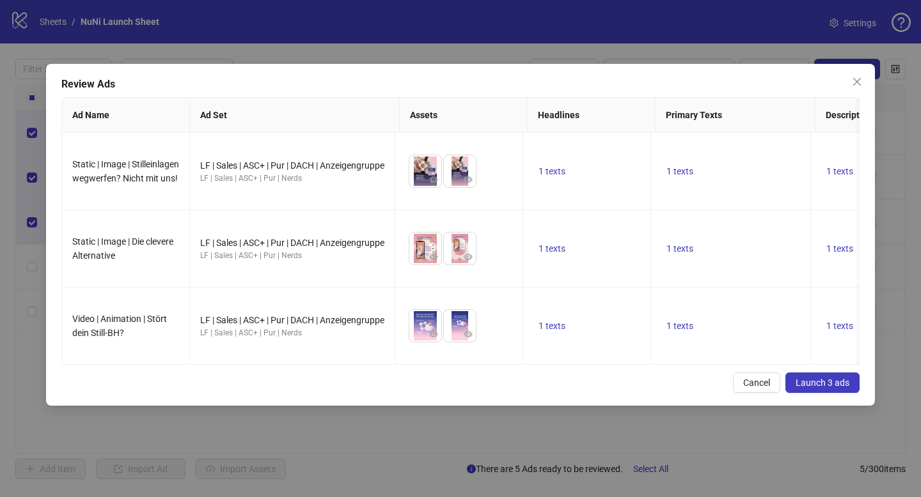
click at [802, 373] on button "Launch 3 ads" at bounding box center [822, 383] width 74 height 20
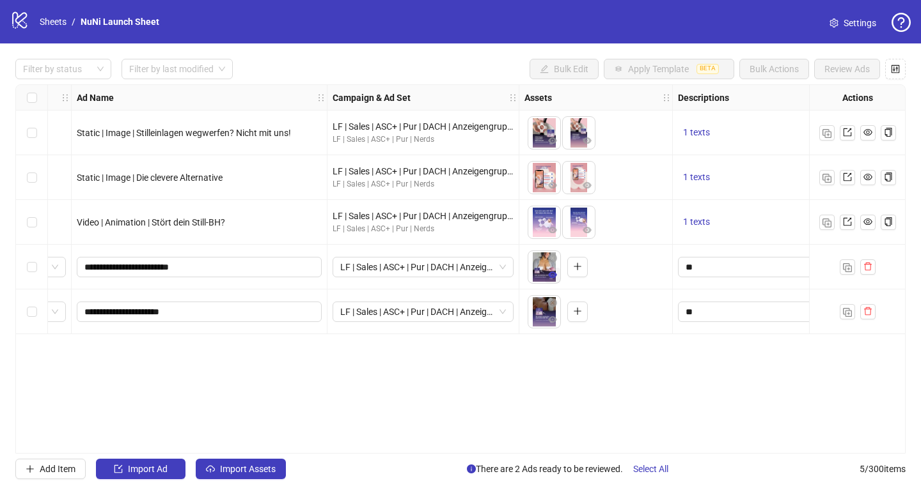
click at [552, 276] on icon "eye" at bounding box center [552, 274] width 9 height 9
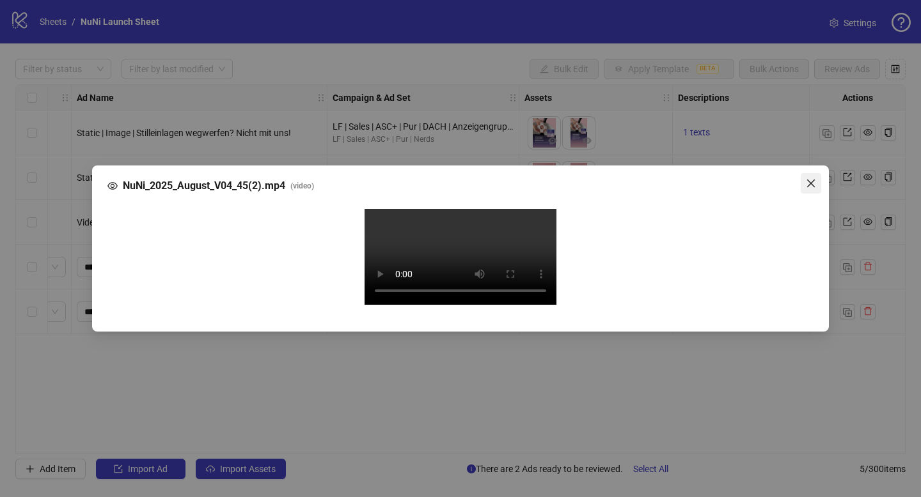
click at [812, 180] on icon "close" at bounding box center [811, 184] width 8 height 8
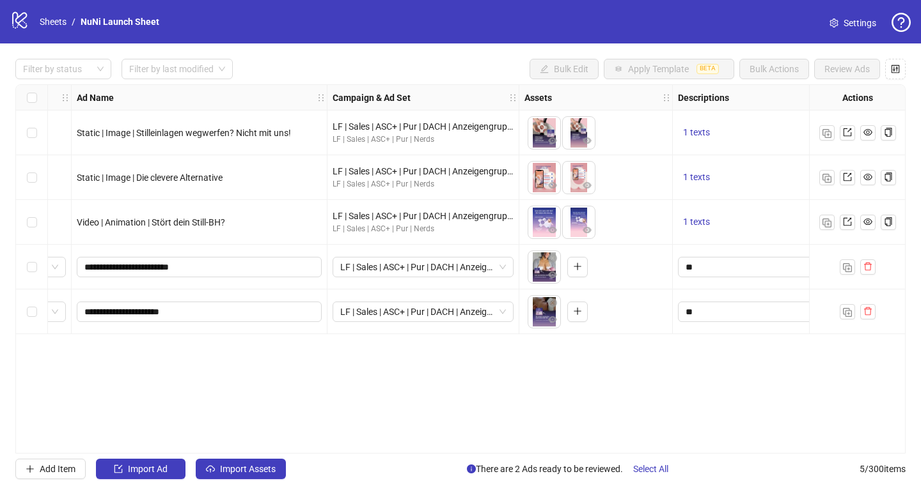
click at [46, 11] on div "logo/logo-mobile Sheets / NuNi Launch Sheet" at bounding box center [87, 21] width 154 height 23
click at [27, 17] on icon "logo/logo-mobile" at bounding box center [19, 19] width 19 height 19
click at [40, 20] on link "Sheets" at bounding box center [53, 22] width 32 height 14
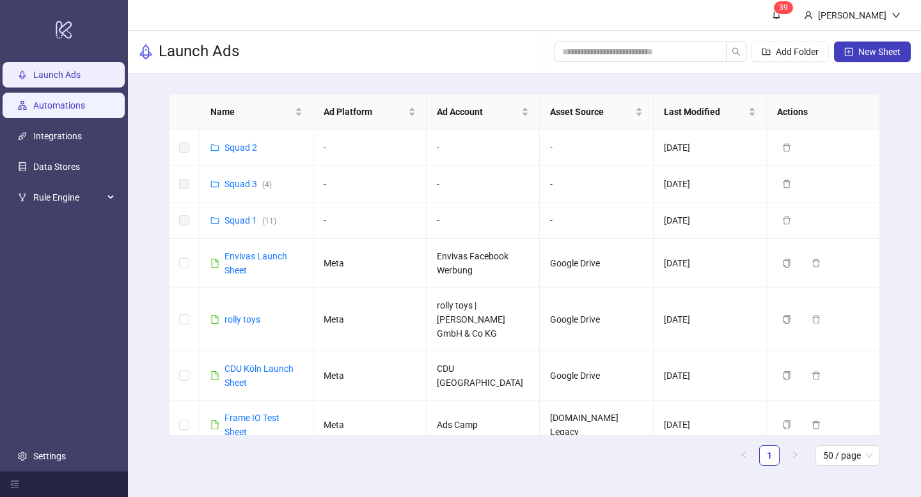
click at [77, 111] on link "Automations" at bounding box center [59, 105] width 52 height 10
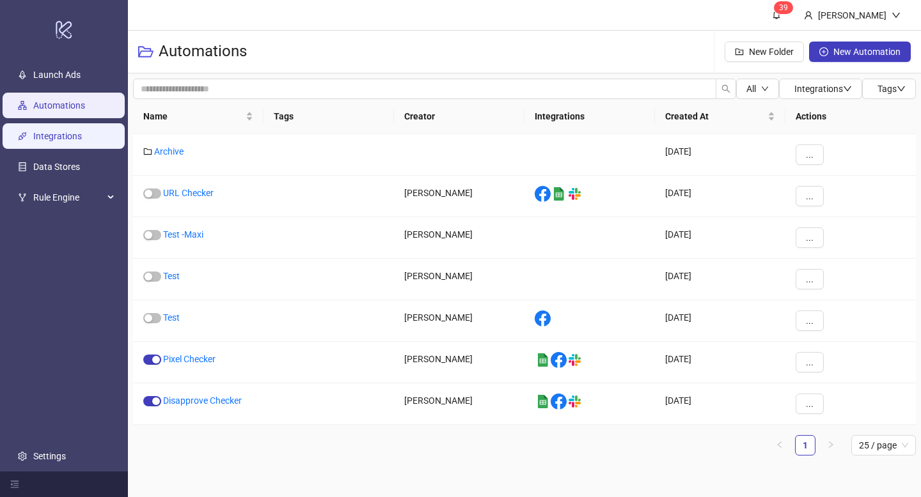
click at [72, 135] on link "Integrations" at bounding box center [57, 136] width 49 height 10
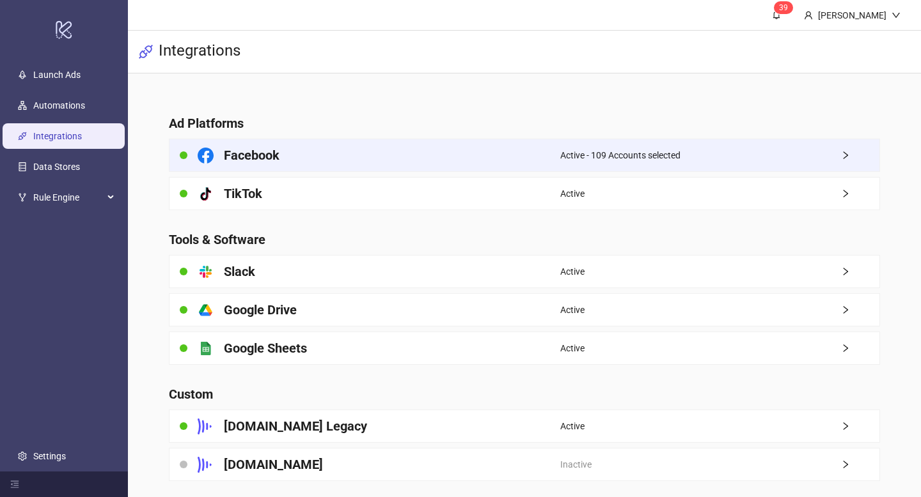
click at [267, 169] on div "Facebook" at bounding box center [364, 155] width 391 height 32
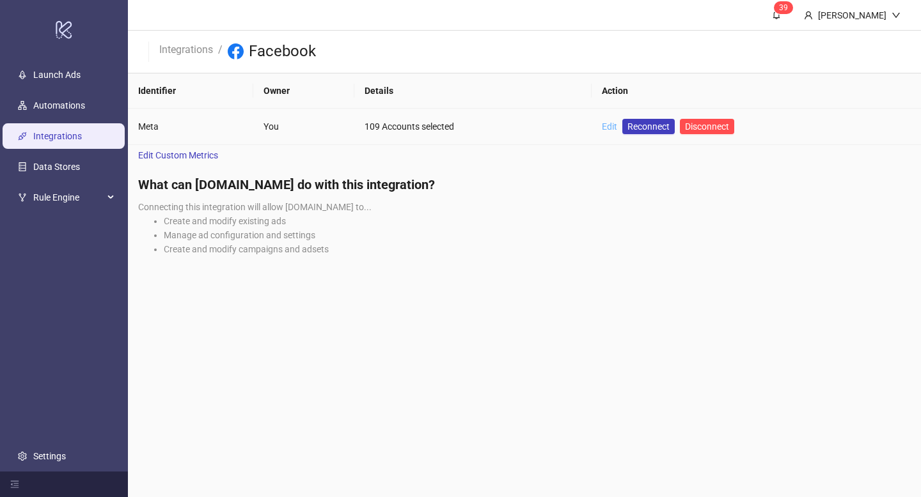
click at [602, 130] on link "Edit" at bounding box center [609, 126] width 15 height 10
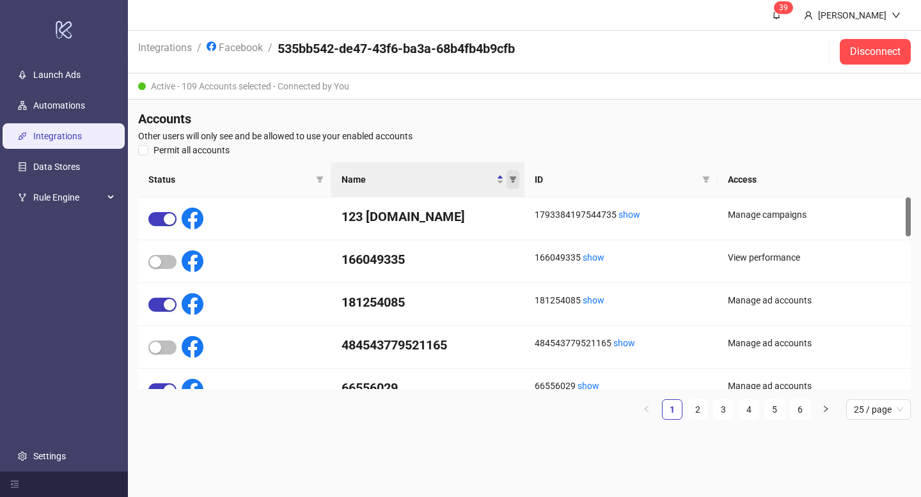
click at [510, 178] on icon "filter" at bounding box center [513, 180] width 8 height 8
click at [472, 194] on input "text" at bounding box center [466, 202] width 105 height 20
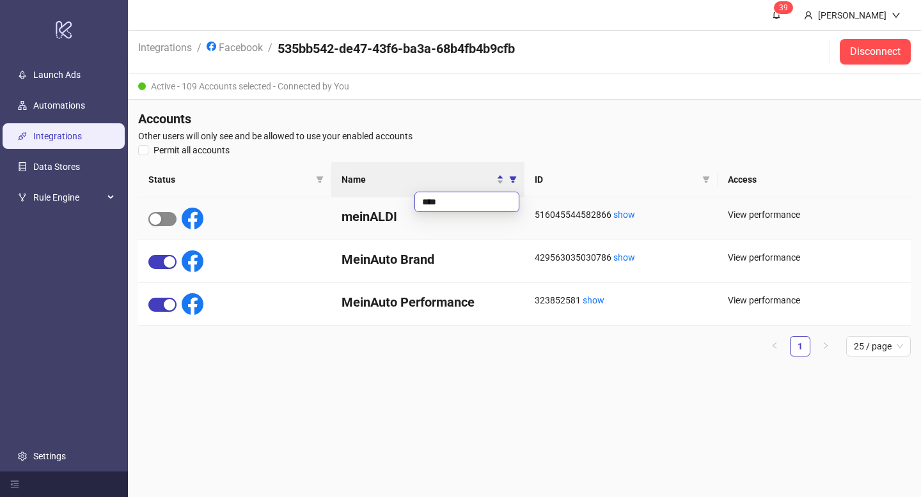
type input "****"
click at [165, 218] on span "button" at bounding box center [162, 219] width 28 height 14
